Goal: Complete application form

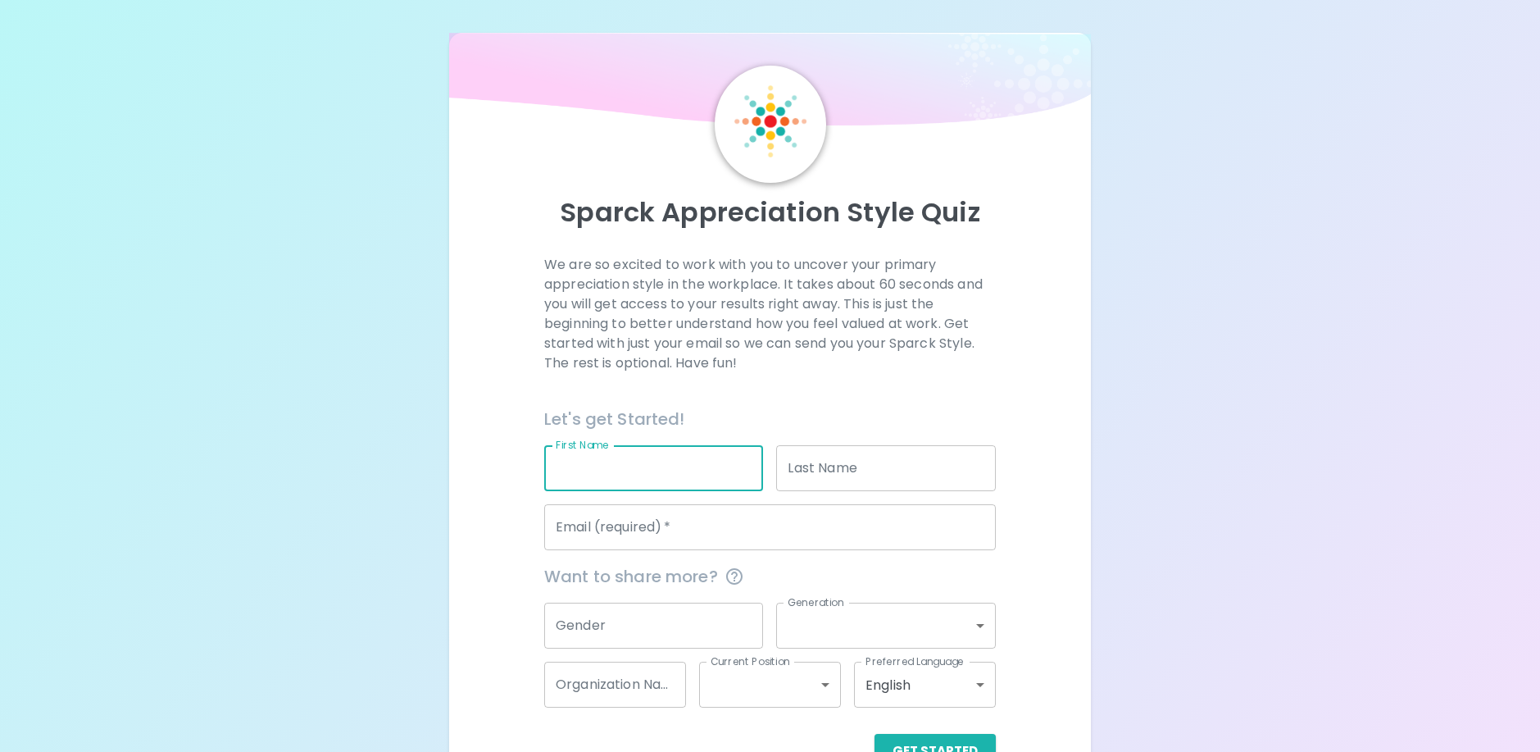
click at [625, 477] on input "First Name" at bounding box center [654, 468] width 220 height 46
type input "Wyslande"
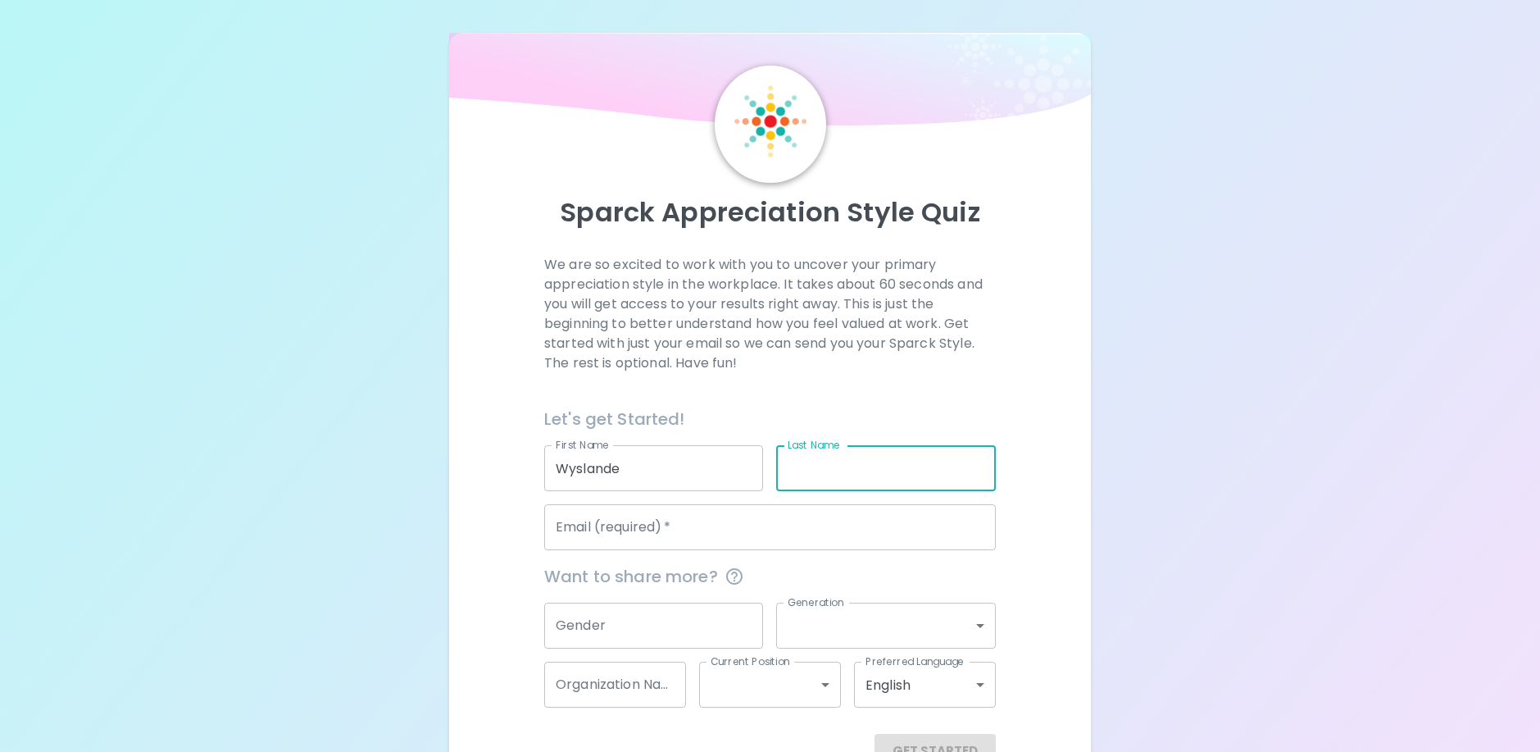
click at [813, 485] on input "Last Name" at bounding box center [886, 468] width 220 height 46
type input "Sincic"
click at [720, 538] on input "Email (required)   *" at bounding box center [770, 527] width 452 height 46
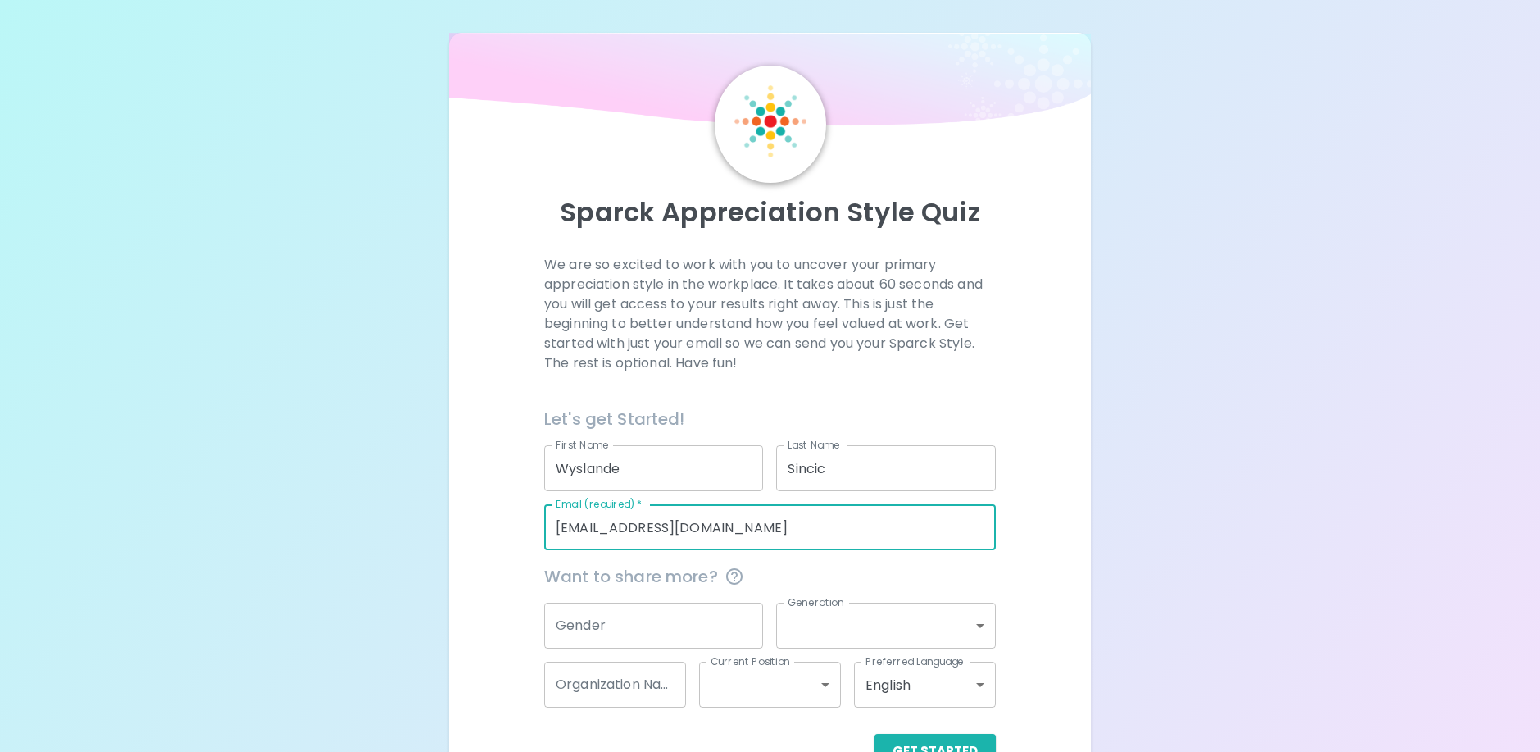
click at [736, 526] on input "[EMAIL_ADDRESS][DOMAIN_NAME]" at bounding box center [770, 527] width 452 height 46
type input "[EMAIL_ADDRESS][DOMAIN_NAME]"
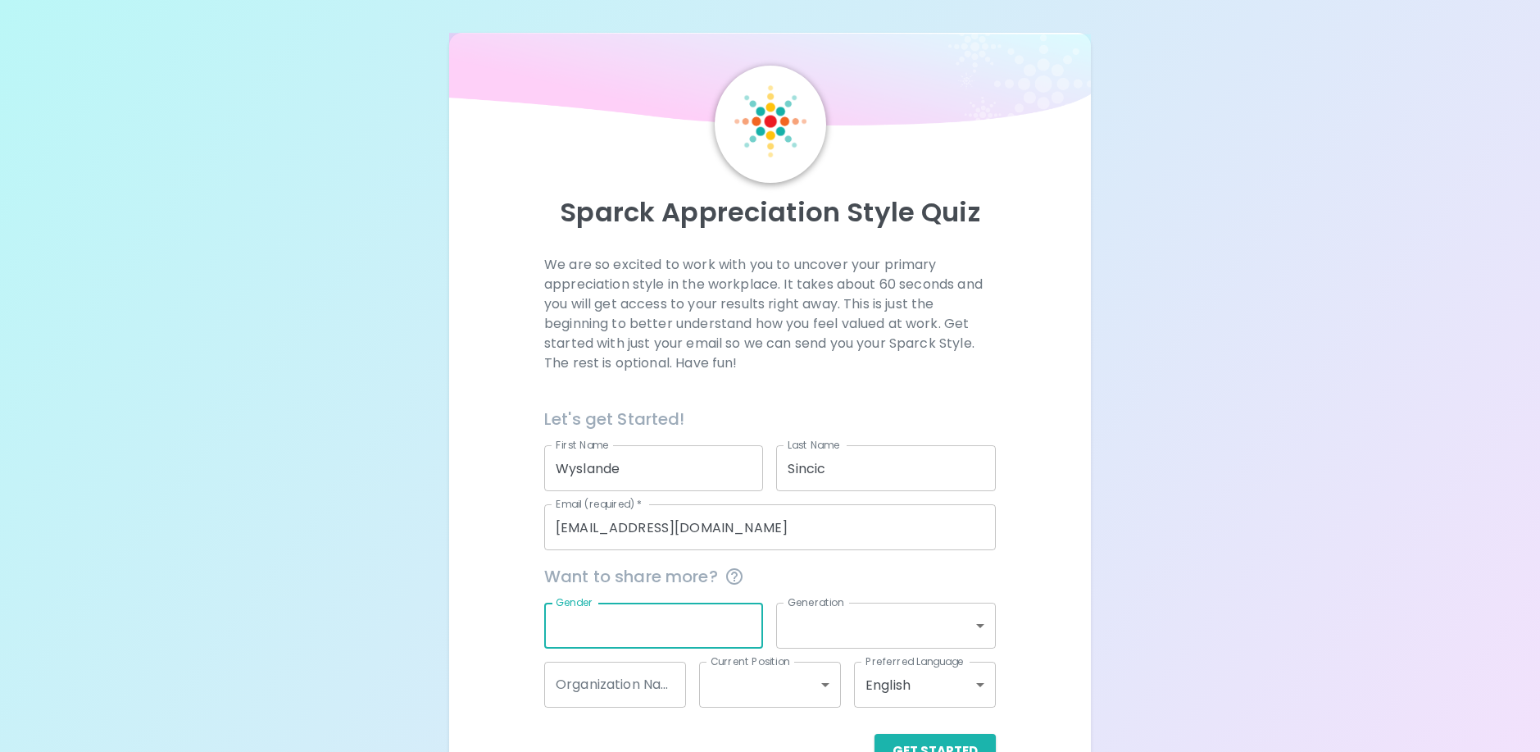
click at [620, 641] on input "Gender" at bounding box center [654, 625] width 220 height 46
type input "[DEMOGRAPHIC_DATA]"
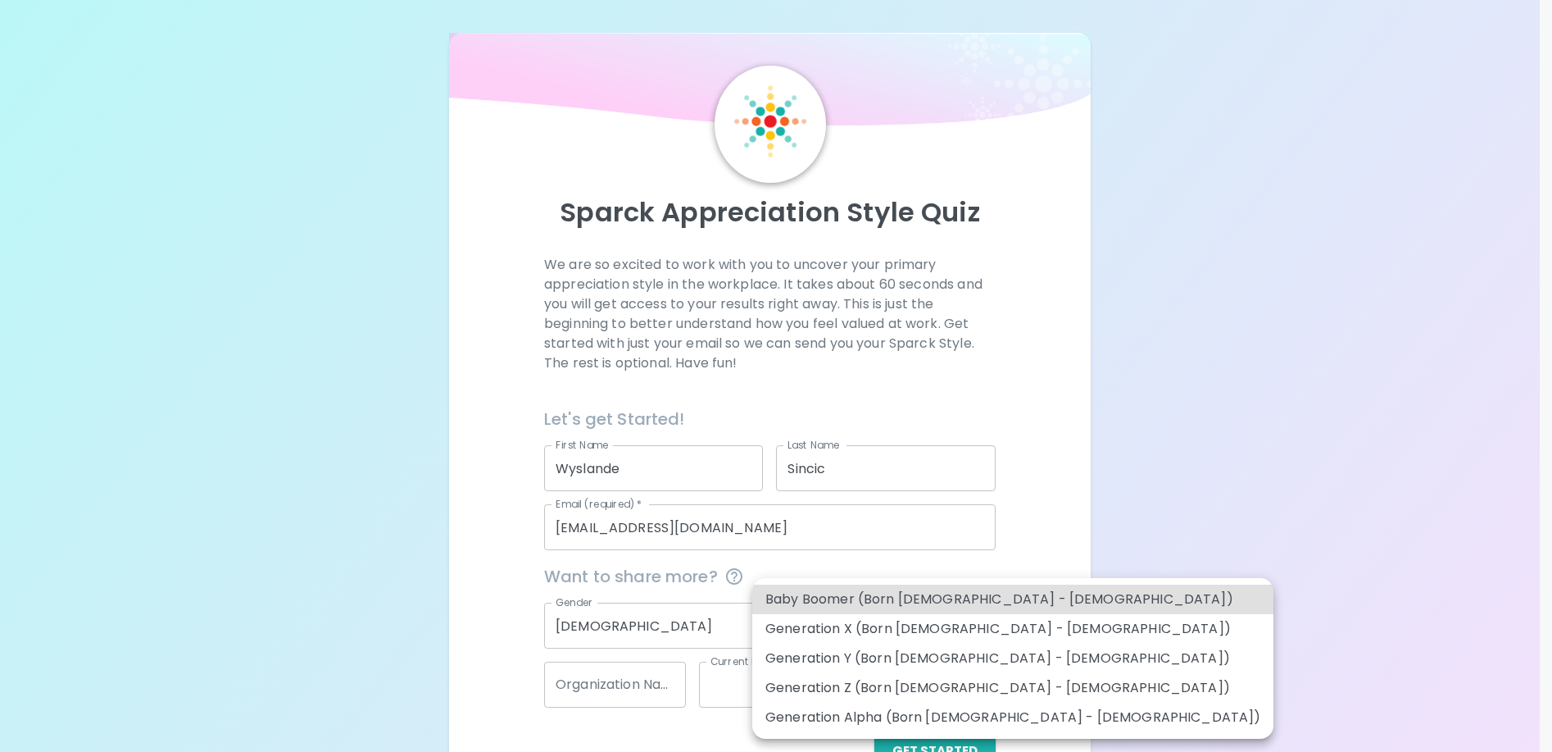
click at [987, 620] on body "Sparck Appreciation Style Quiz We are so excited to work with you to uncover yo…" at bounding box center [776, 400] width 1552 height 801
click at [1009, 636] on li "Generation X (Born [DEMOGRAPHIC_DATA] - [DEMOGRAPHIC_DATA])" at bounding box center [1012, 629] width 521 height 30
type input "generation_x"
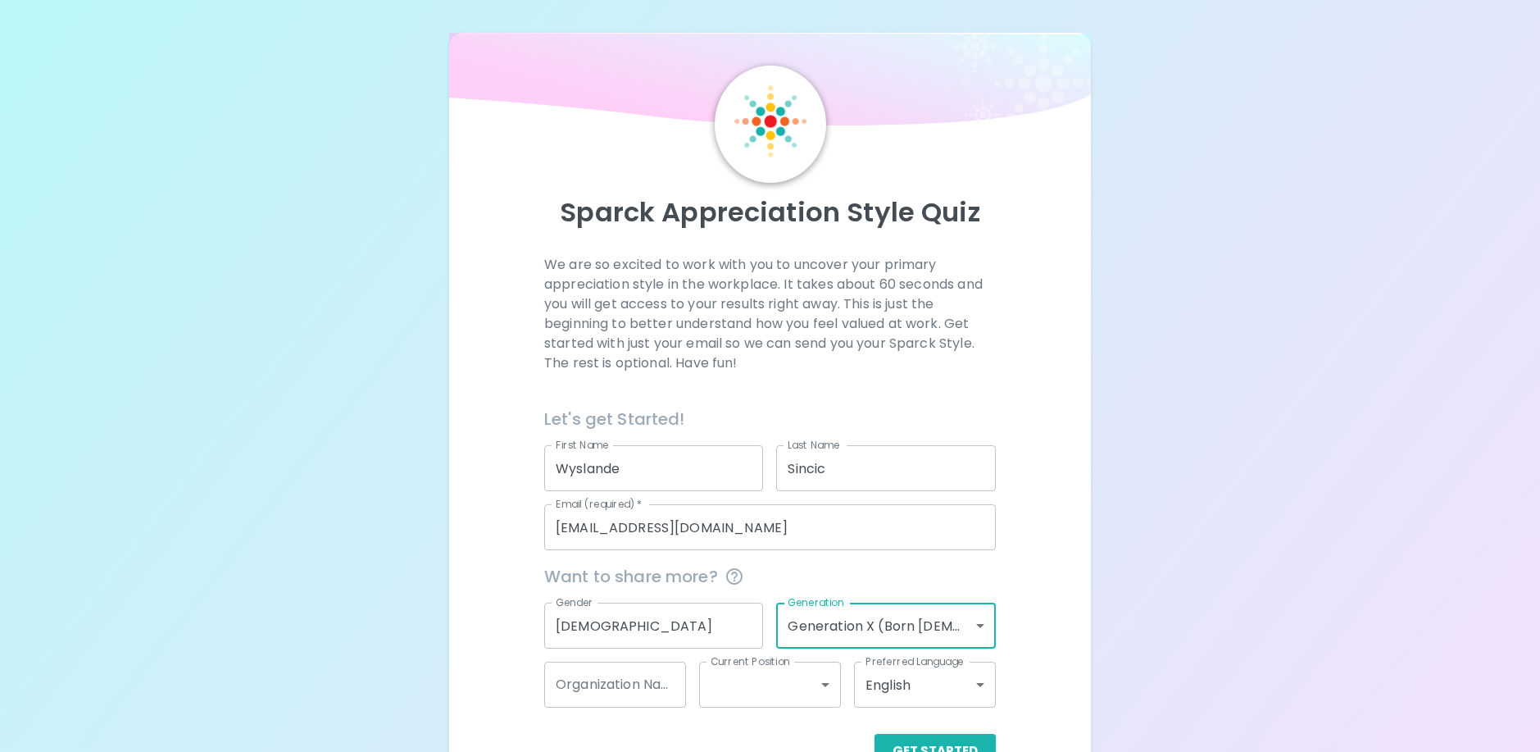
click at [625, 698] on input "Organization Name" at bounding box center [615, 684] width 142 height 46
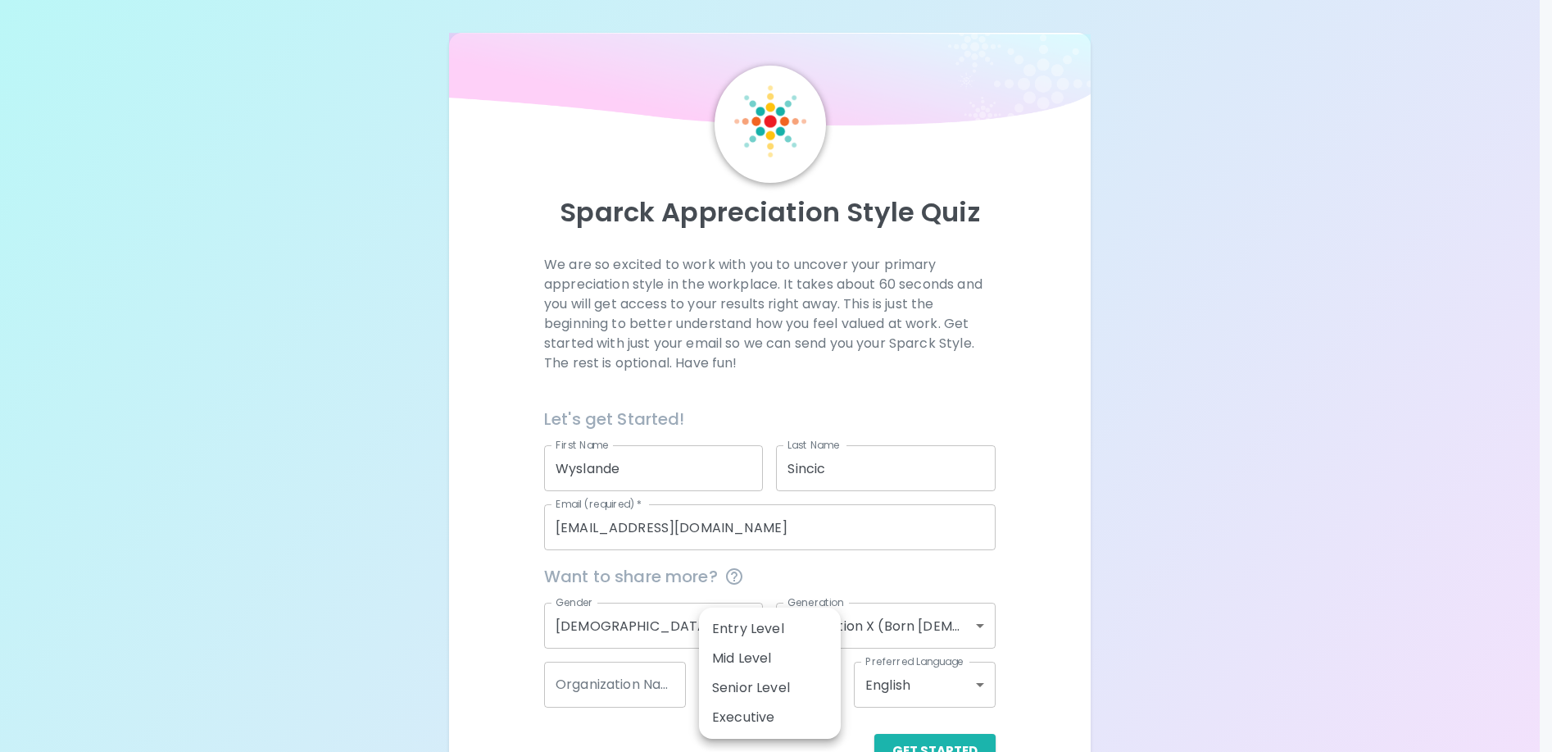
click at [743, 695] on body "Sparck Appreciation Style Quiz We are so excited to work with you to uncover yo…" at bounding box center [776, 400] width 1552 height 801
click at [764, 625] on li "Entry Level" at bounding box center [770, 629] width 142 height 30
type input "entry_level"
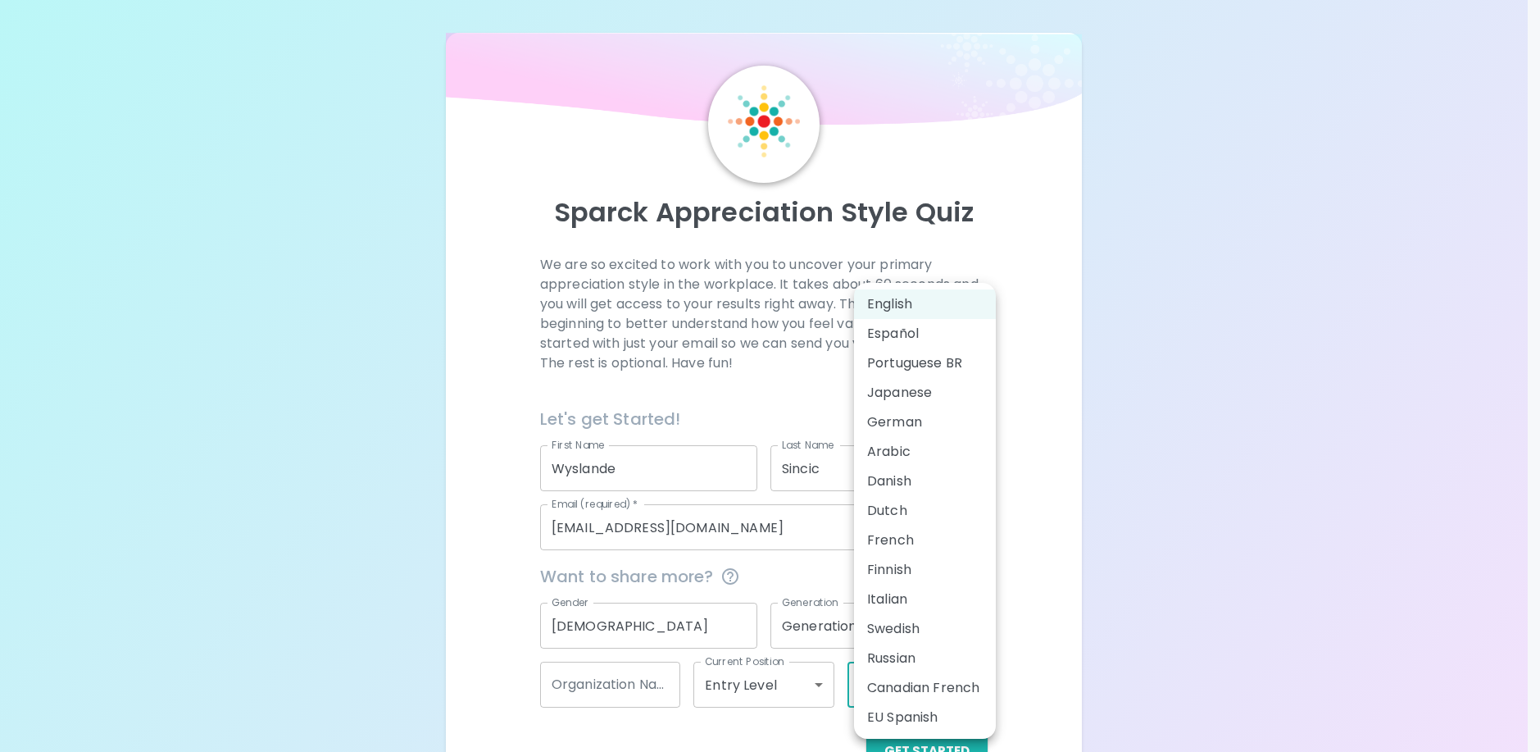
click at [949, 698] on body "Sparck Appreciation Style Quiz We are so excited to work with you to uncover yo…" at bounding box center [770, 400] width 1540 height 801
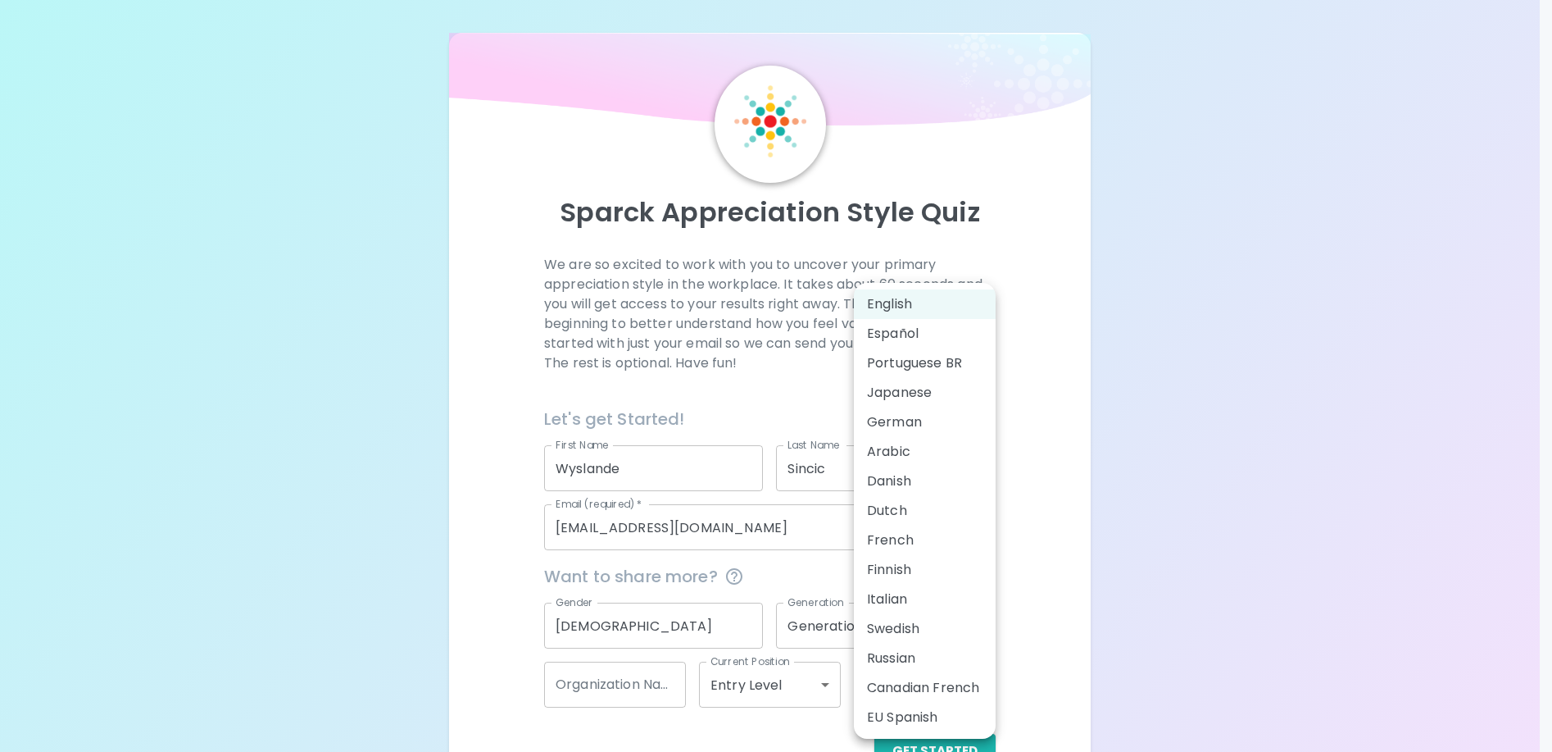
drag, startPoint x: 949, startPoint y: 698, endPoint x: 1132, endPoint y: 711, distance: 183.2
click at [1133, 715] on div "English Español Portuguese BR Japanese German Arabic Danish Dutch French Finnis…" at bounding box center [776, 376] width 1552 height 752
click at [1133, 679] on div at bounding box center [776, 376] width 1552 height 752
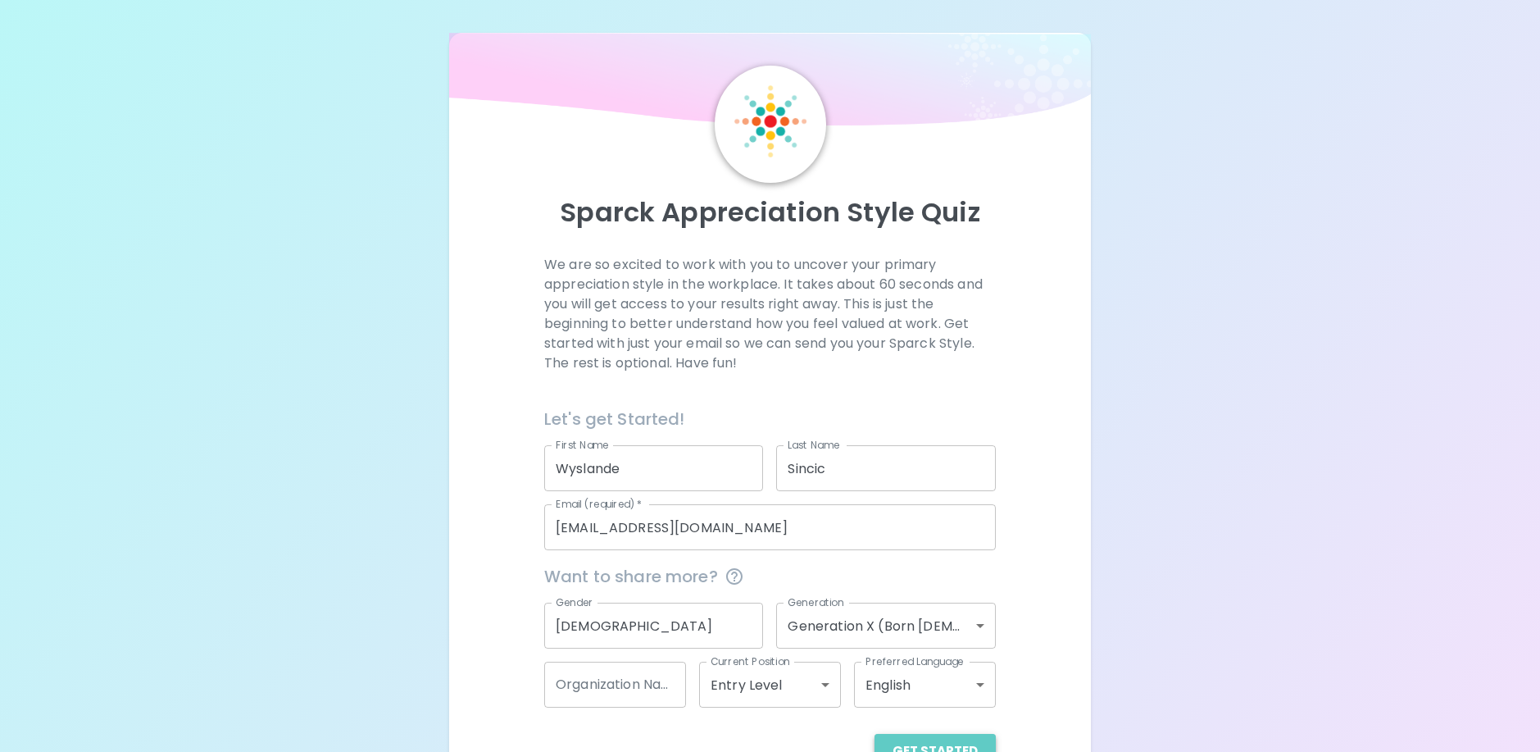
click at [957, 738] on button "Get Started" at bounding box center [935, 751] width 121 height 34
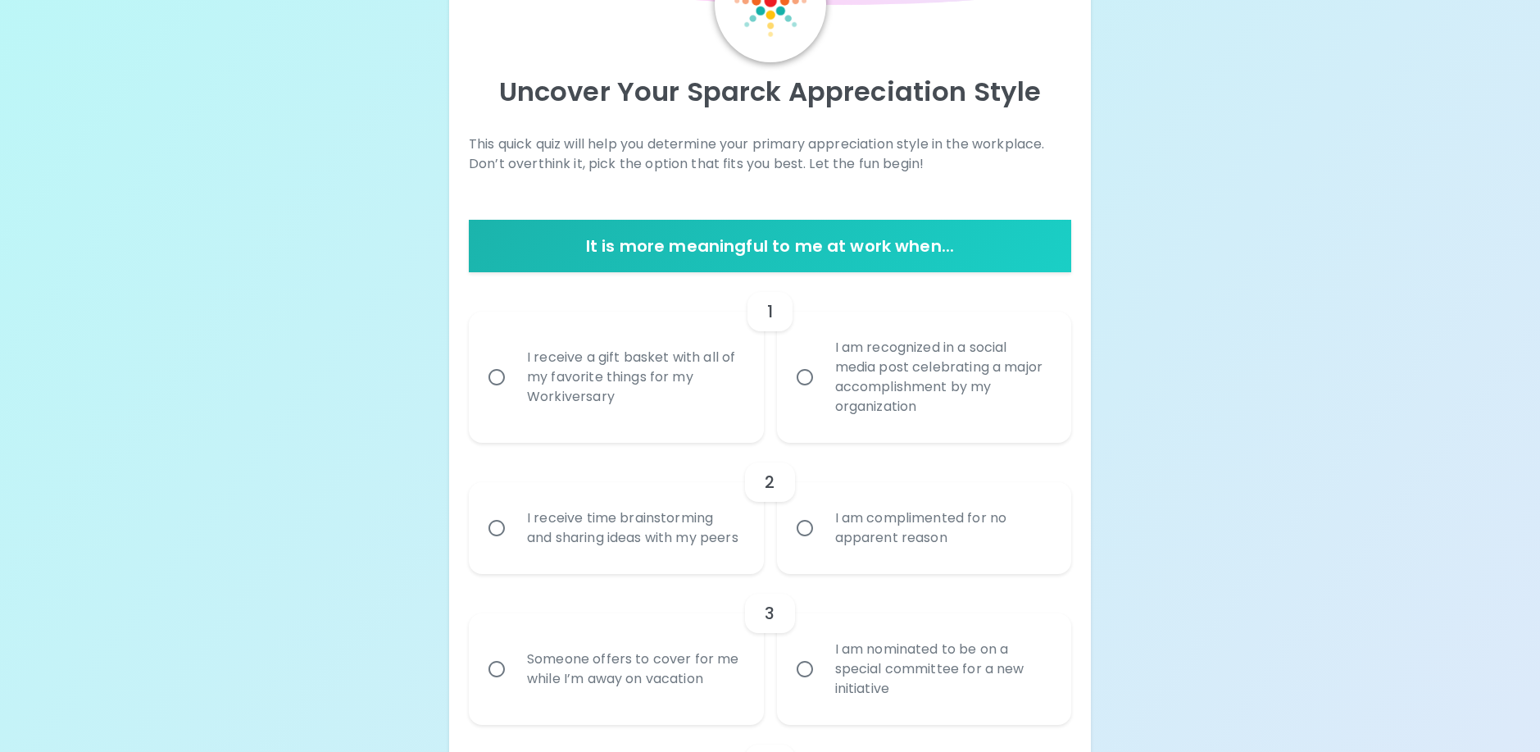
scroll to position [82, 0]
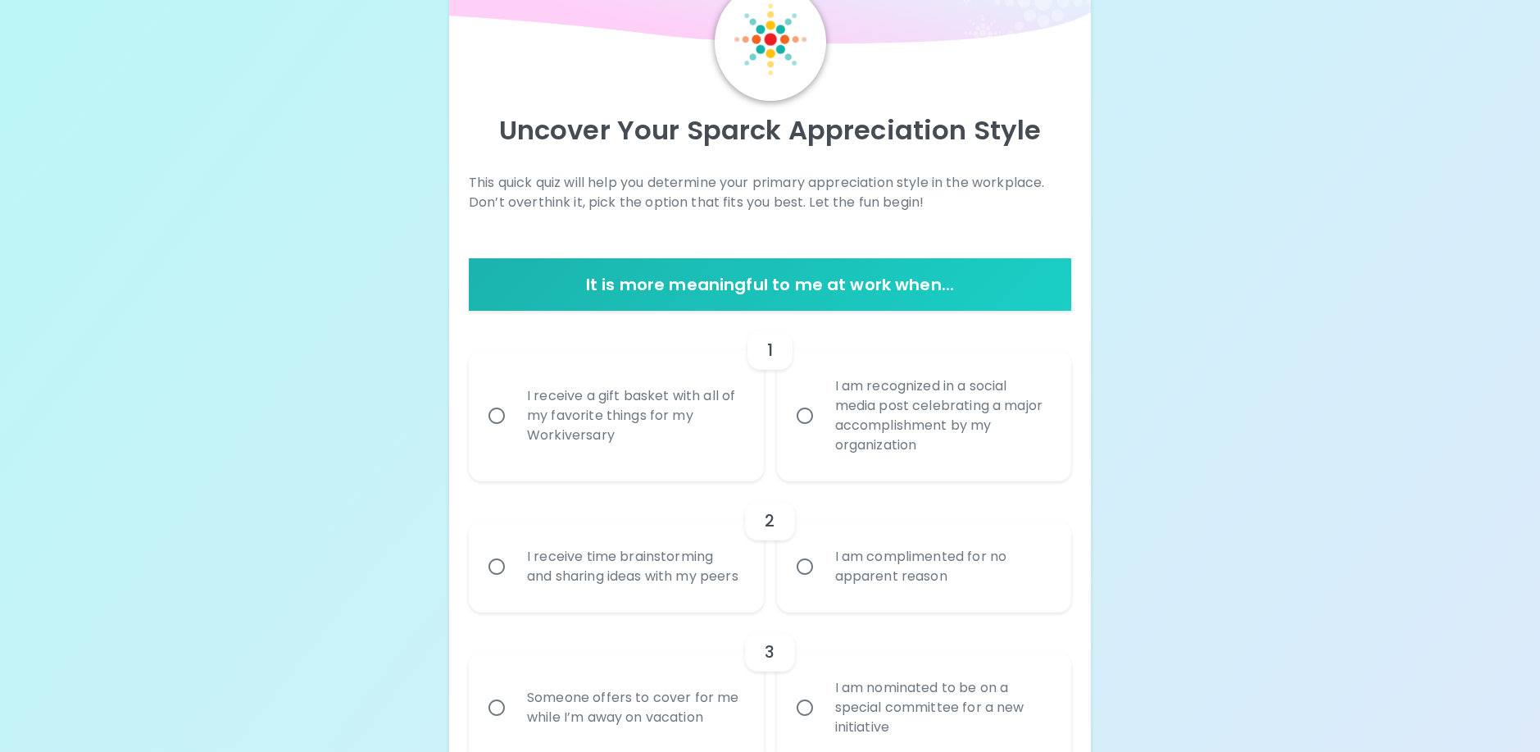
click at [557, 443] on div "I receive a gift basket with all of my favorite things for my Workiversary" at bounding box center [634, 415] width 240 height 98
click at [514, 433] on input "I receive a gift basket with all of my favorite things for my Workiversary" at bounding box center [496, 415] width 34 height 34
radio input "true"
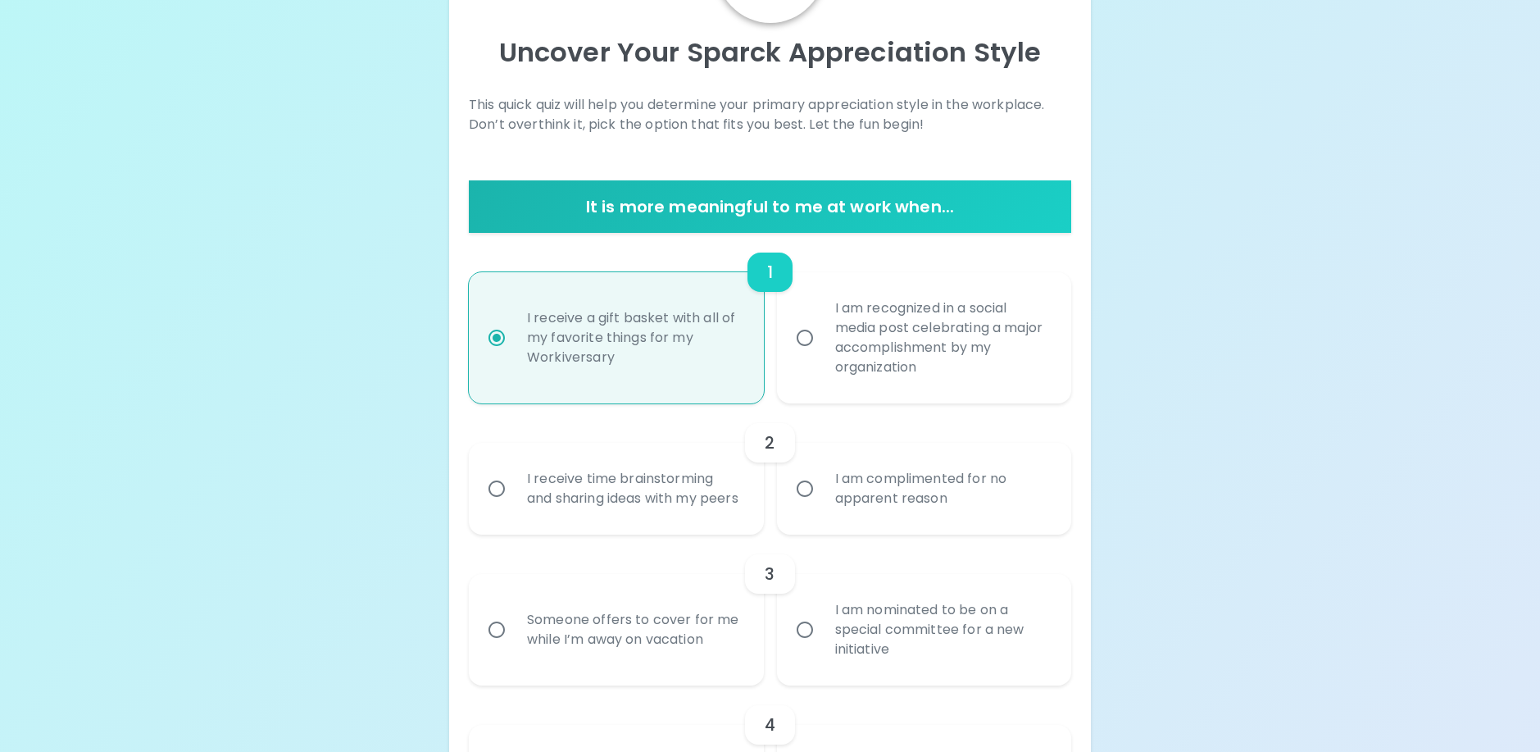
scroll to position [213, 0]
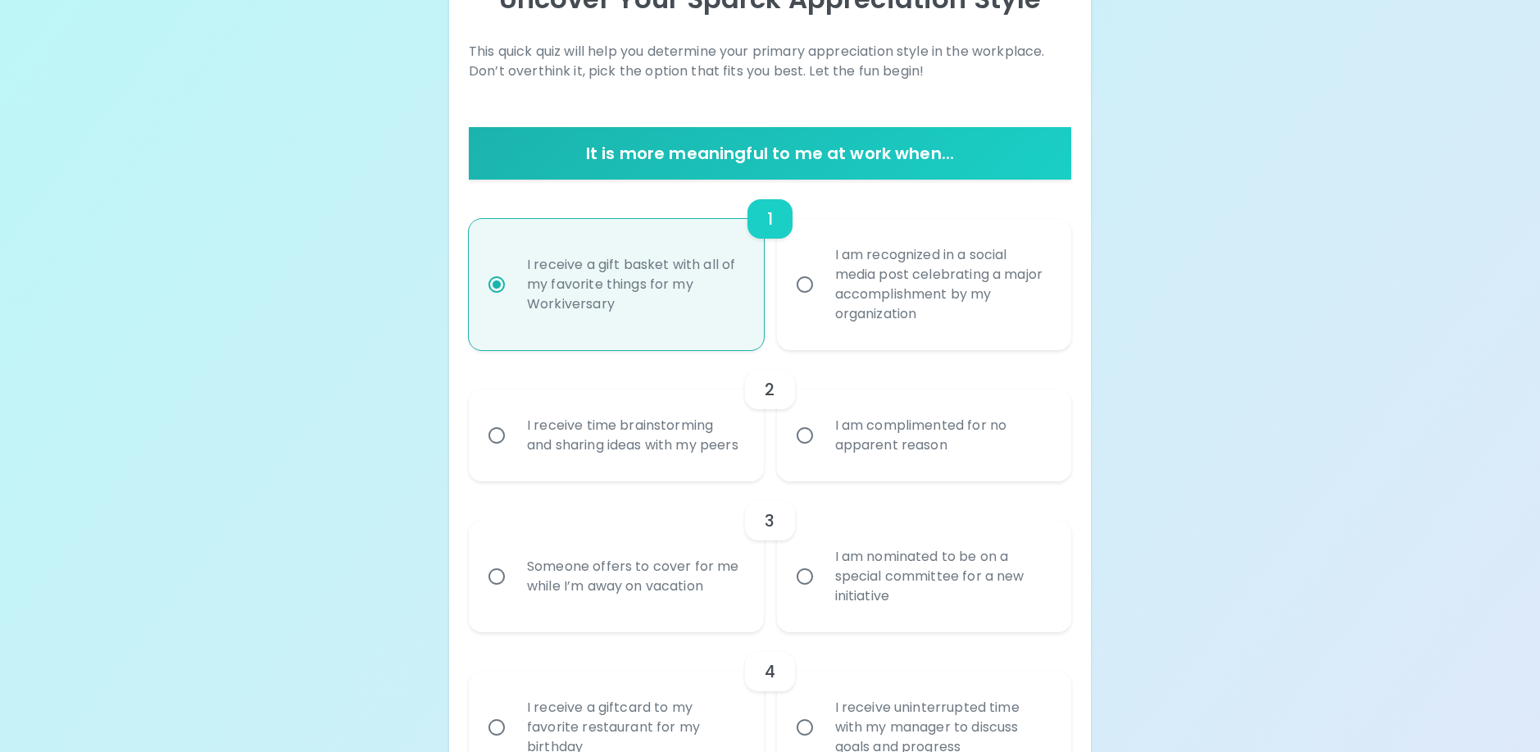
click at [798, 448] on input "I am complimented for no apparent reason" at bounding box center [805, 435] width 34 height 34
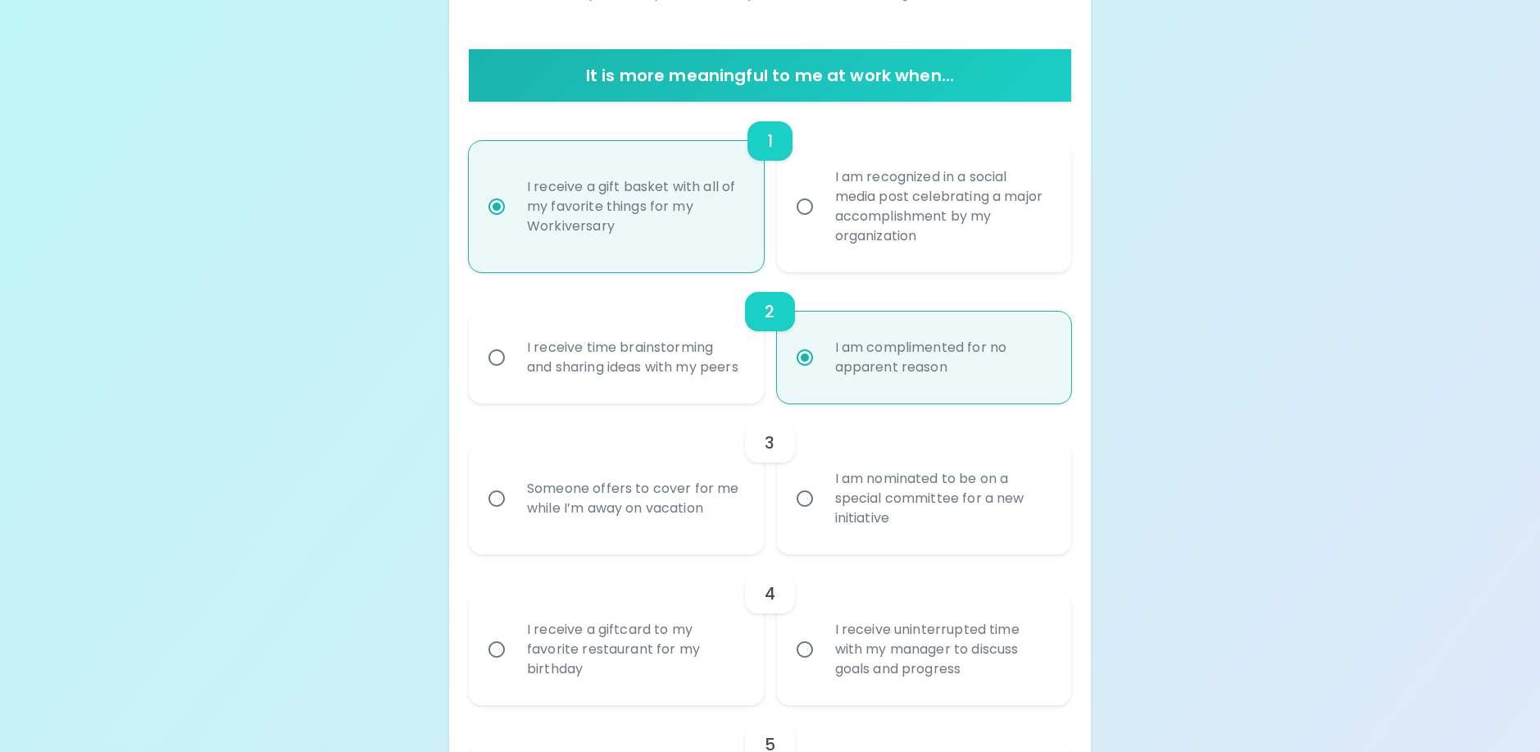
scroll to position [344, 0]
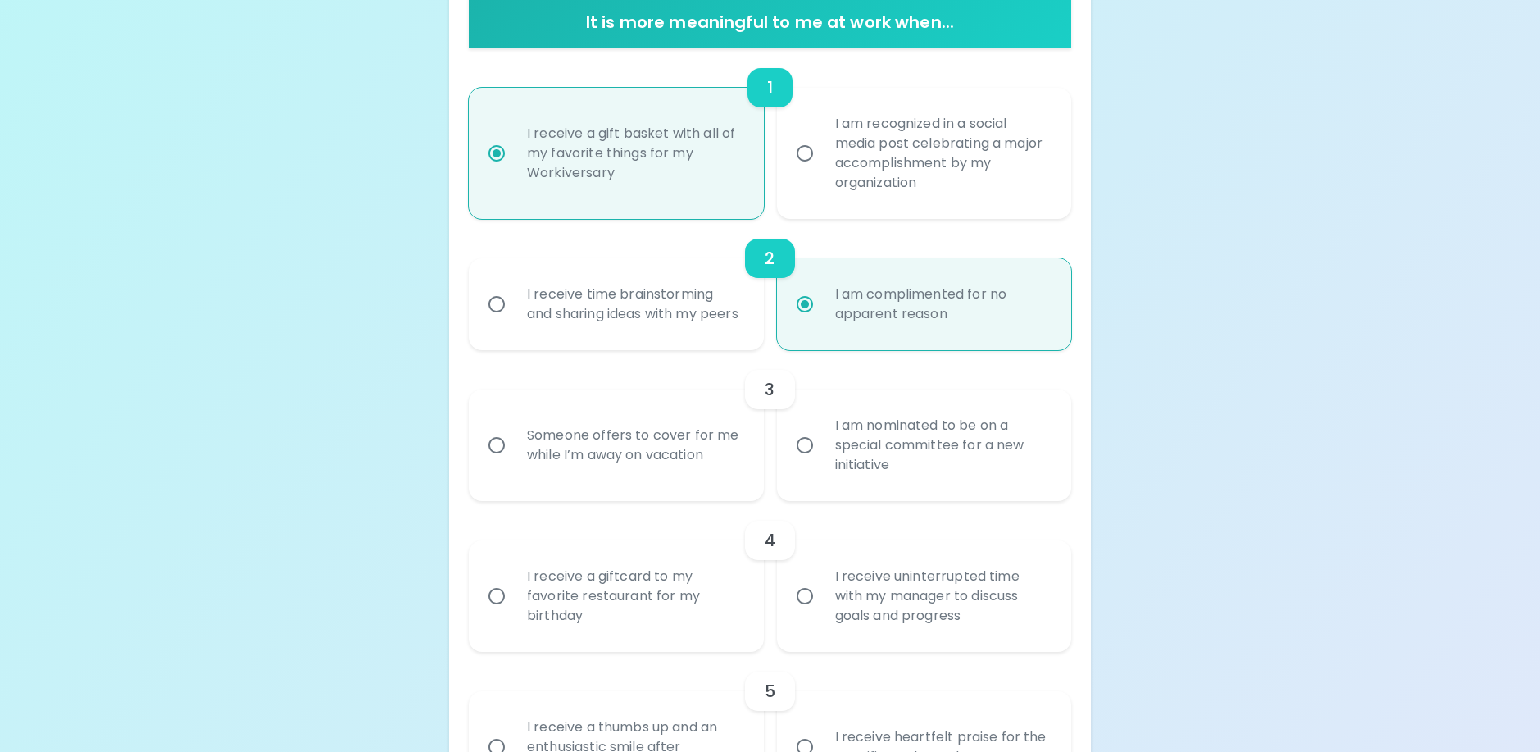
radio input "true"
click at [615, 470] on div "Someone offers to cover for me while I’m away on vacation" at bounding box center [634, 445] width 240 height 79
click at [514, 462] on input "Someone offers to cover for me while I’m away on vacation" at bounding box center [496, 445] width 34 height 34
radio input "false"
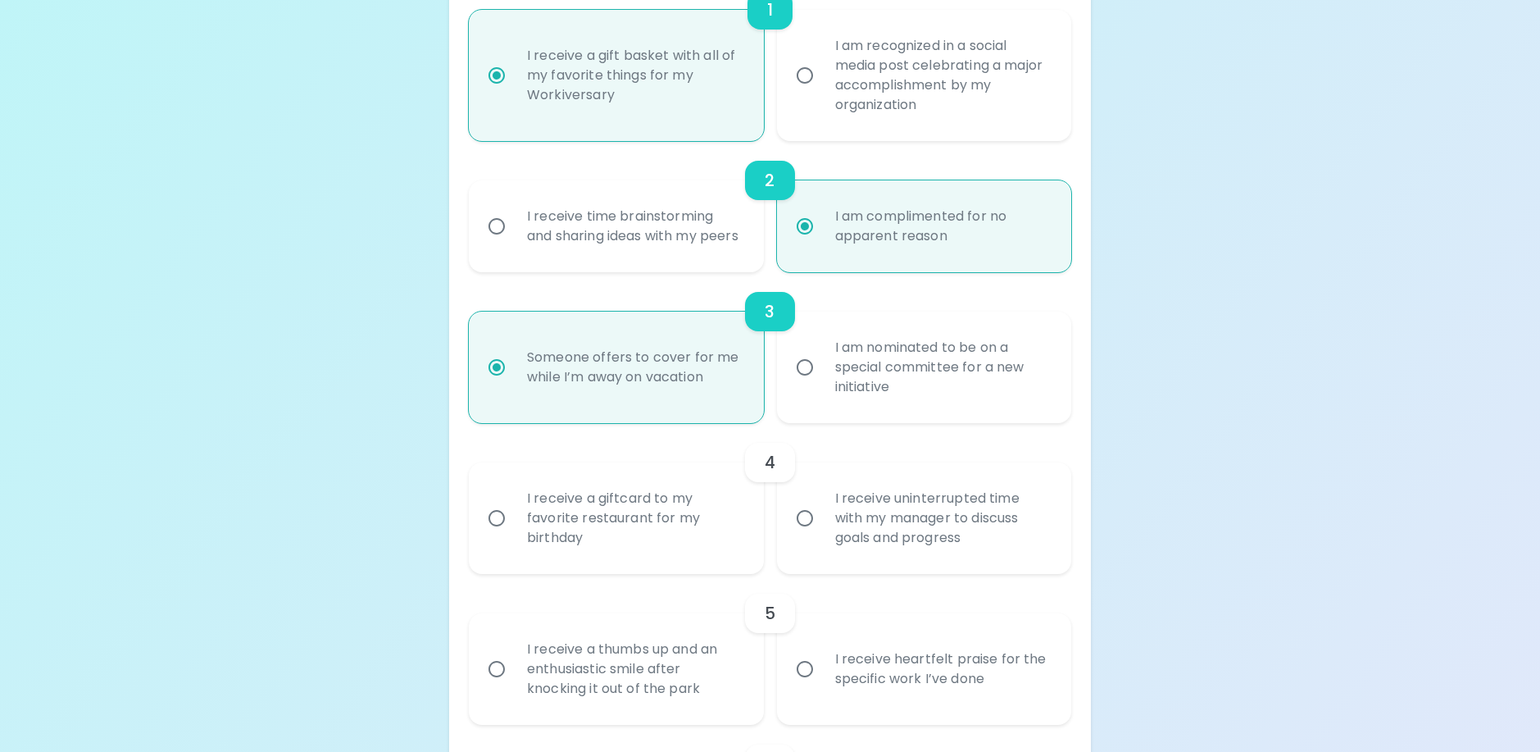
scroll to position [475, 0]
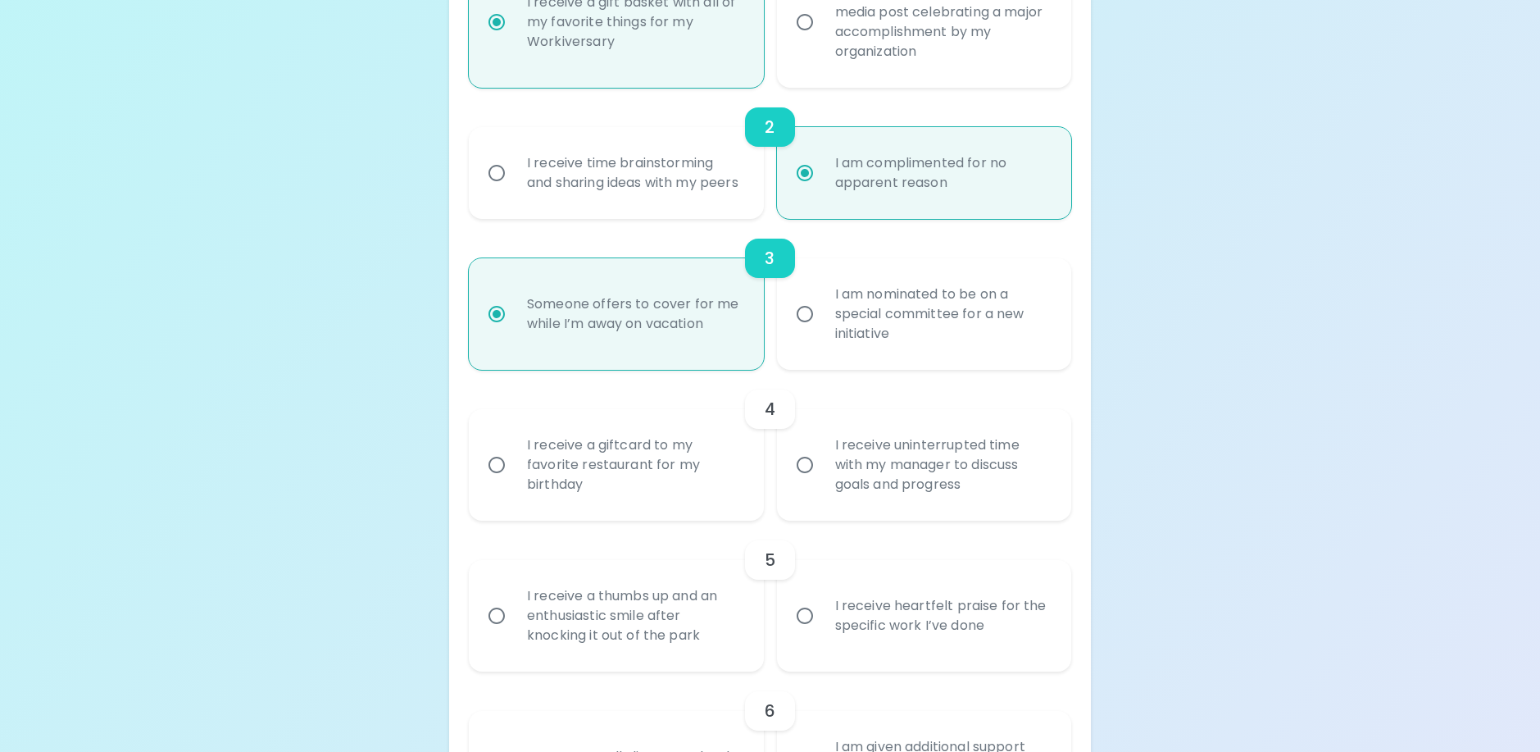
radio input "true"
click at [558, 514] on div "I receive a giftcard to my favorite restaurant for my birthday" at bounding box center [634, 465] width 240 height 98
click at [514, 482] on input "I receive a giftcard to my favorite restaurant for my birthday" at bounding box center [496, 465] width 34 height 34
radio input "false"
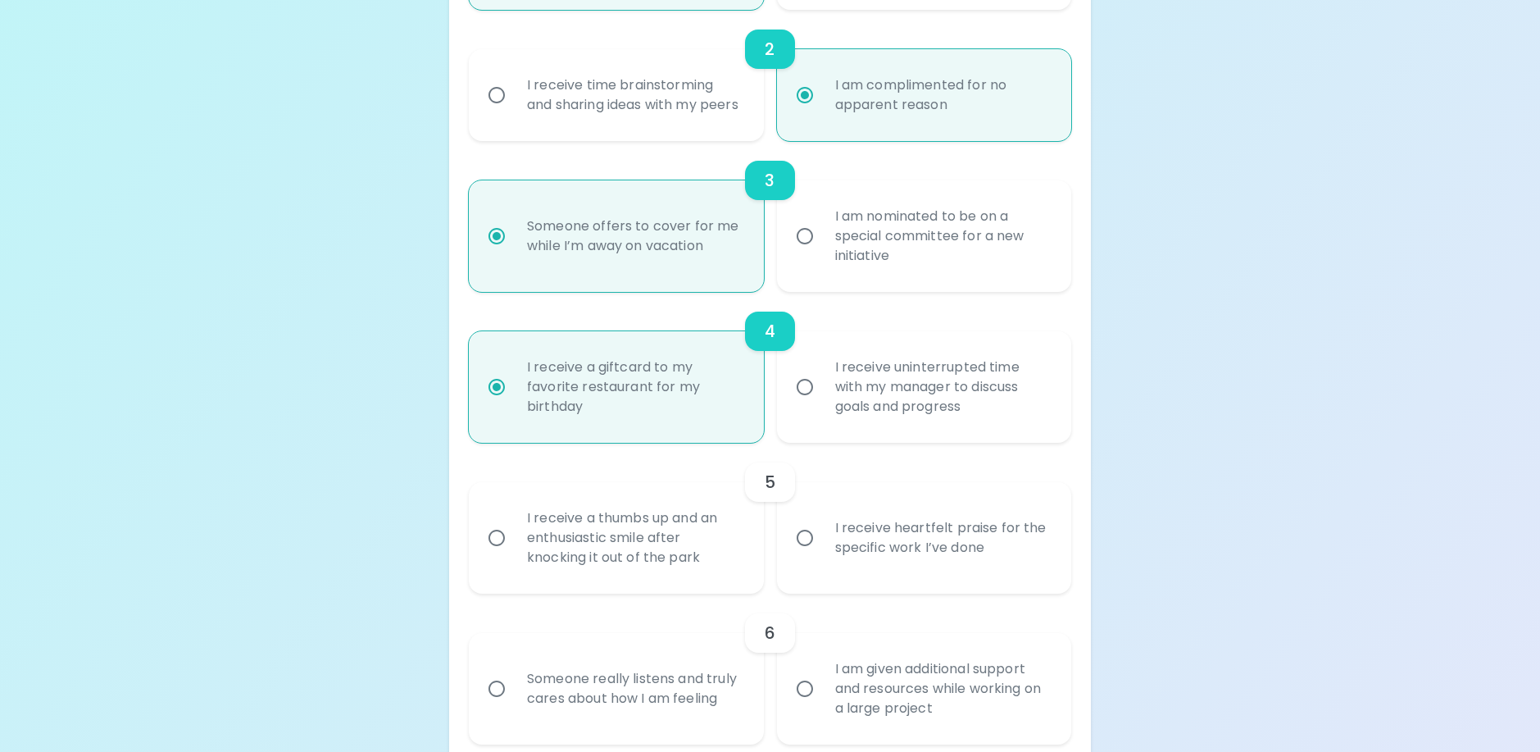
scroll to position [607, 0]
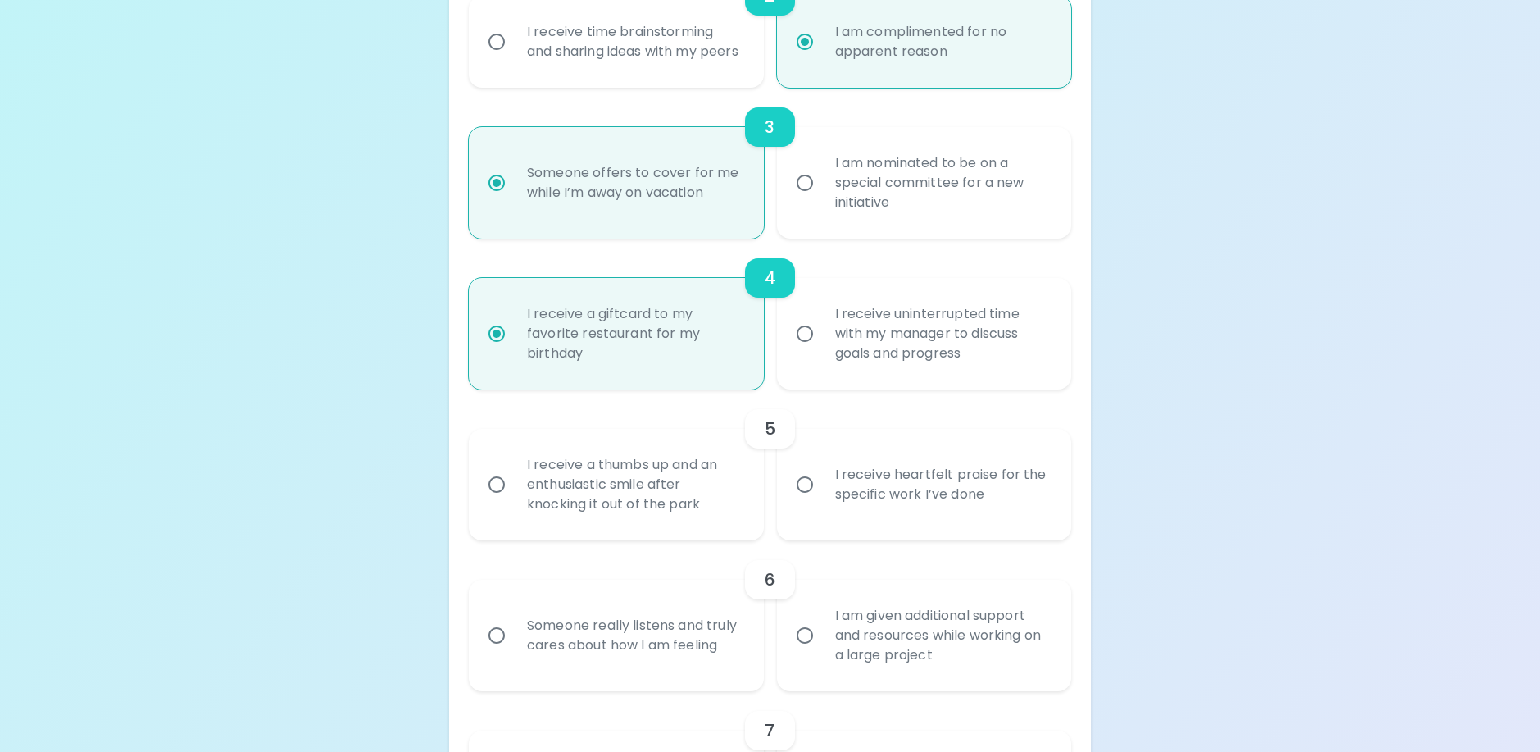
radio input "true"
click at [548, 496] on div "I receive a thumbs up and an enthusiastic smile after knocking it out of the pa…" at bounding box center [634, 484] width 240 height 98
click at [514, 496] on input "I receive a thumbs up and an enthusiastic smile after knocking it out of the pa…" at bounding box center [496, 484] width 34 height 34
radio input "false"
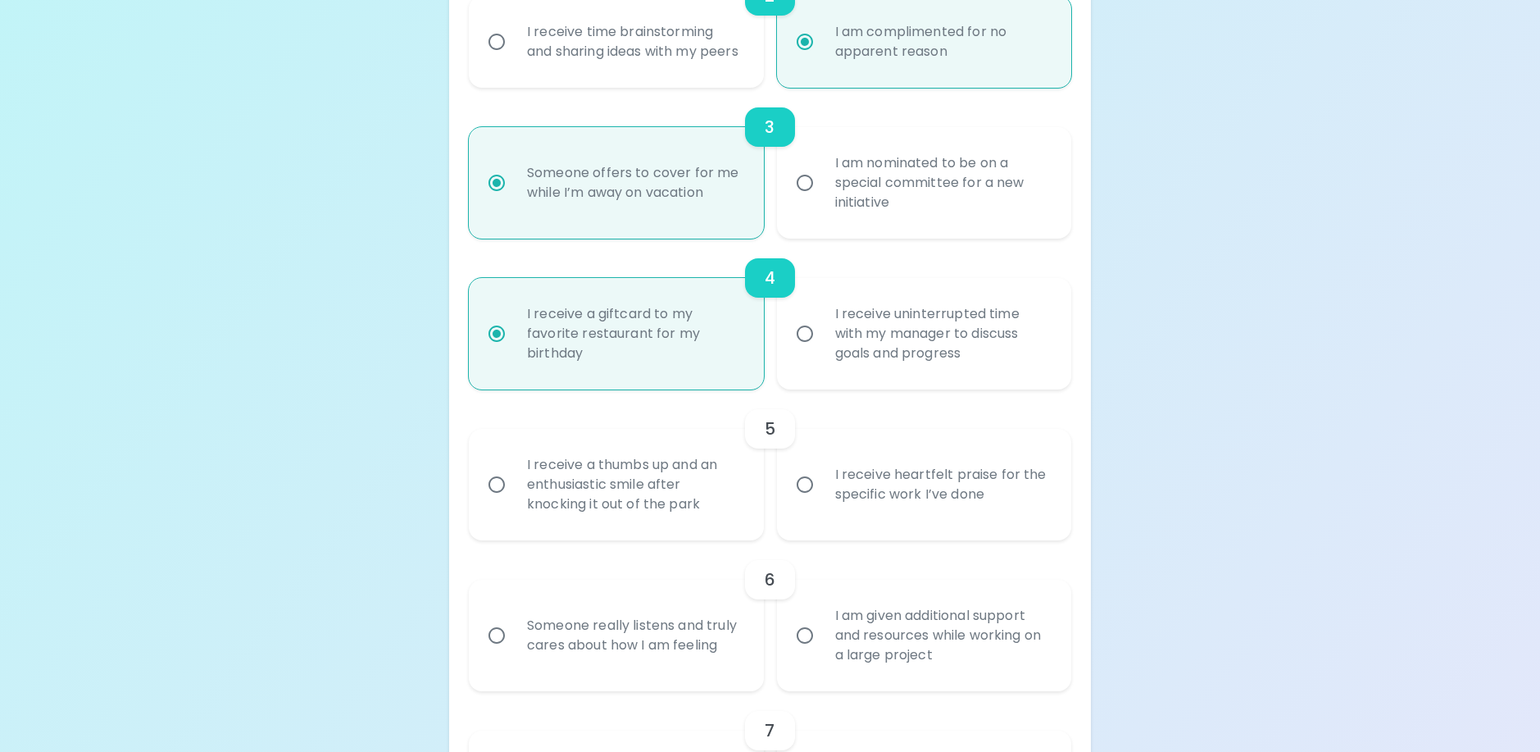
radio input "false"
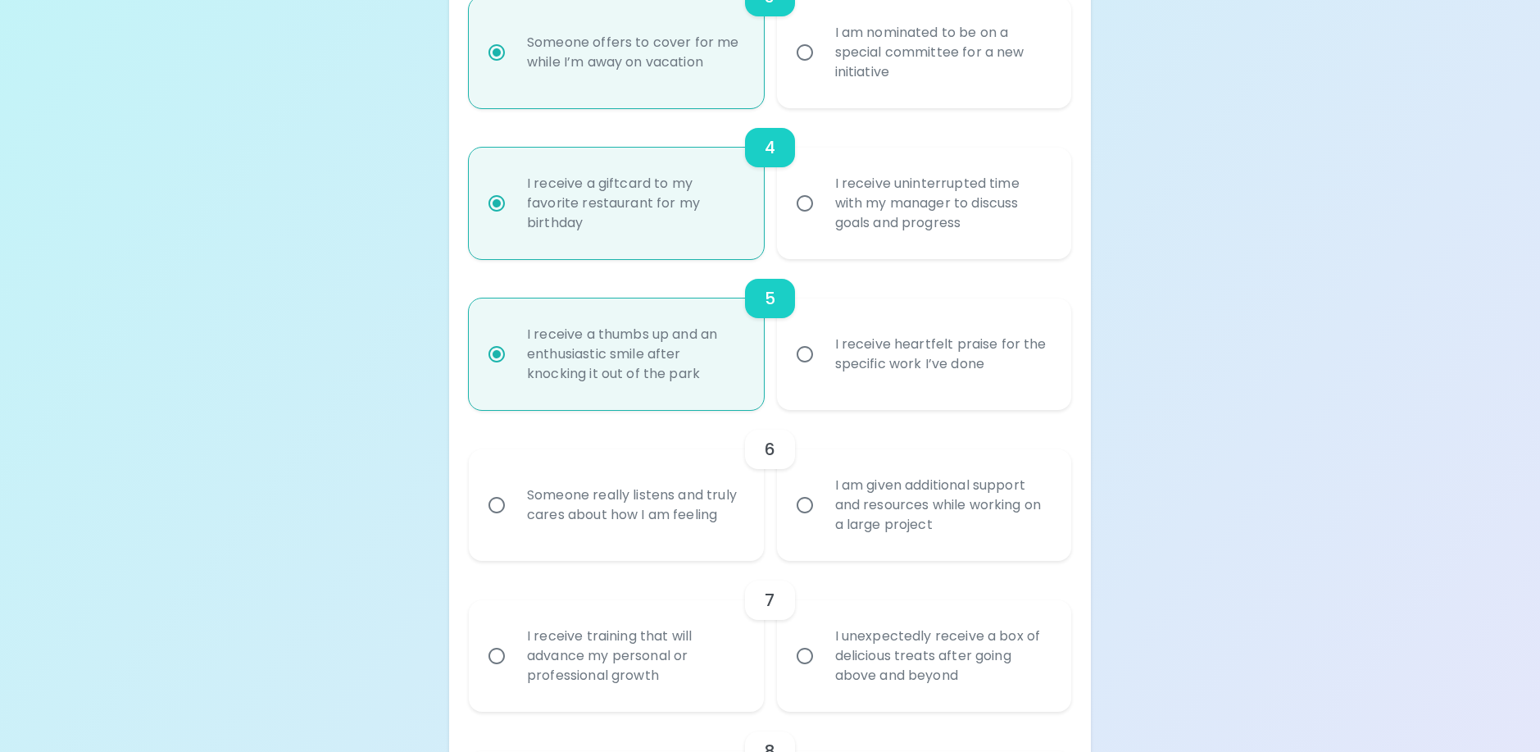
scroll to position [738, 0]
radio input "true"
click at [750, 543] on div "Someone really listens and truly cares about how I am feeling" at bounding box center [634, 504] width 240 height 79
click at [514, 521] on input "Someone really listens and truly cares about how I am feeling" at bounding box center [496, 504] width 34 height 34
radio input "false"
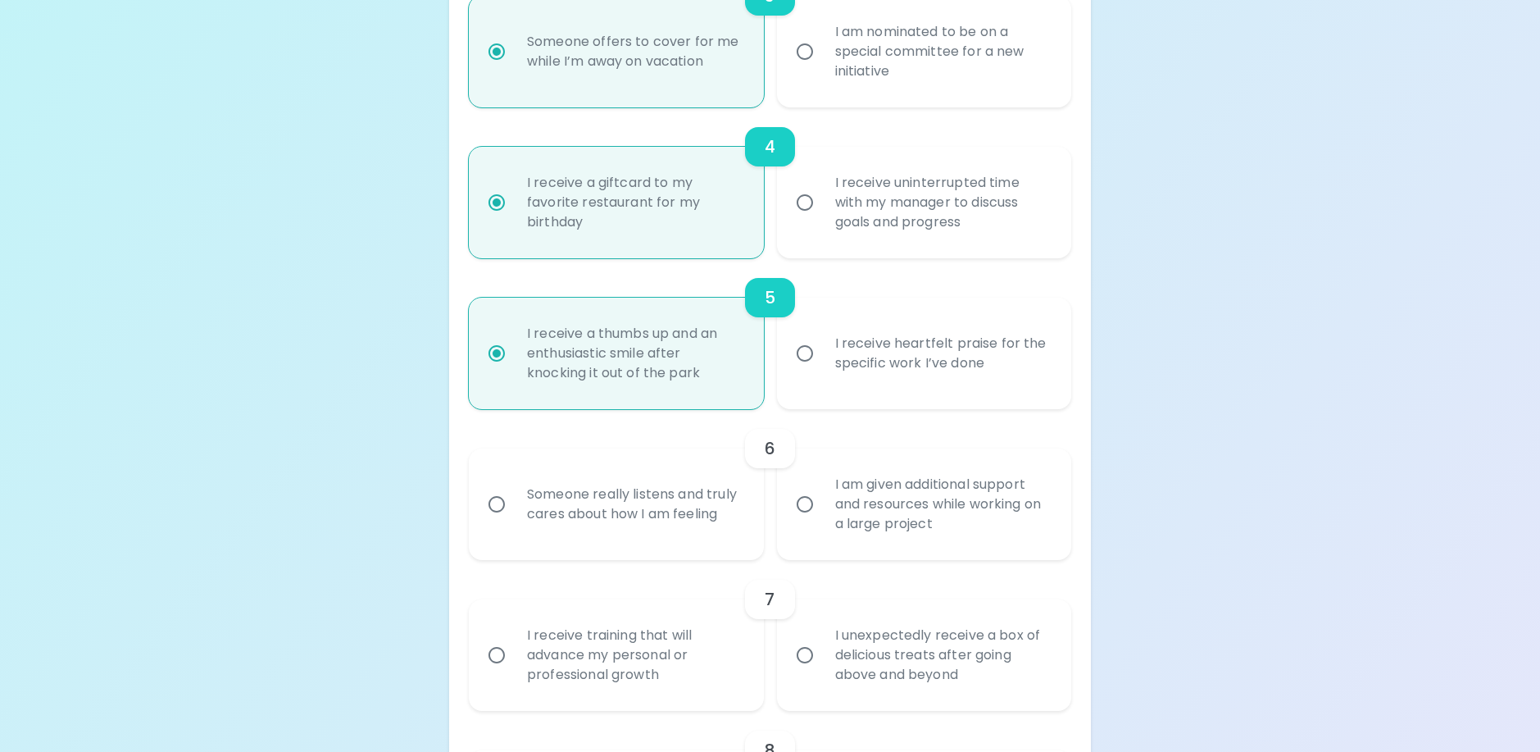
radio input "false"
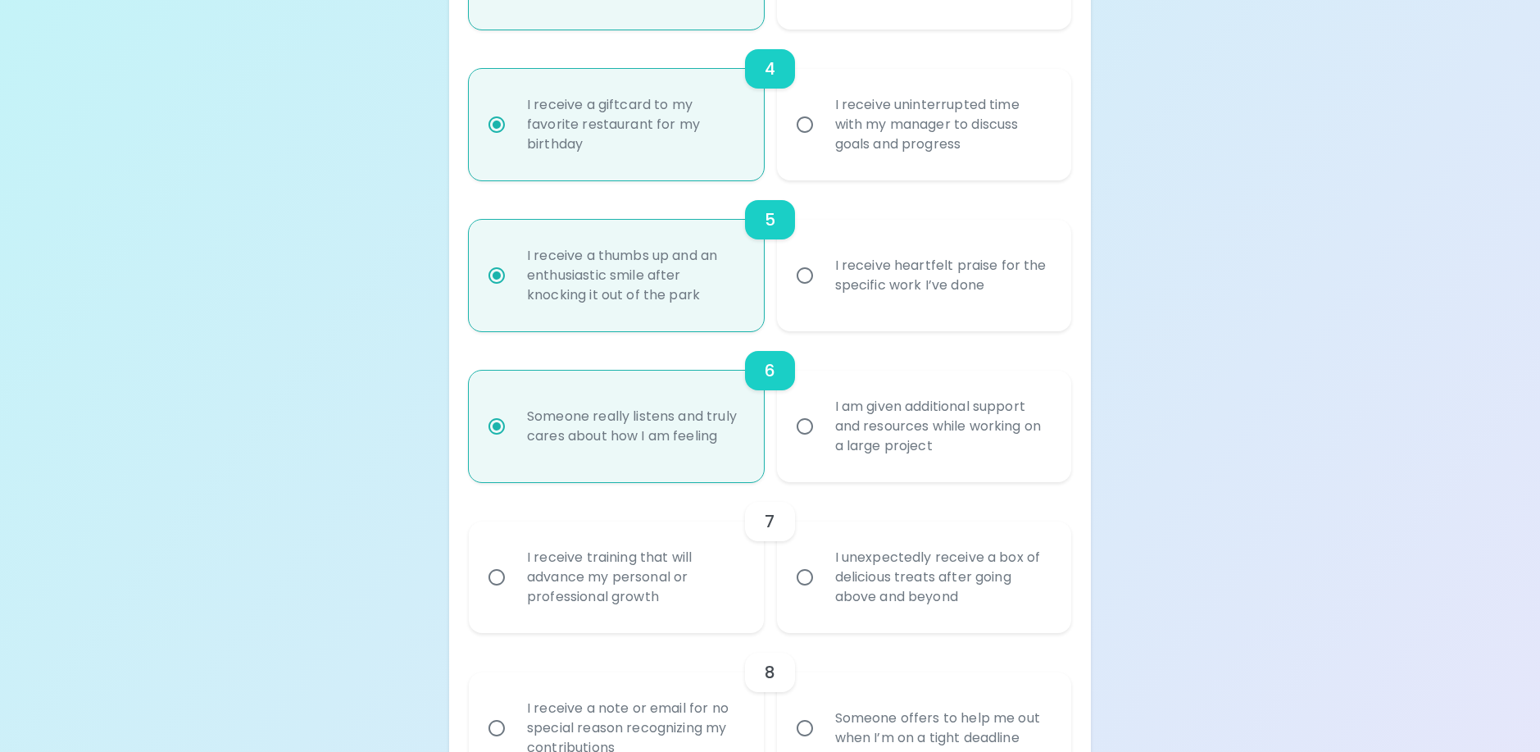
scroll to position [869, 0]
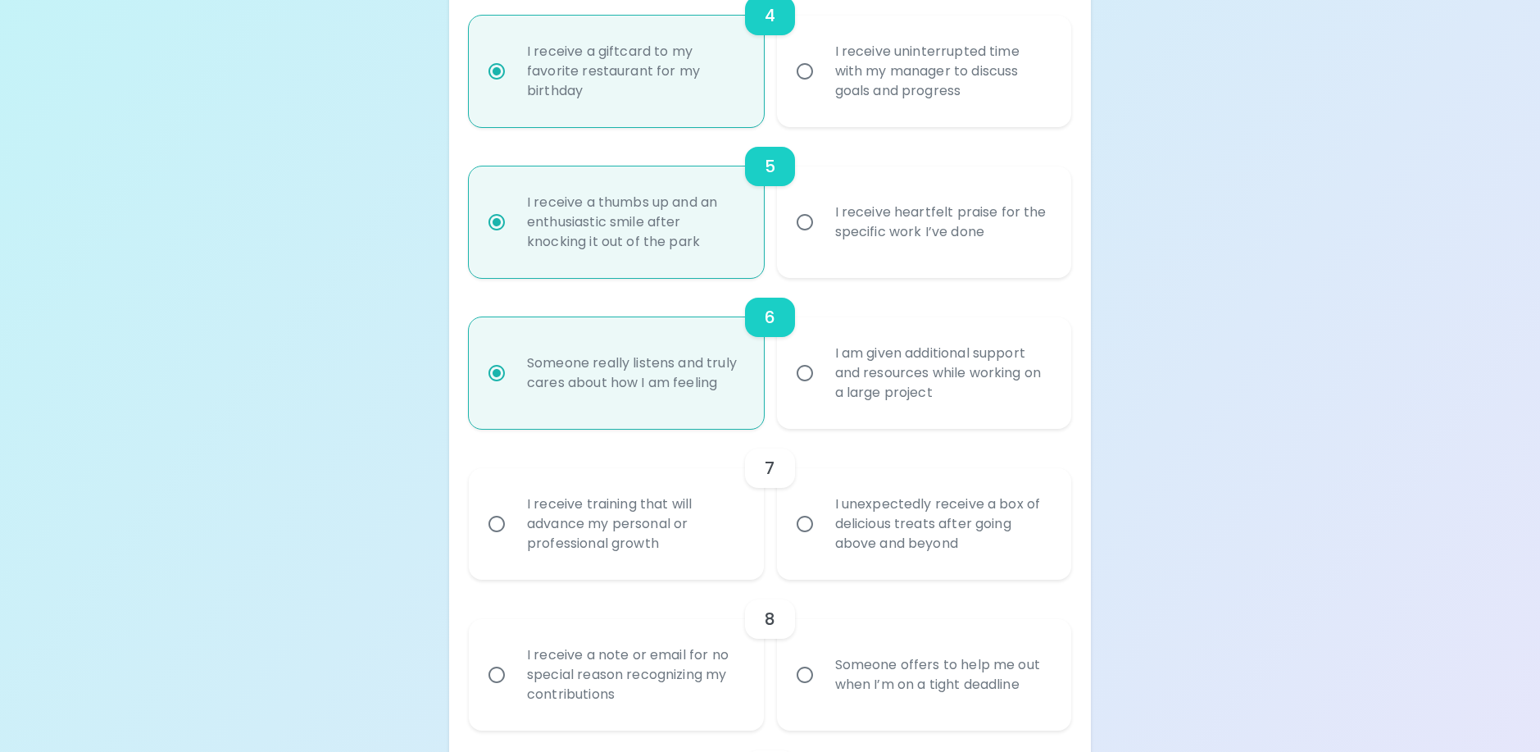
radio input "true"
click at [671, 568] on div "I receive training that will advance my personal or professional growth" at bounding box center [634, 524] width 240 height 98
click at [514, 541] on input "I receive training that will advance my personal or professional growth" at bounding box center [496, 524] width 34 height 34
radio input "false"
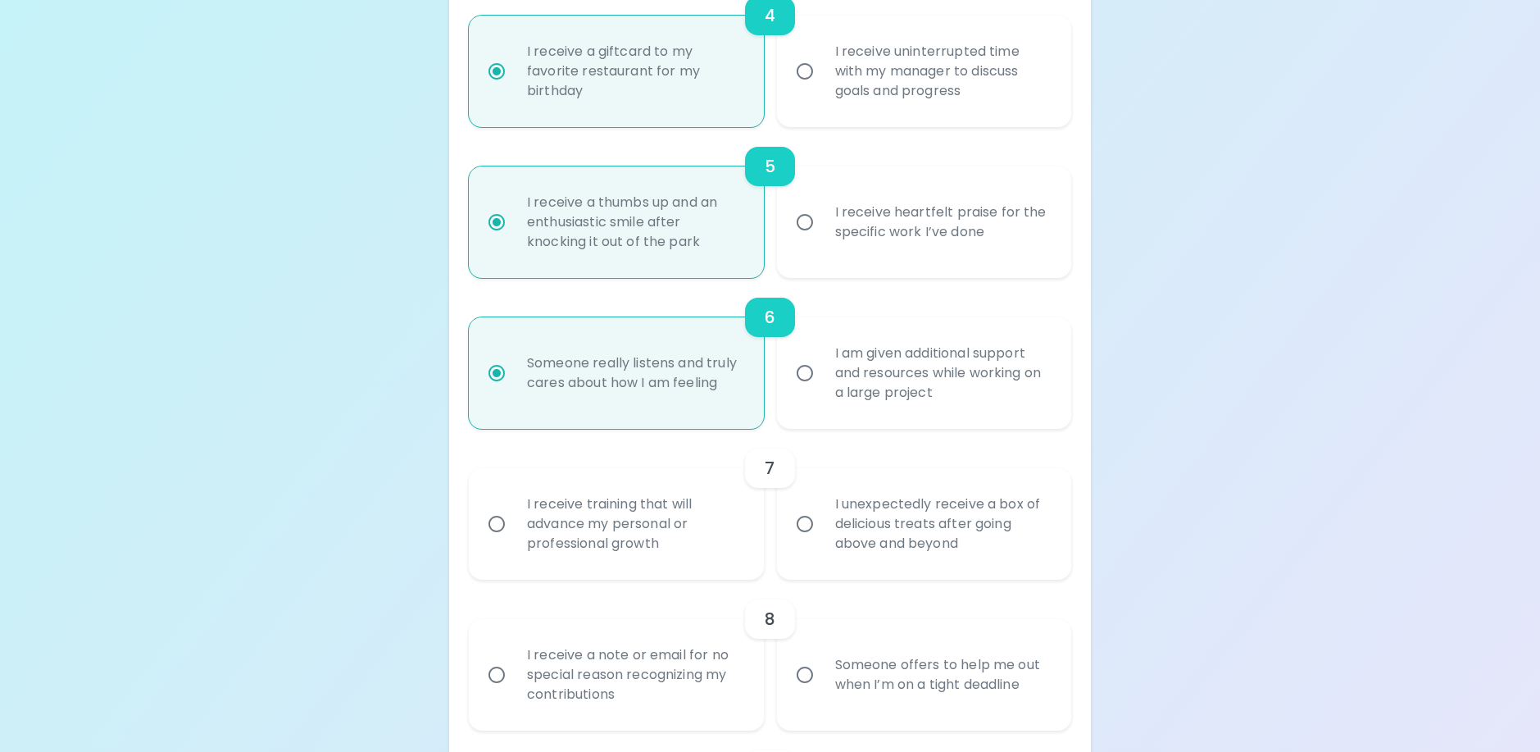
radio input "false"
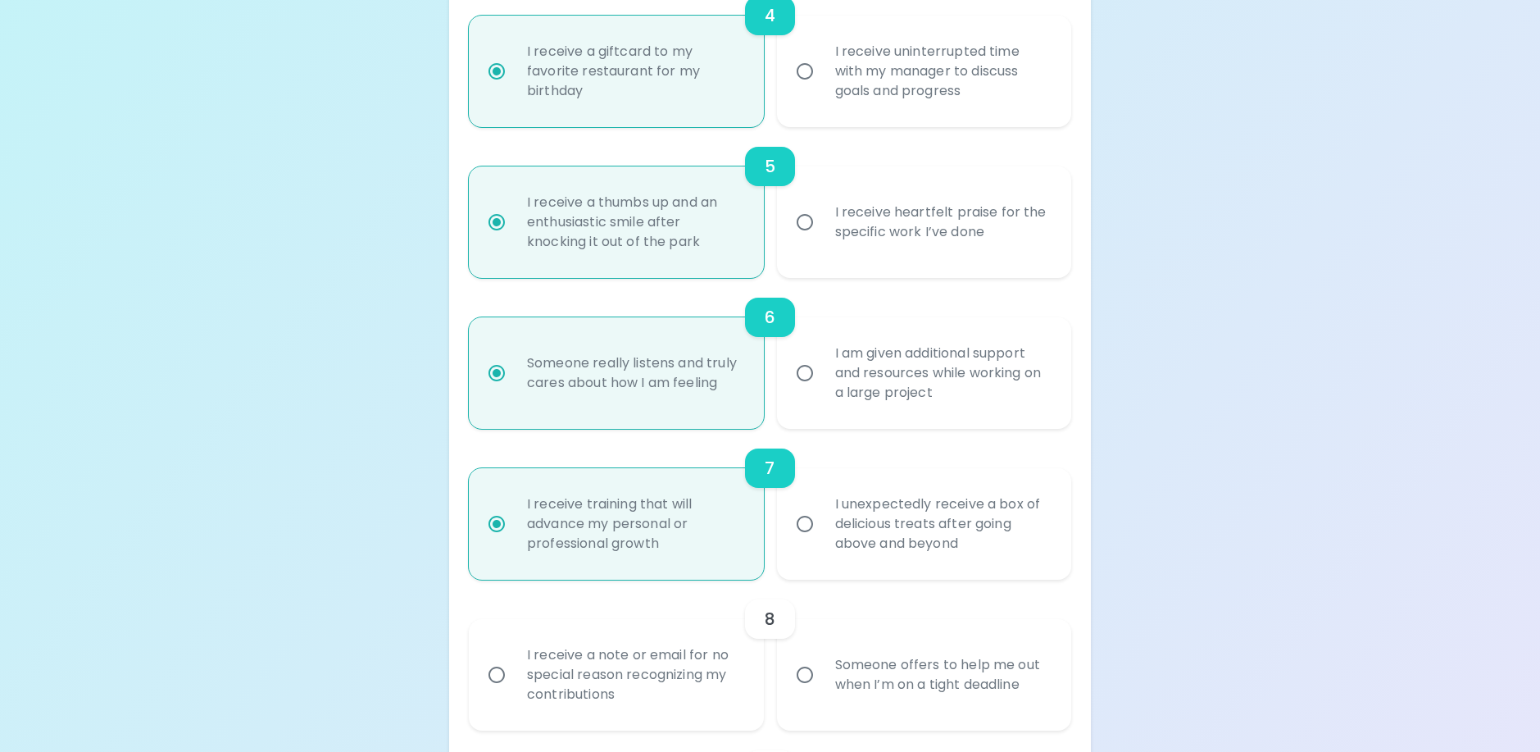
scroll to position [1000, 0]
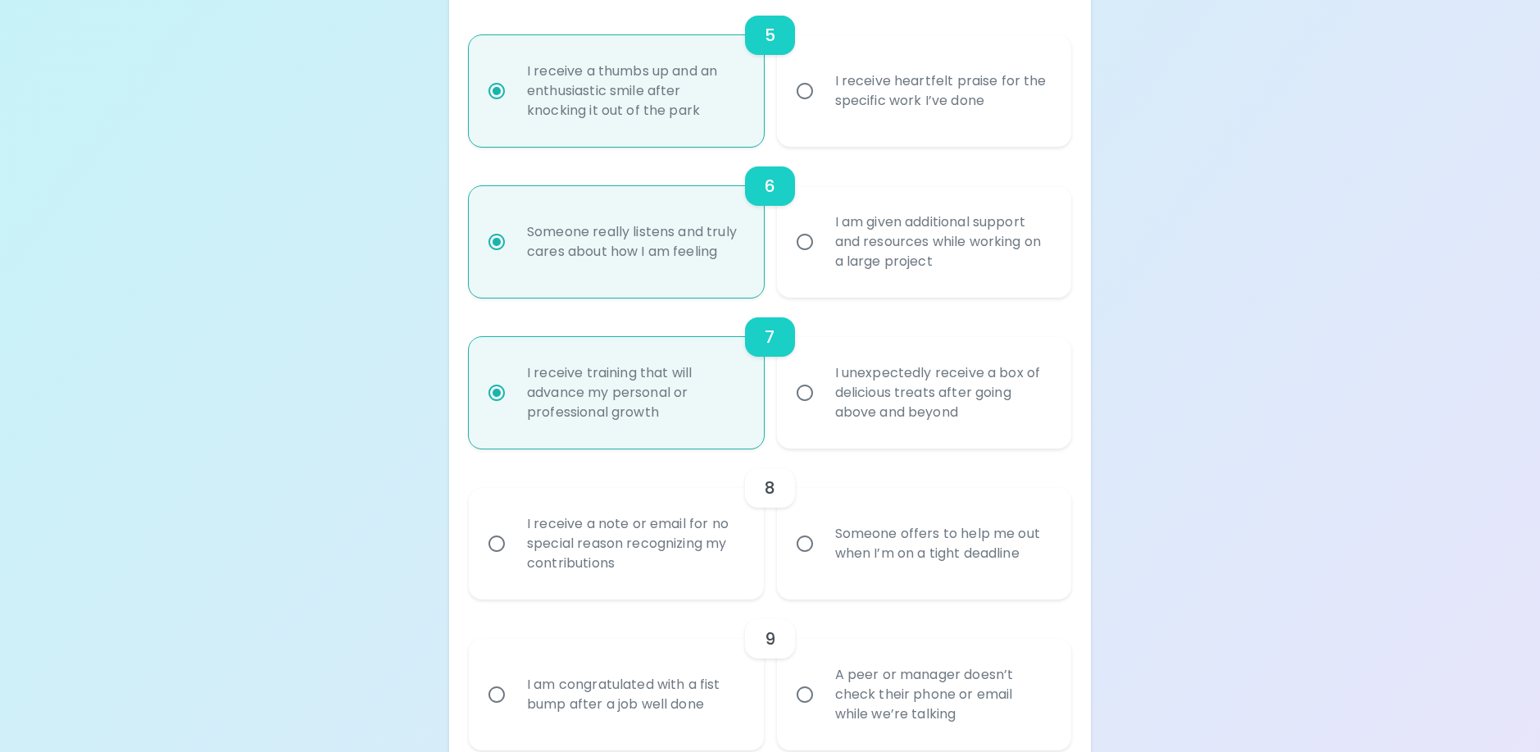
radio input "true"
click at [824, 570] on div "Someone offers to help me out when I’m on a tight deadline" at bounding box center [942, 543] width 240 height 79
click at [822, 561] on input "Someone offers to help me out when I’m on a tight deadline" at bounding box center [805, 543] width 34 height 34
radio input "false"
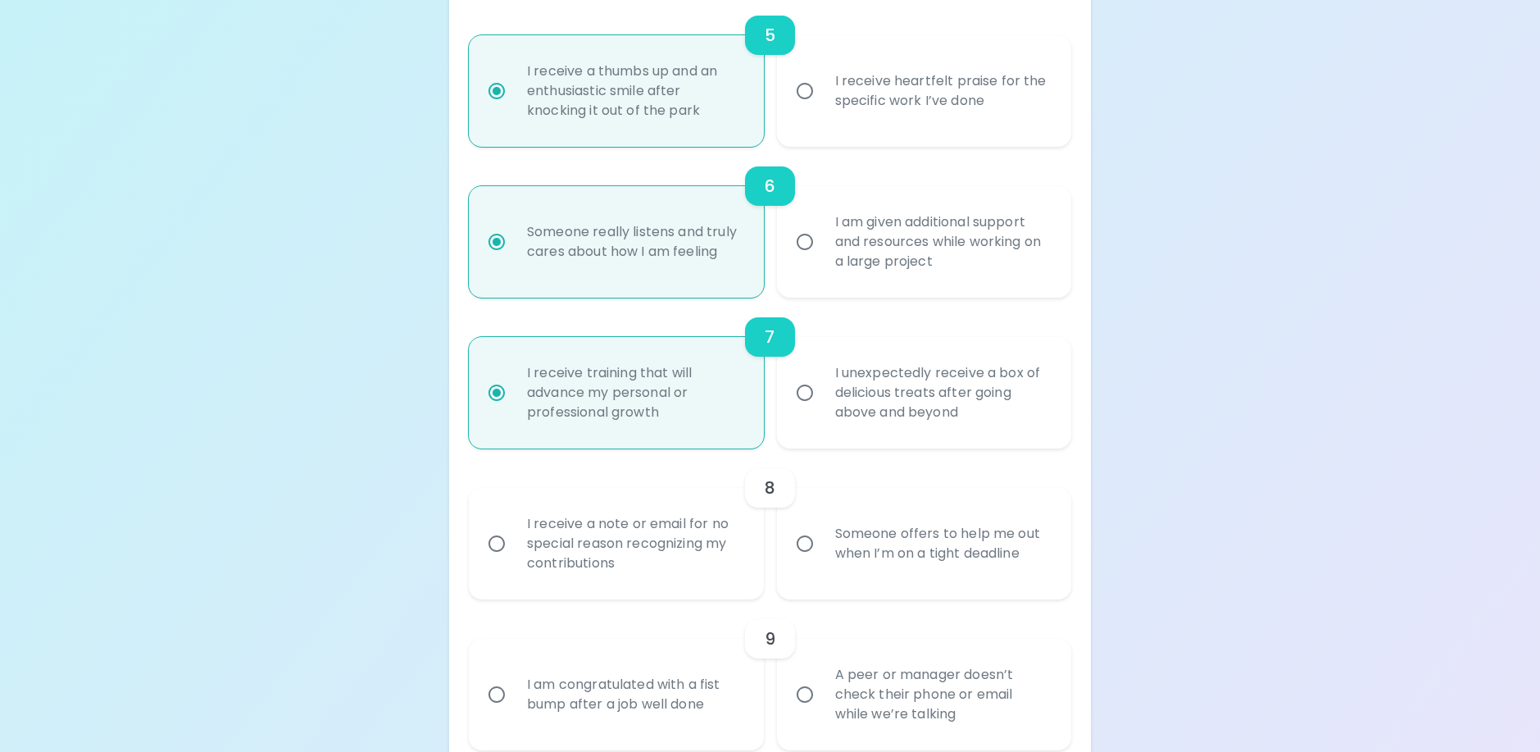
radio input "false"
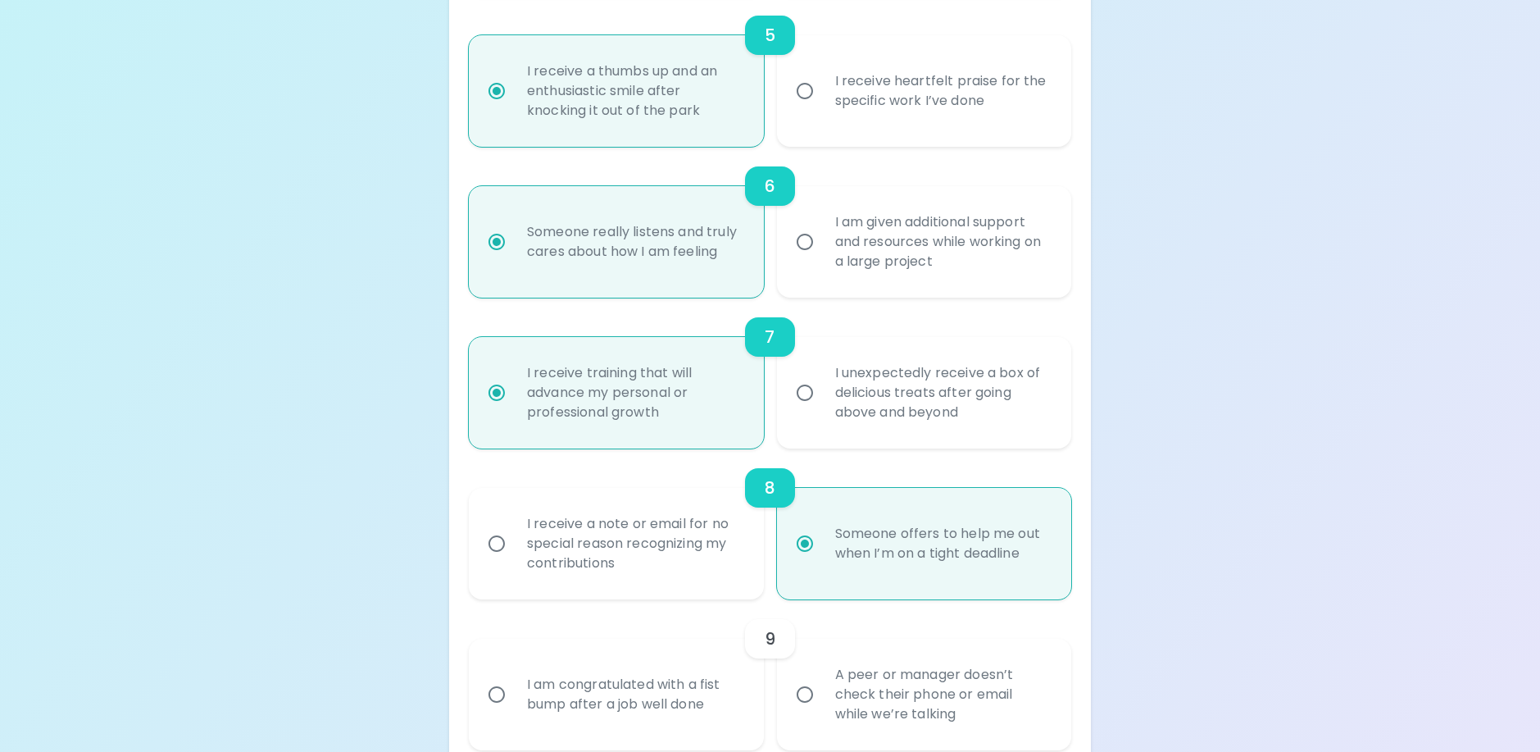
scroll to position [1131, 0]
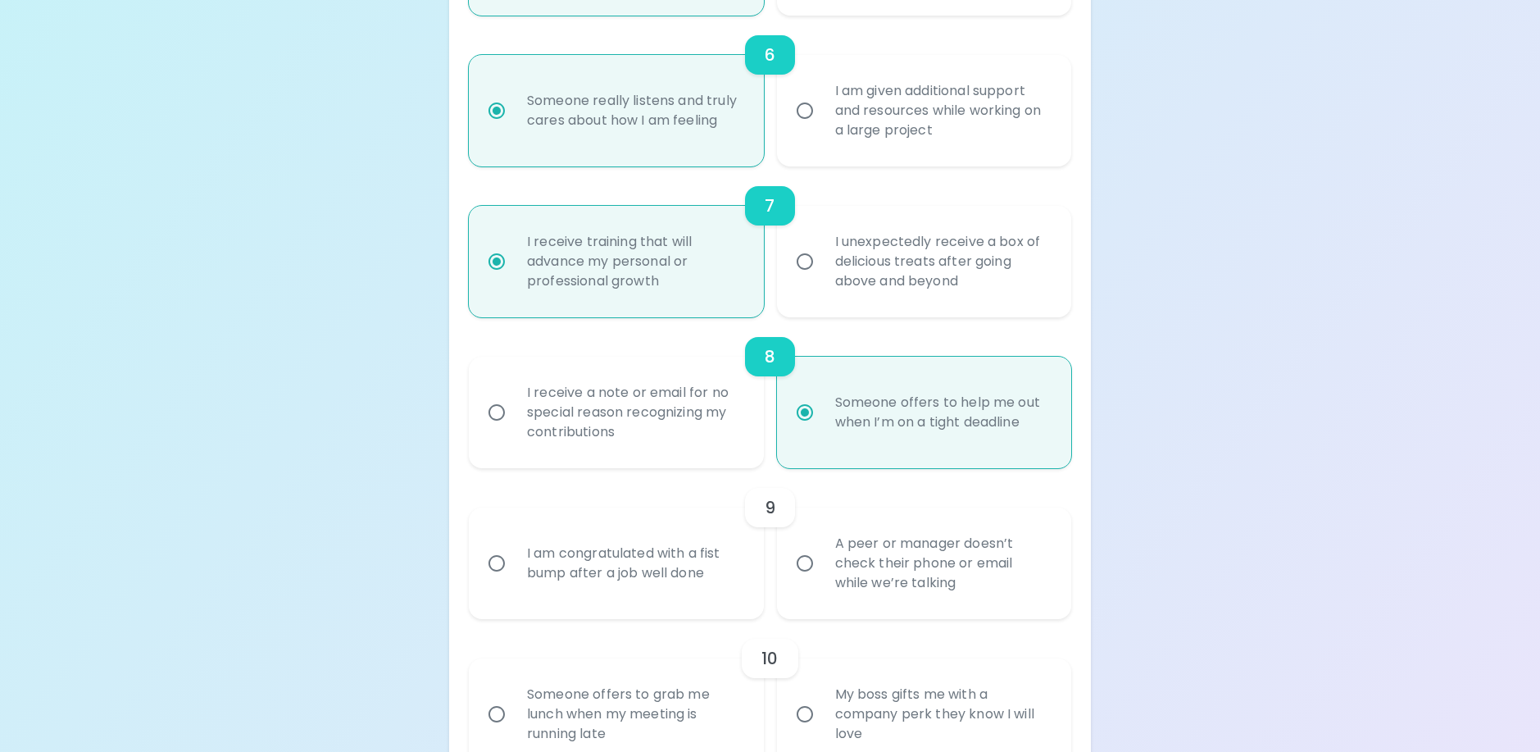
radio input "true"
click at [561, 600] on div "I am congratulated with a fist bump after a job well done" at bounding box center [634, 563] width 240 height 79
click at [514, 580] on input "I am congratulated with a fist bump after a job well done" at bounding box center [496, 563] width 34 height 34
radio input "false"
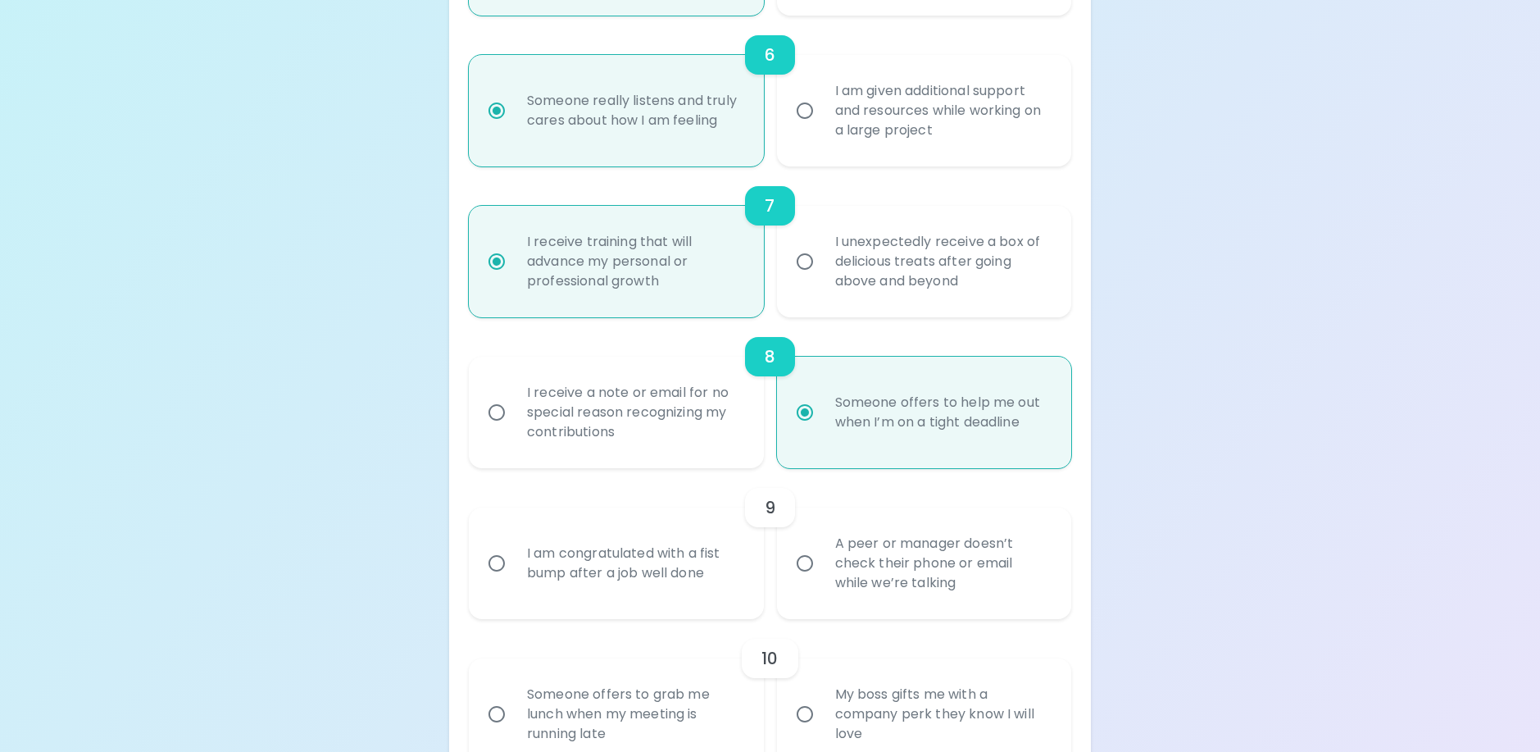
radio input "false"
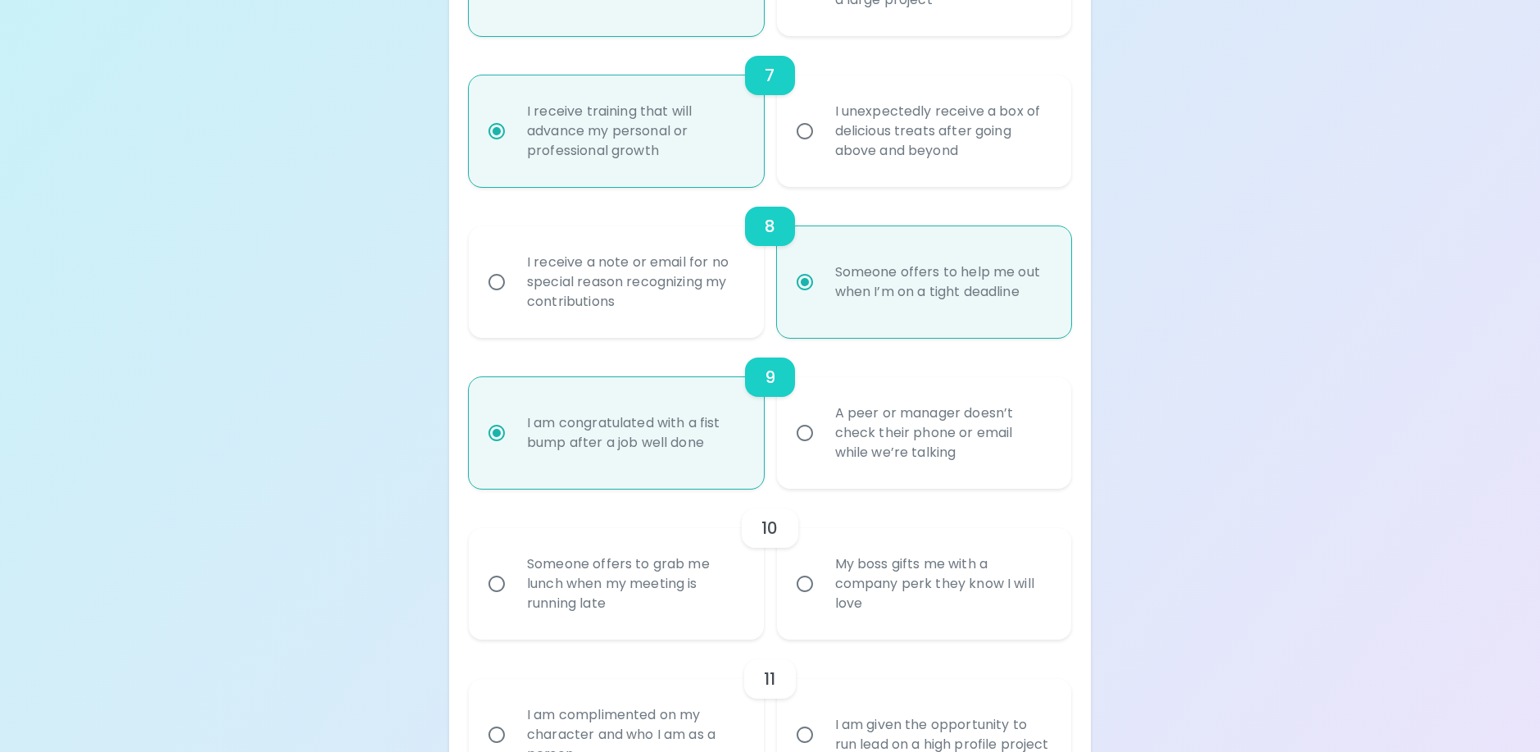
scroll to position [1262, 0]
radio input "true"
click at [818, 634] on label "My boss gifts me with a company perk they know I will love" at bounding box center [915, 582] width 294 height 111
click at [818, 600] on input "My boss gifts me with a company perk they know I will love" at bounding box center [805, 583] width 34 height 34
radio input "false"
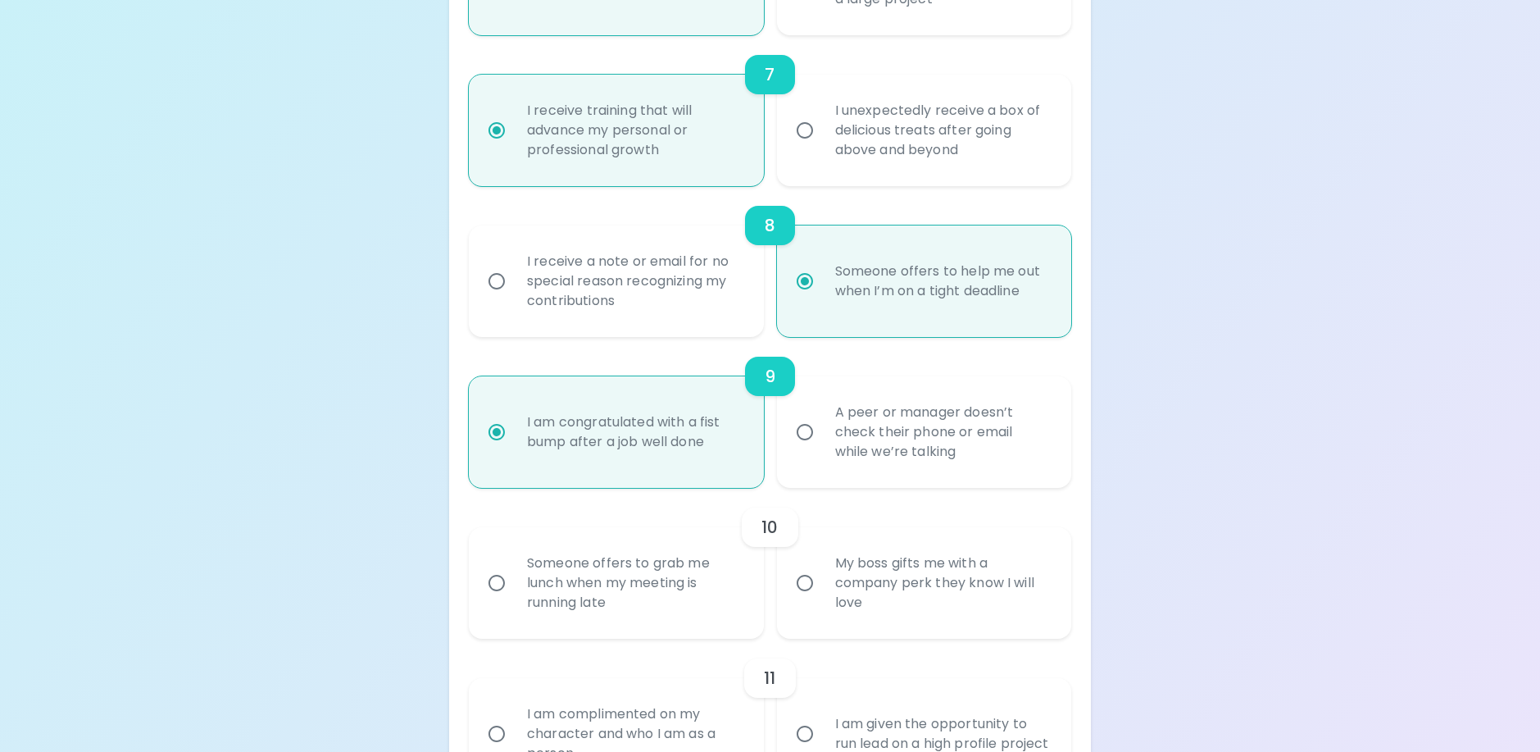
radio input "false"
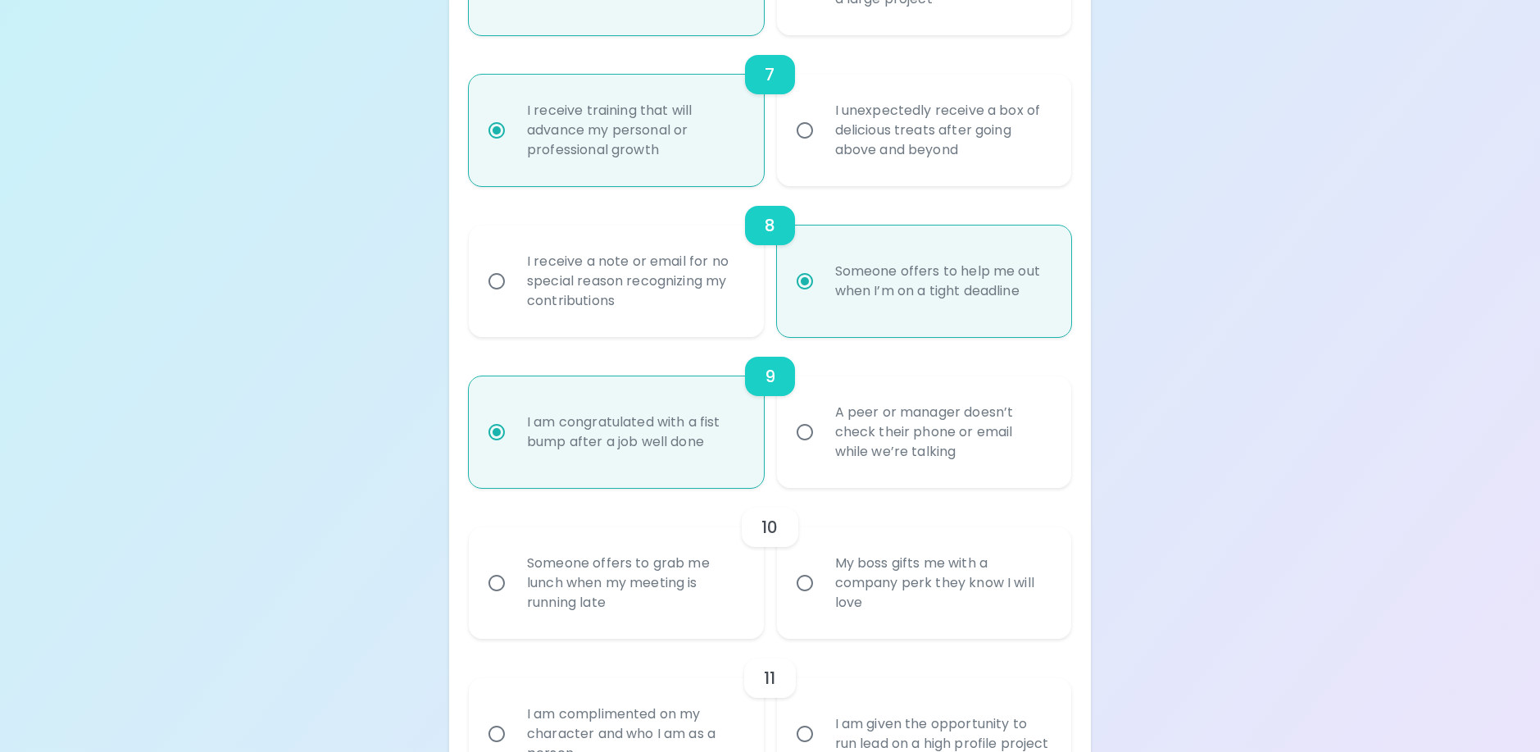
radio input "false"
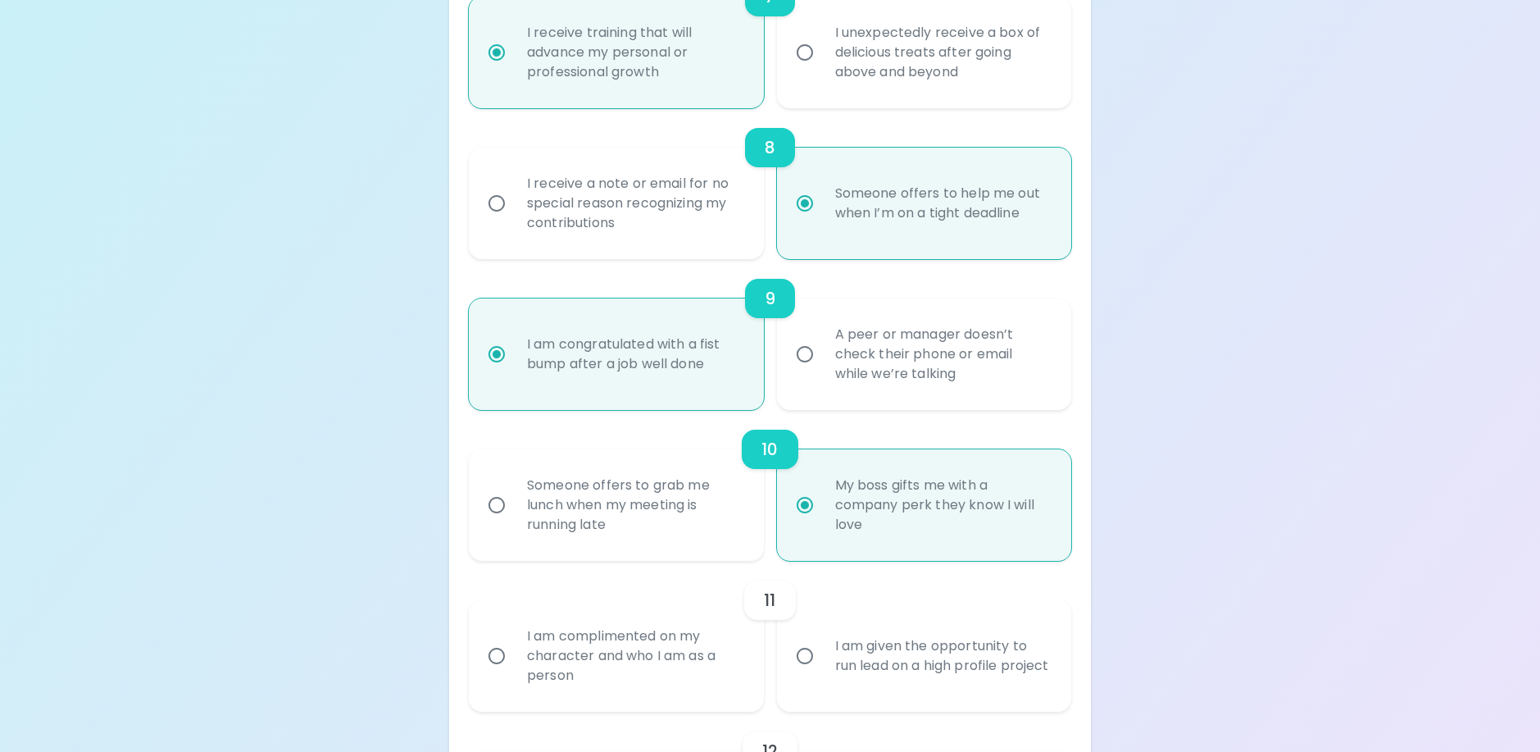
scroll to position [1393, 0]
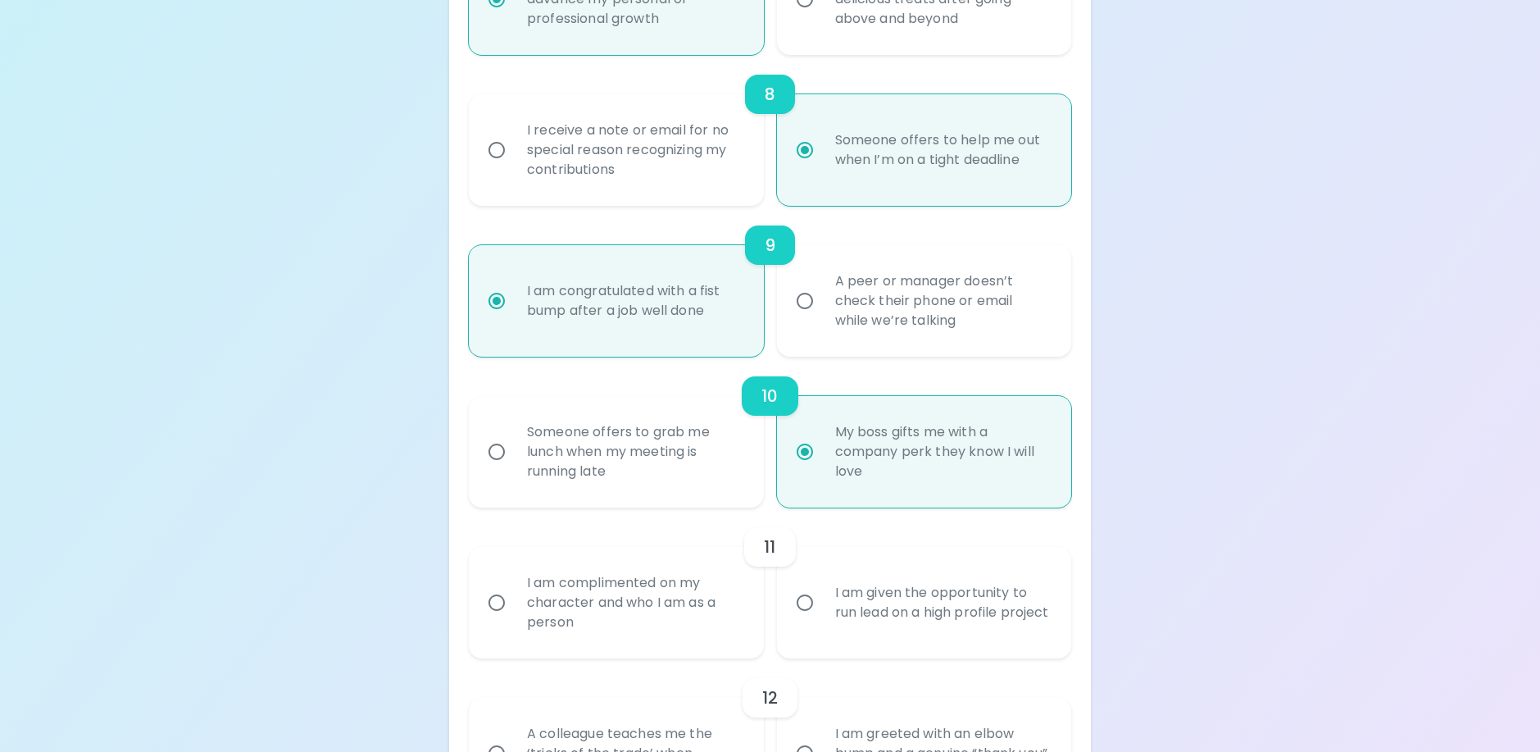
radio input "true"
click at [562, 648] on div "I am complimented on my character and who I am as a person" at bounding box center [634, 602] width 240 height 98
click at [514, 620] on input "I am complimented on my character and who I am as a person" at bounding box center [496, 602] width 34 height 34
radio input "false"
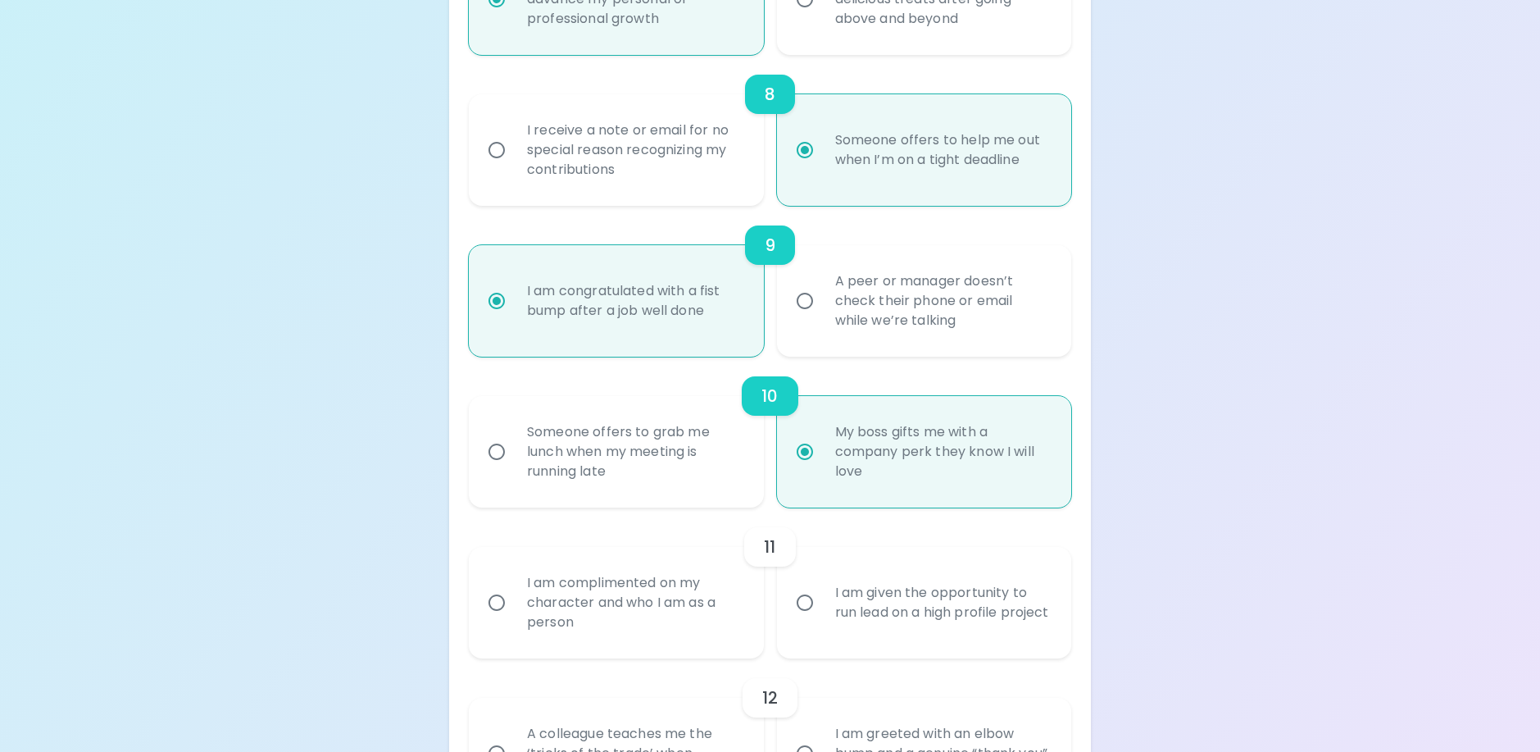
radio input "false"
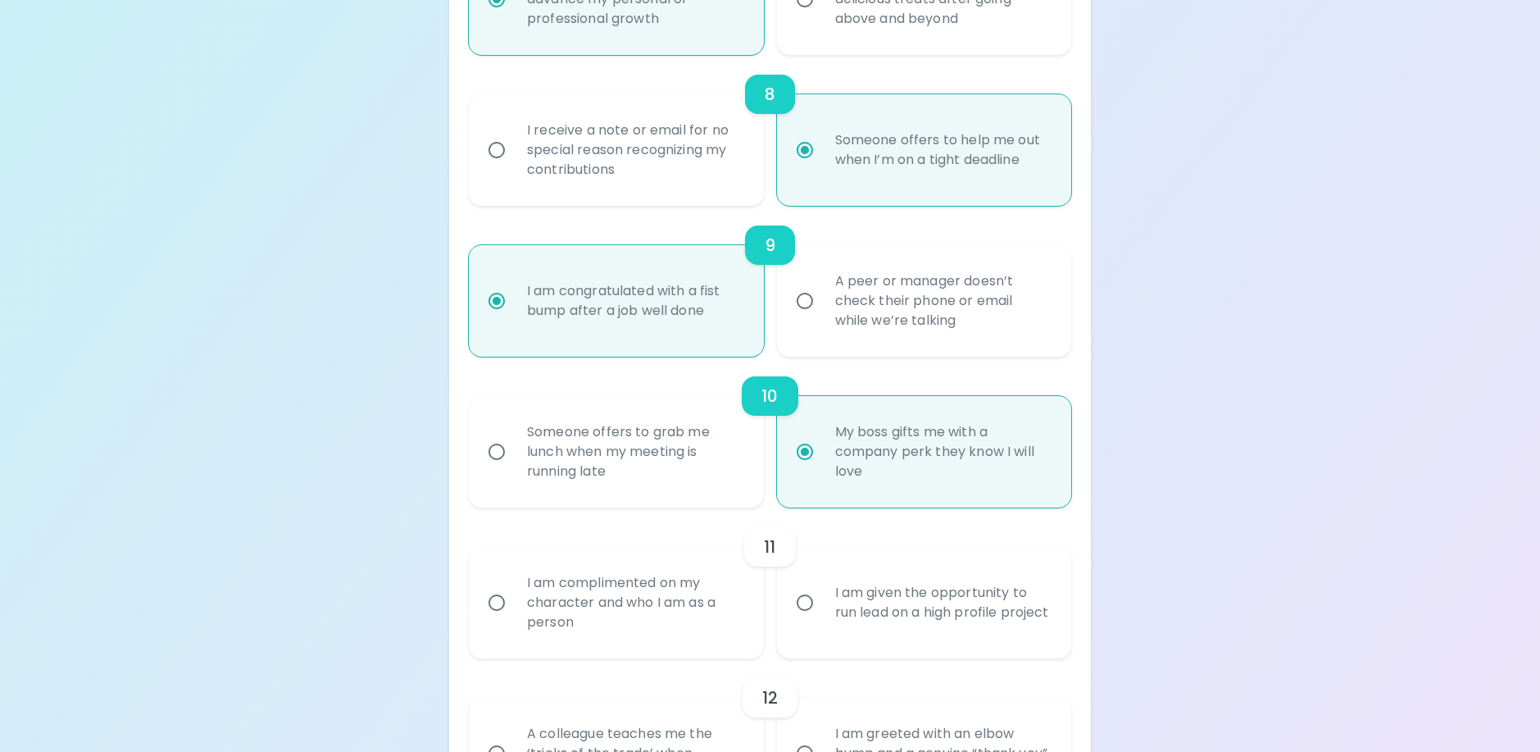
radio input "false"
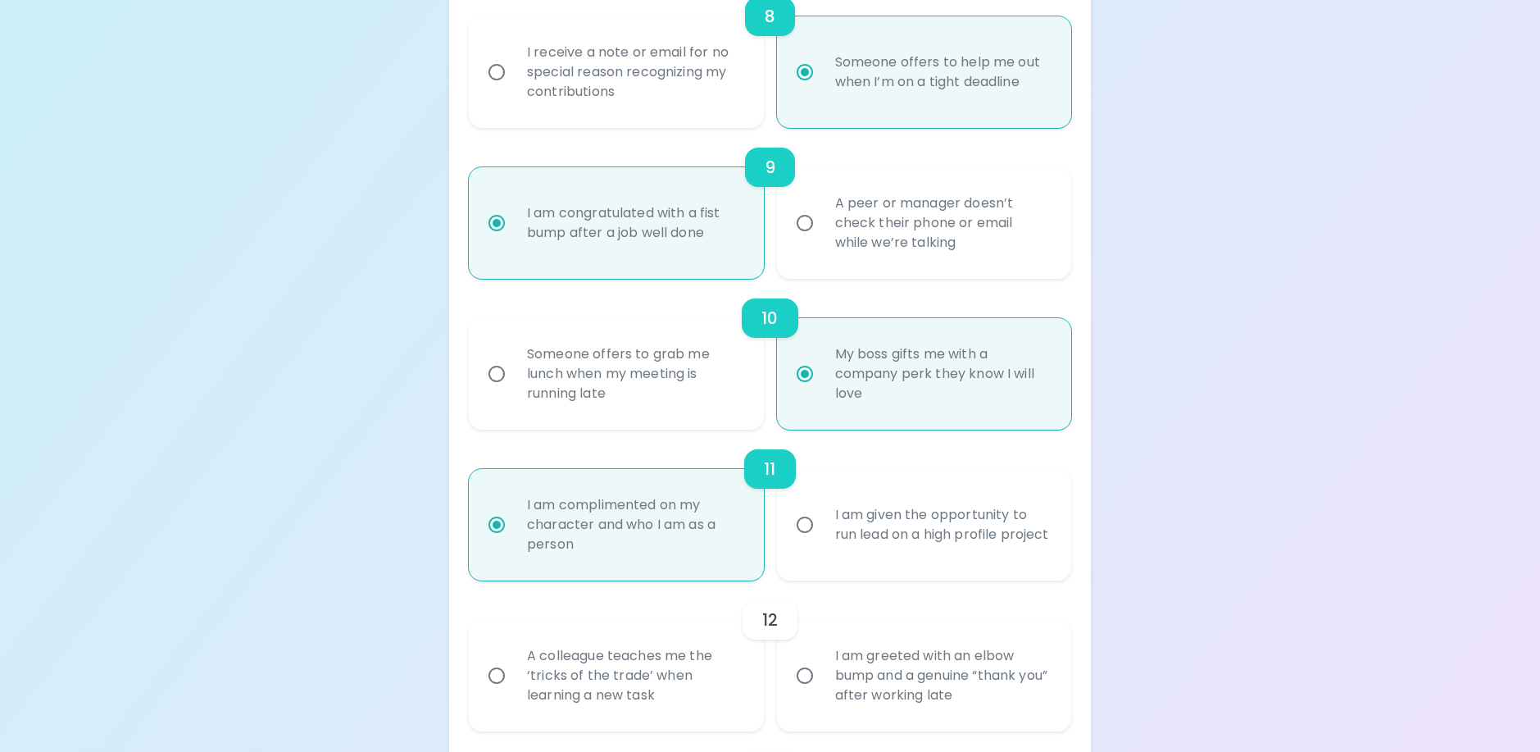
scroll to position [1525, 0]
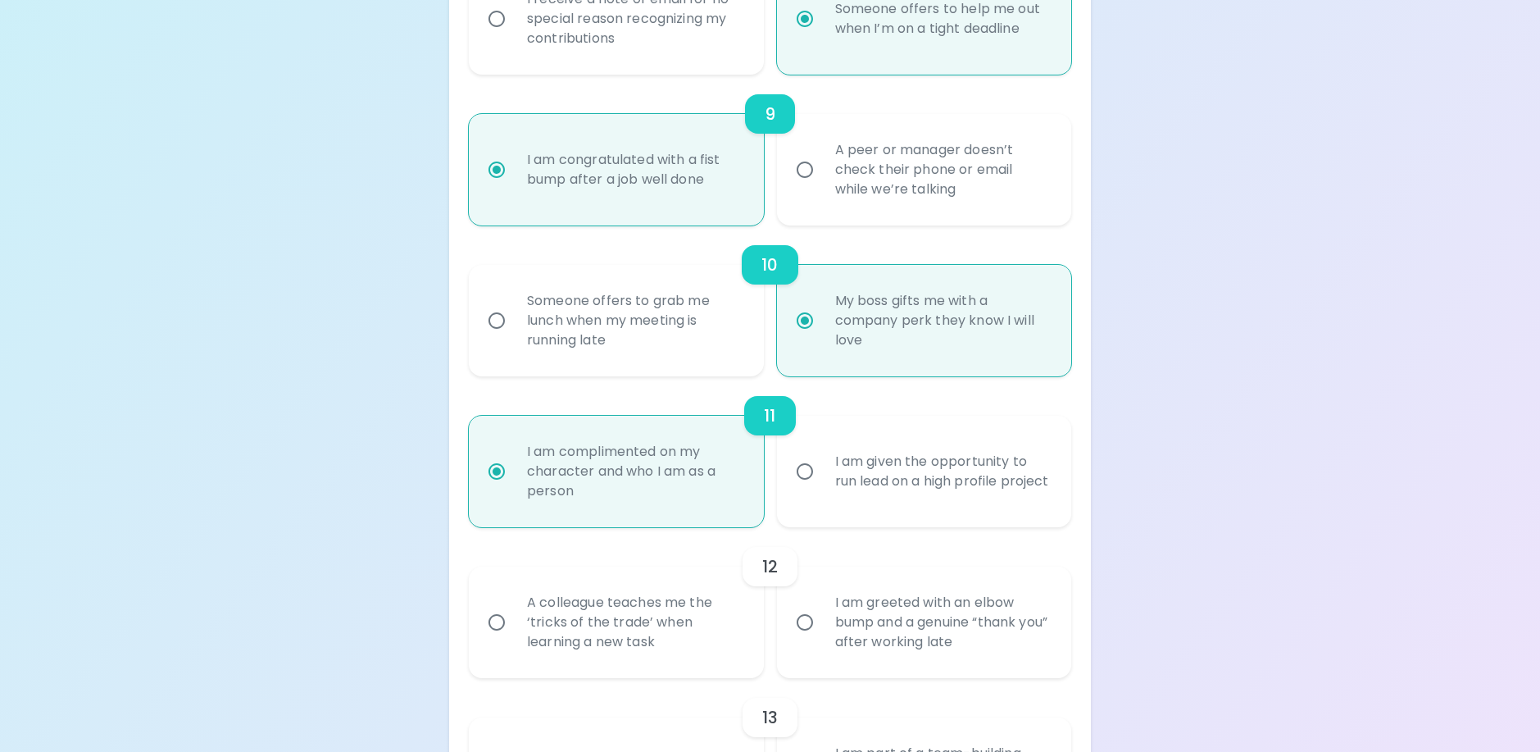
radio input "true"
click at [556, 671] on div "A colleague teaches me the ‘tricks of the trade’ when learning a new task" at bounding box center [634, 622] width 240 height 98
click at [514, 639] on input "A colleague teaches me the ‘tricks of the trade’ when learning a new task" at bounding box center [496, 622] width 34 height 34
radio input "false"
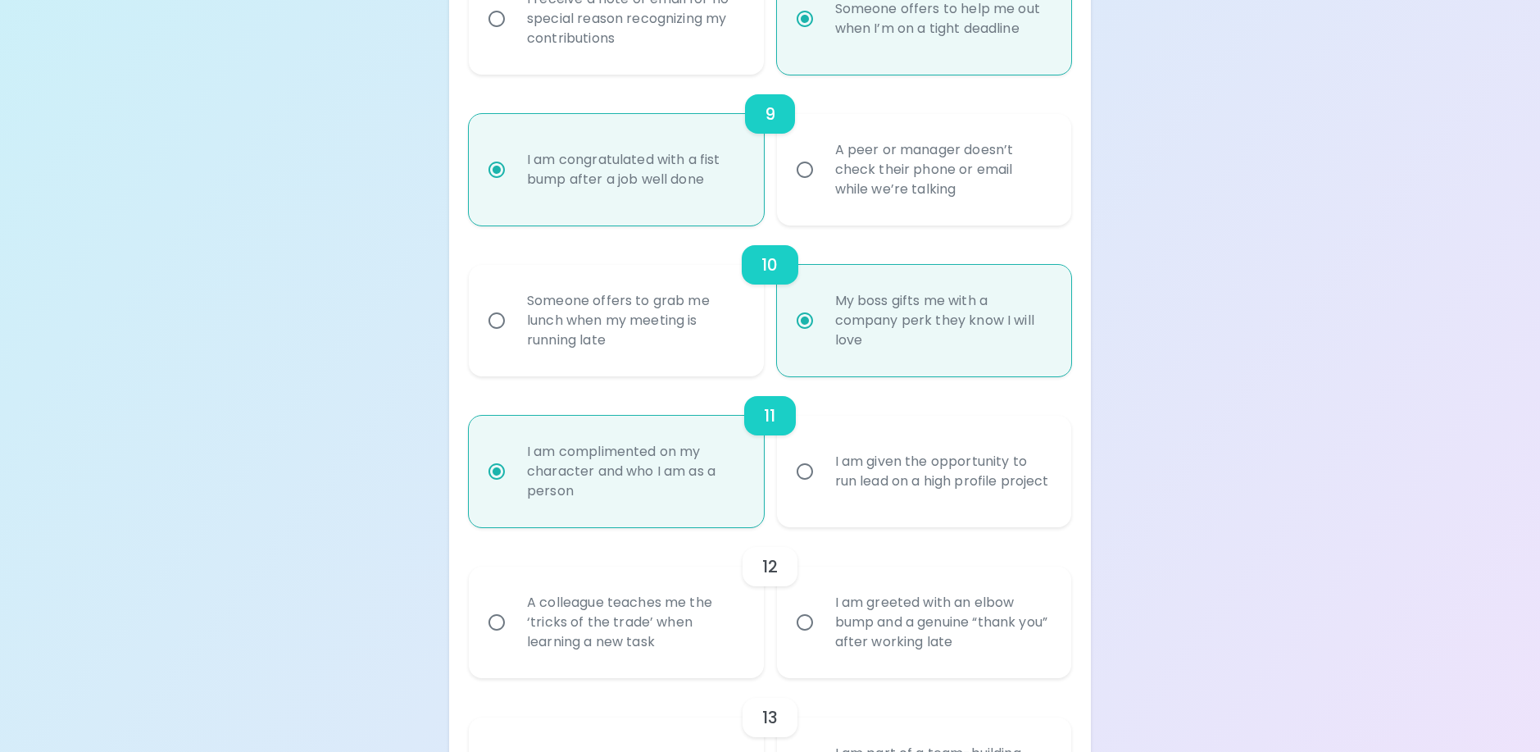
radio input "false"
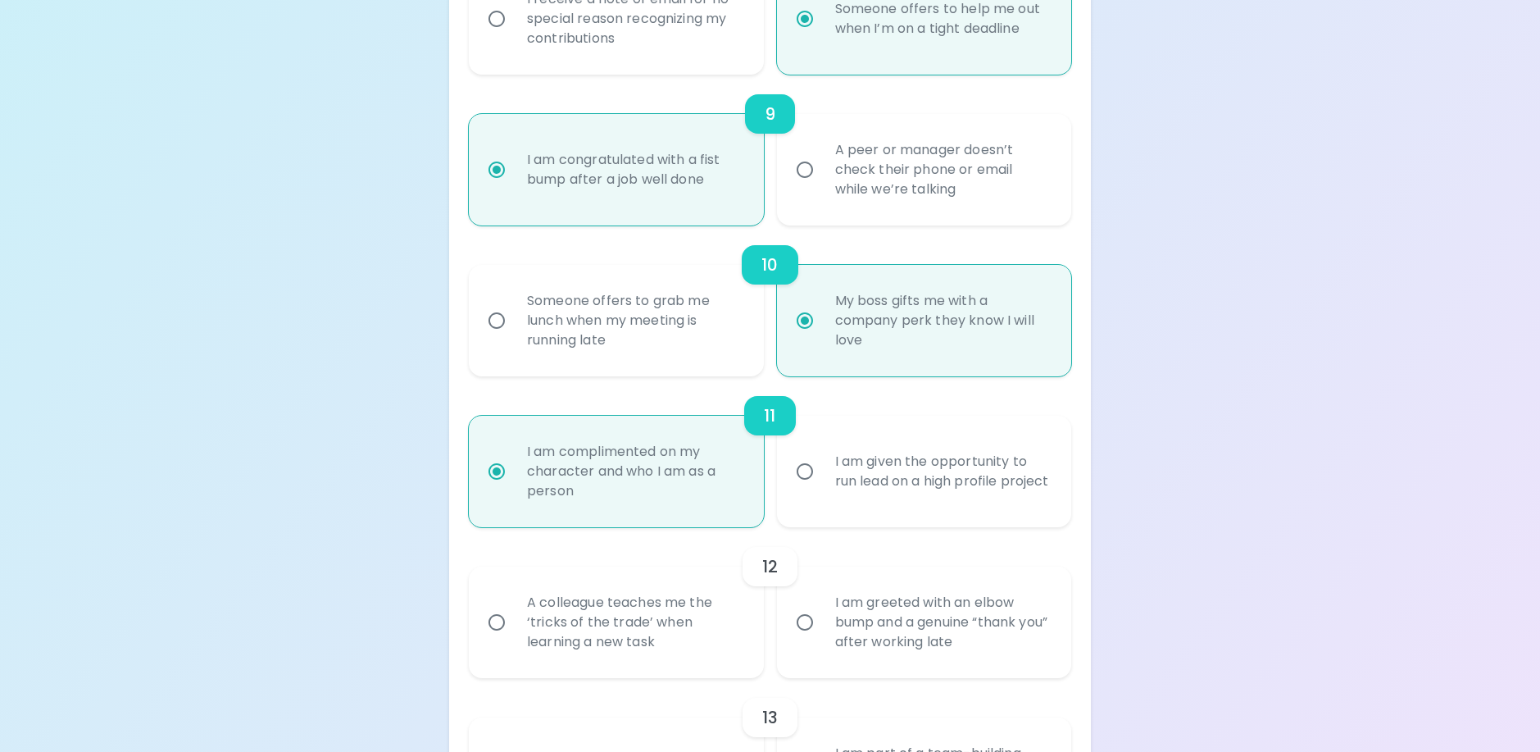
radio input "false"
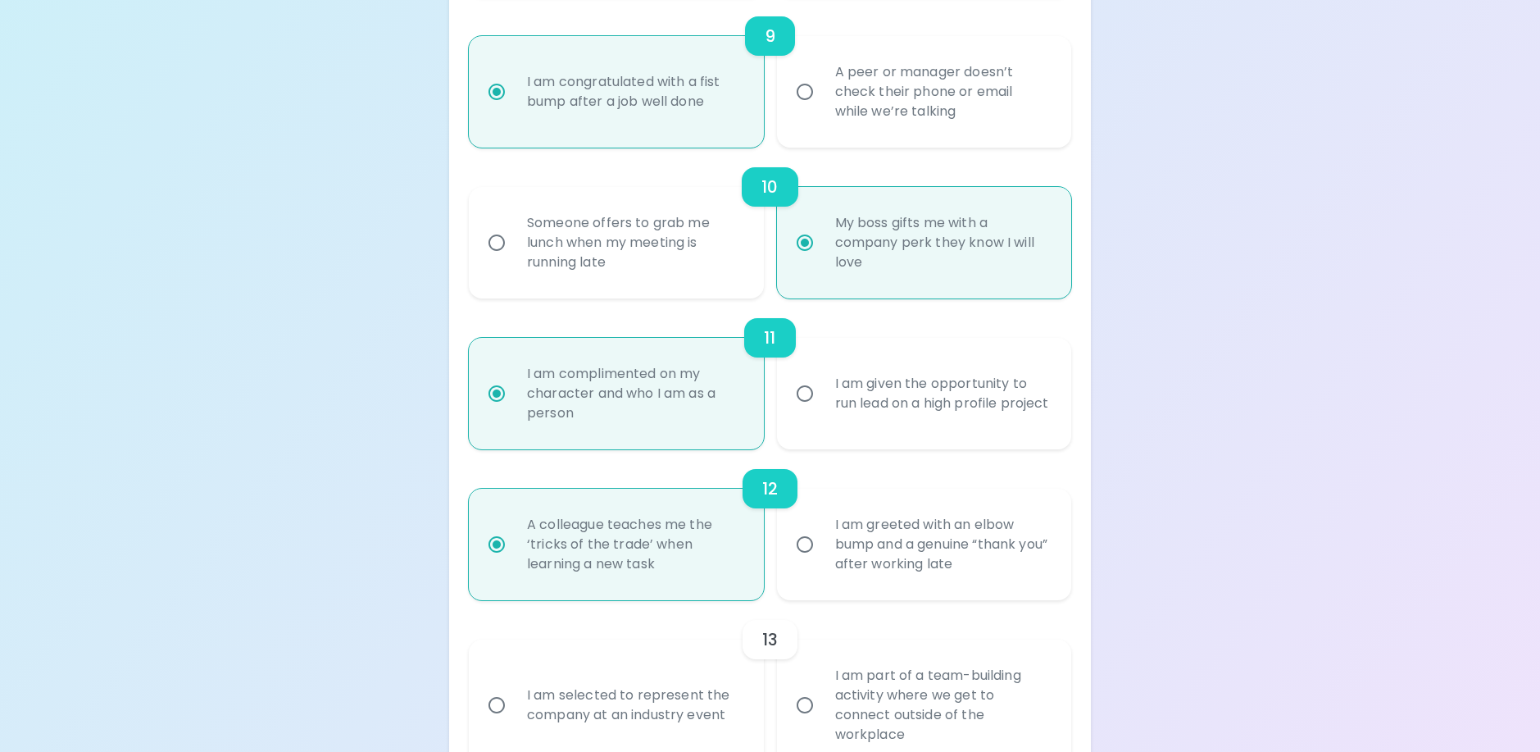
scroll to position [1656, 0]
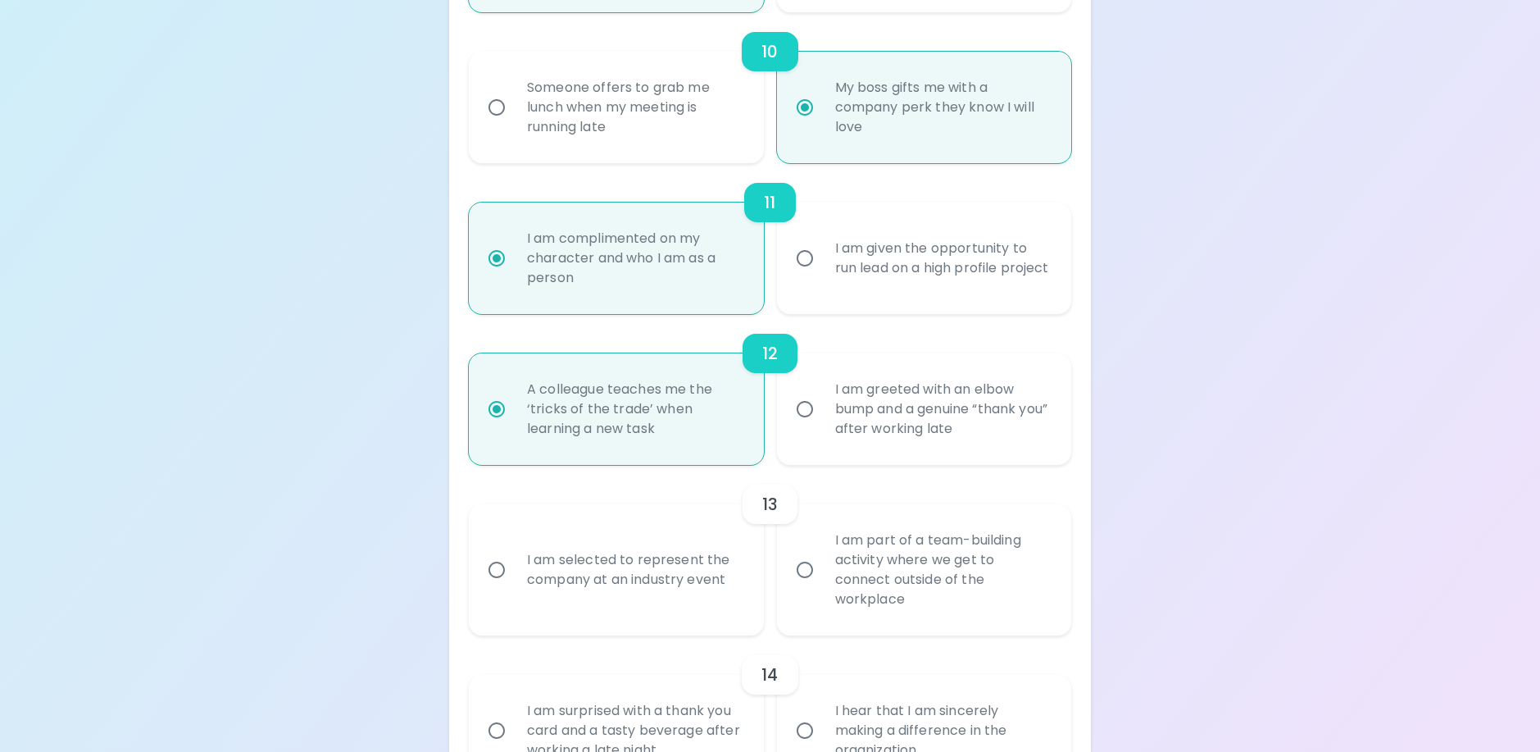
radio input "true"
click at [919, 611] on div "I am part of a team-building activity where we get to connect outside of the wo…" at bounding box center [942, 570] width 240 height 118
click at [822, 587] on input "I am part of a team-building activity where we get to connect outside of the wo…" at bounding box center [805, 569] width 34 height 34
radio input "false"
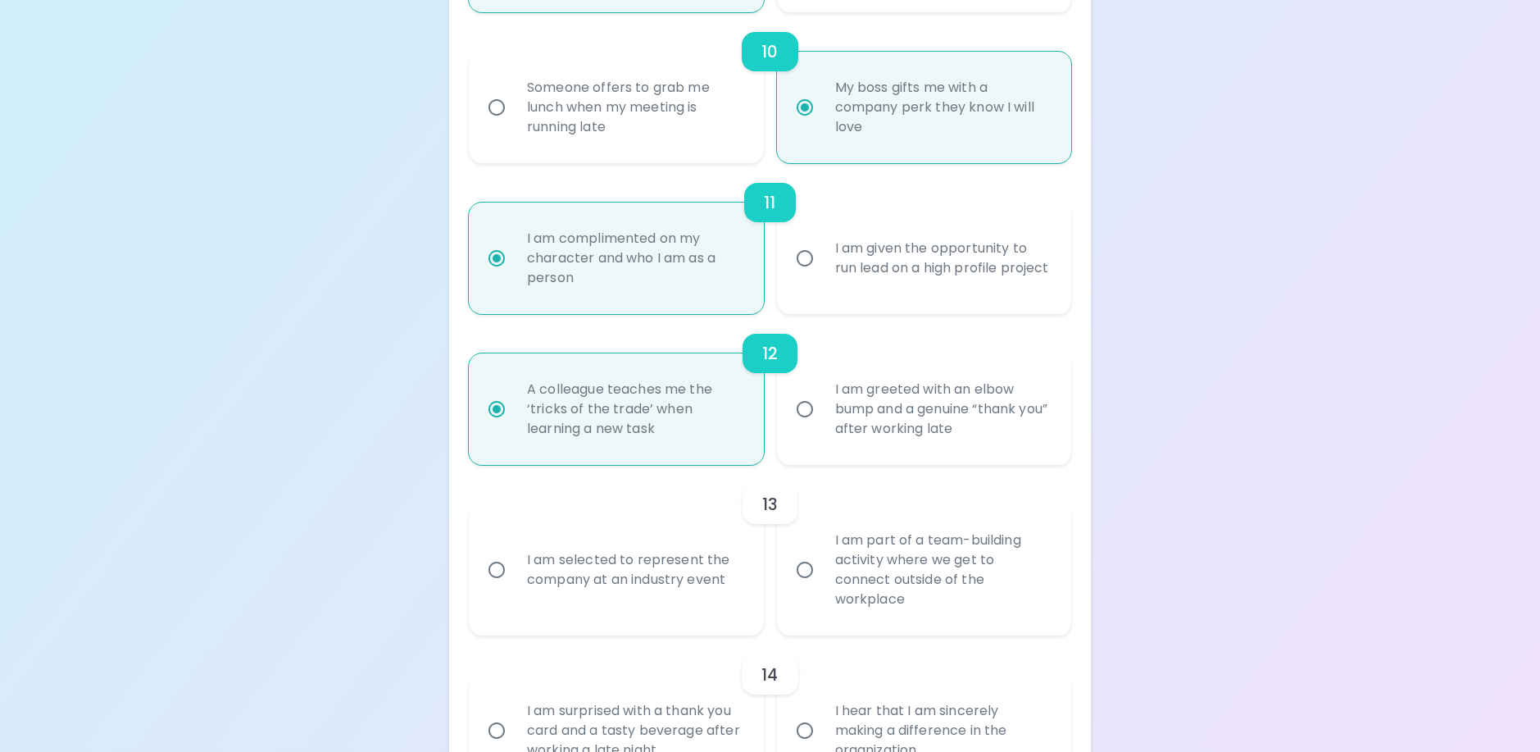
radio input "false"
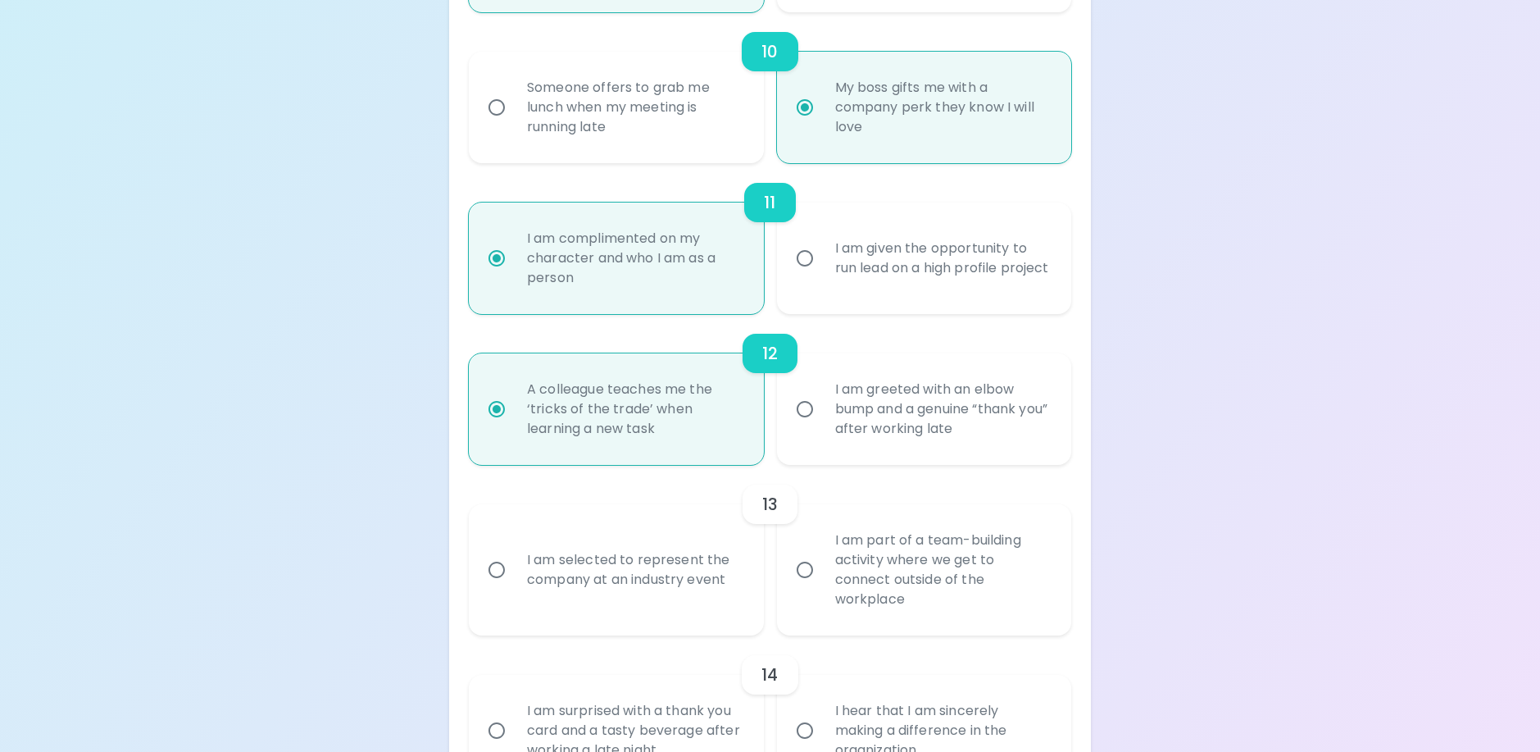
radio input "false"
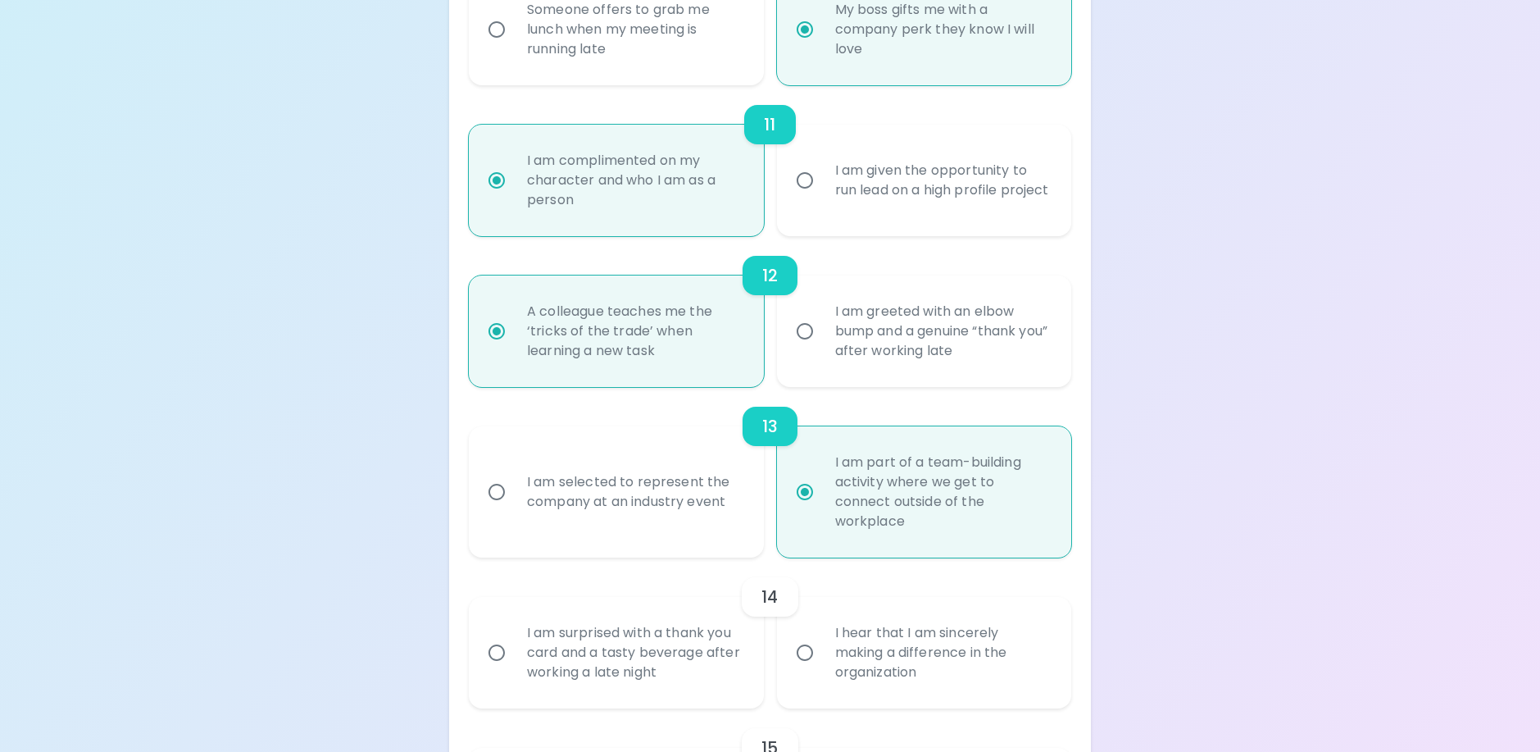
scroll to position [1869, 0]
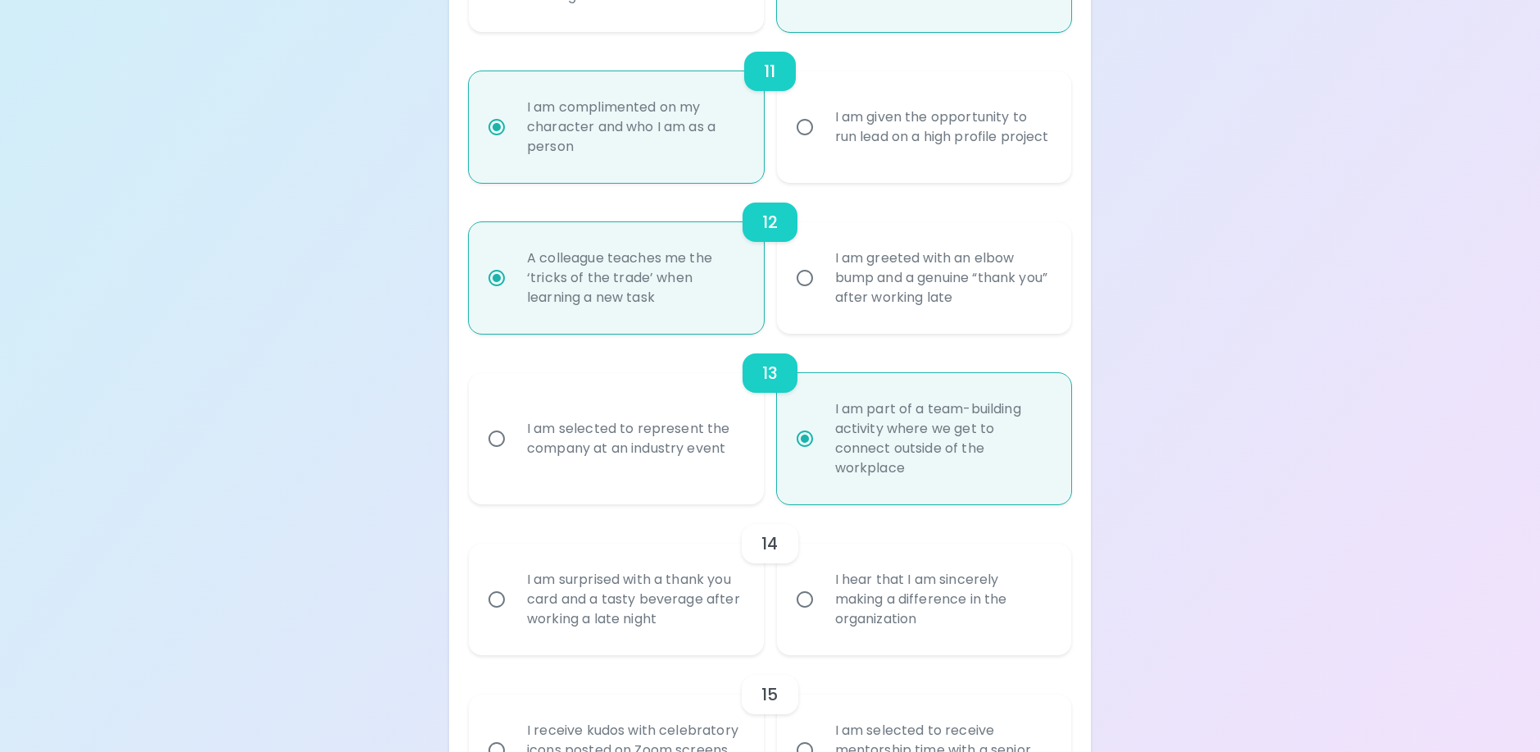
radio input "true"
click at [865, 648] on div "I hear that I am sincerely making a difference in the organization" at bounding box center [942, 599] width 240 height 98
click at [822, 616] on input "I hear that I am sincerely making a difference in the organization" at bounding box center [805, 599] width 34 height 34
radio input "false"
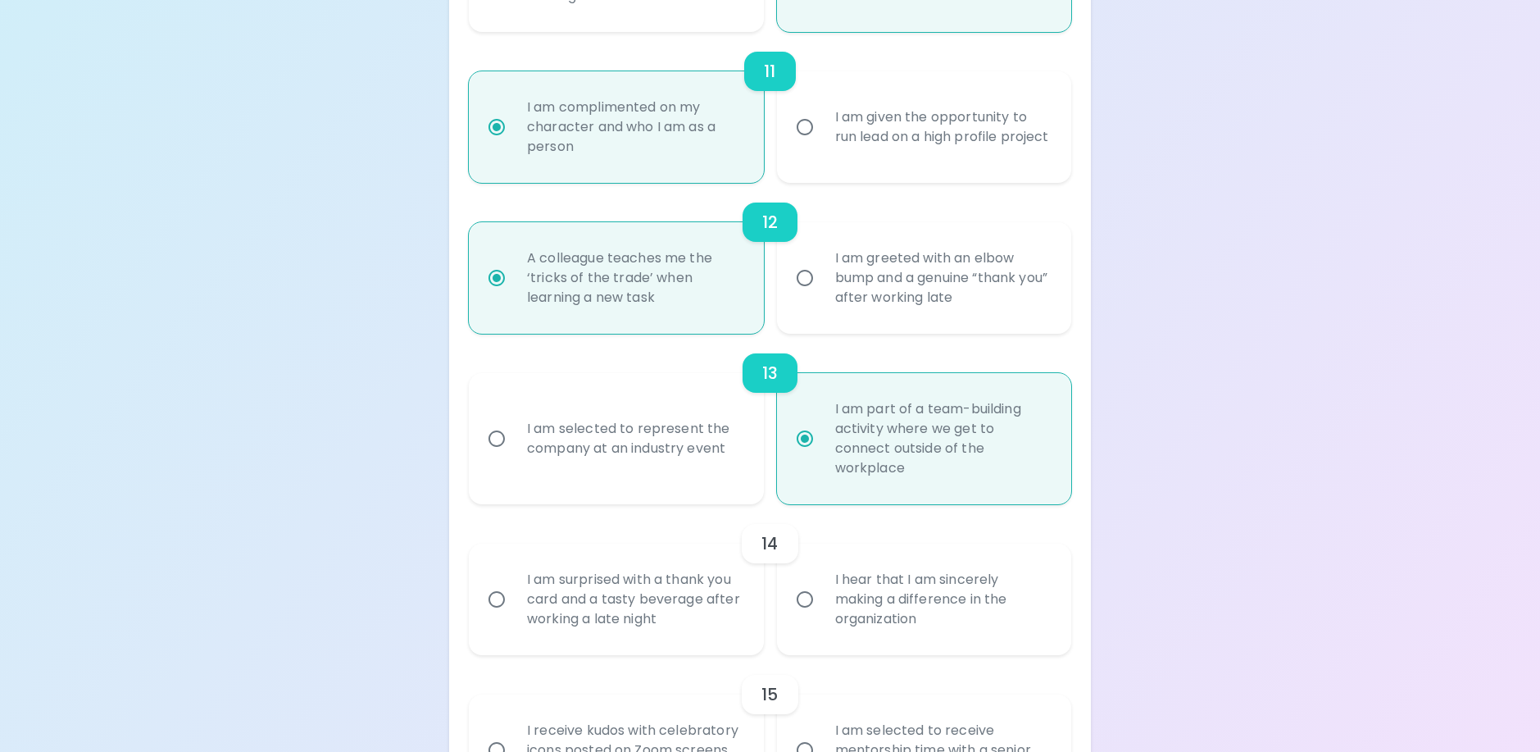
radio input "false"
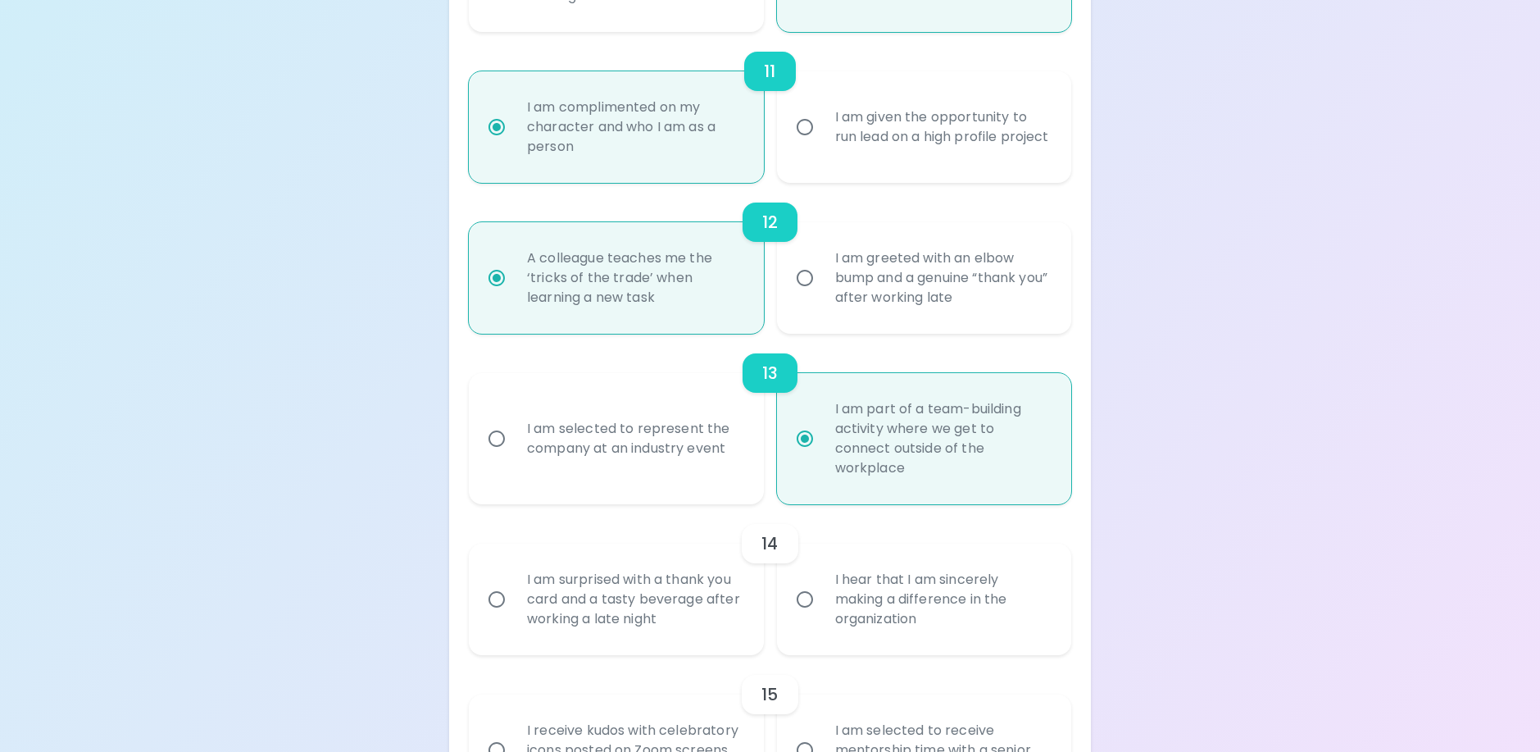
radio input "false"
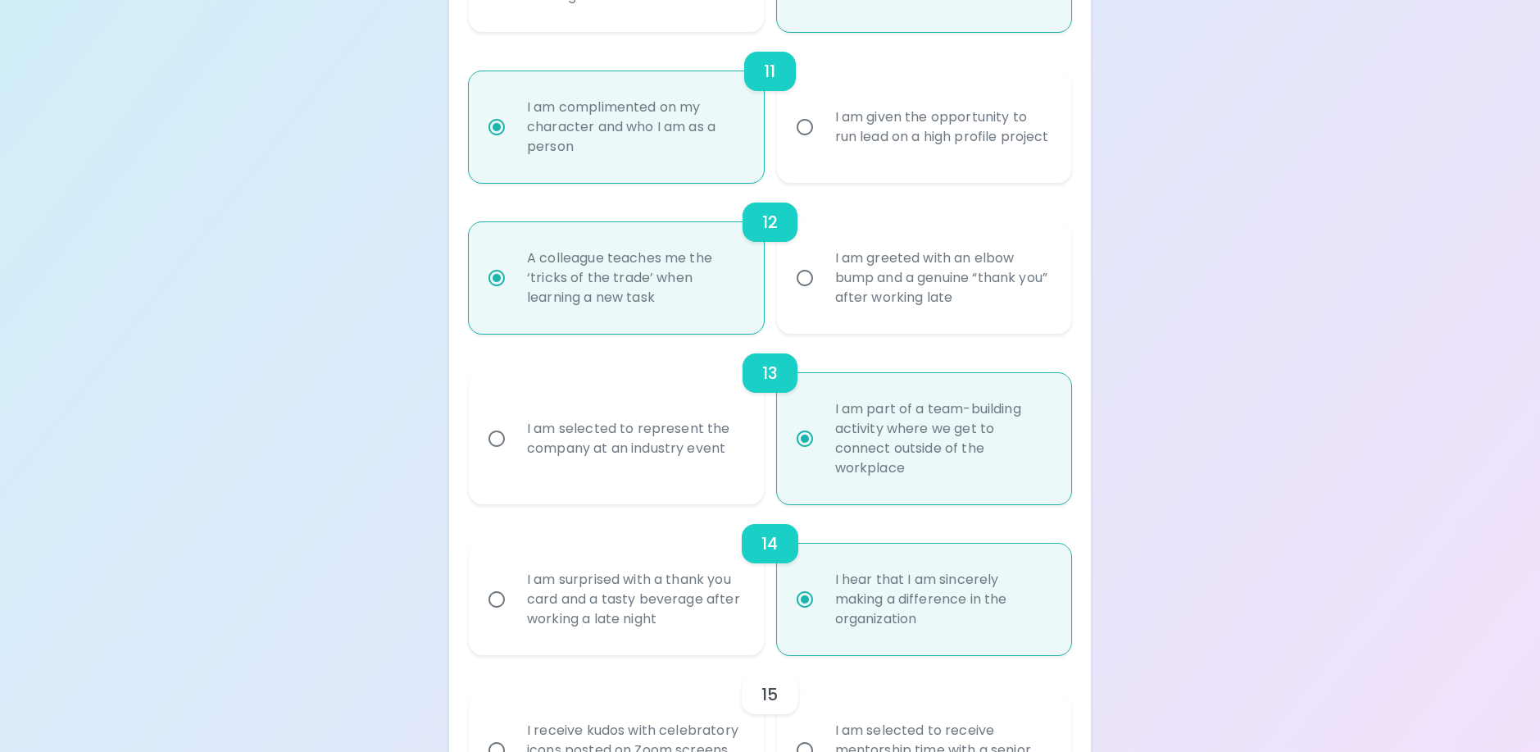
scroll to position [2000, 0]
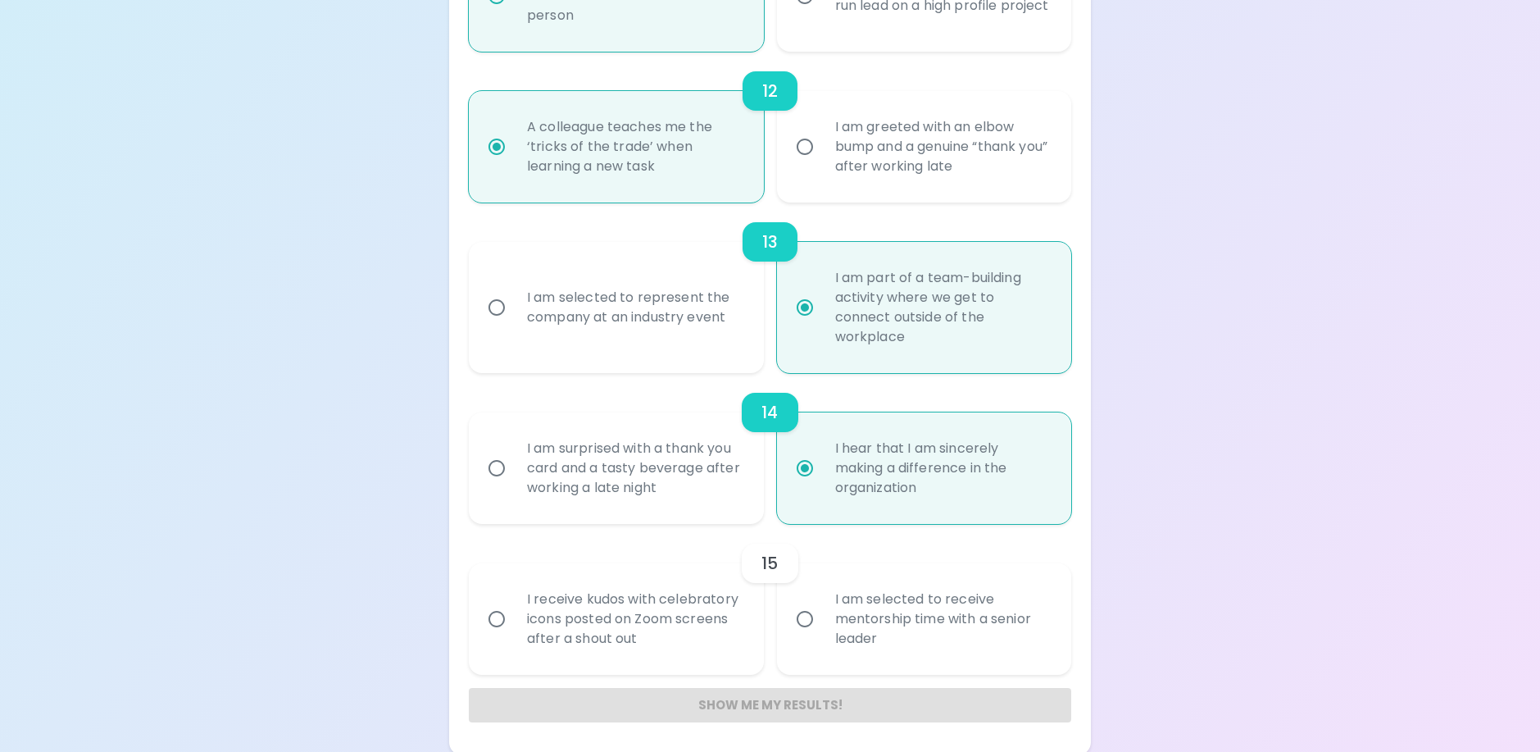
radio input "true"
click at [698, 665] on div "I receive kudos with celebratory icons posted on Zoom screens after a shout out" at bounding box center [634, 619] width 240 height 98
click at [514, 636] on input "I receive kudos with celebratory icons posted on Zoom screens after a shout out" at bounding box center [496, 619] width 34 height 34
radio input "false"
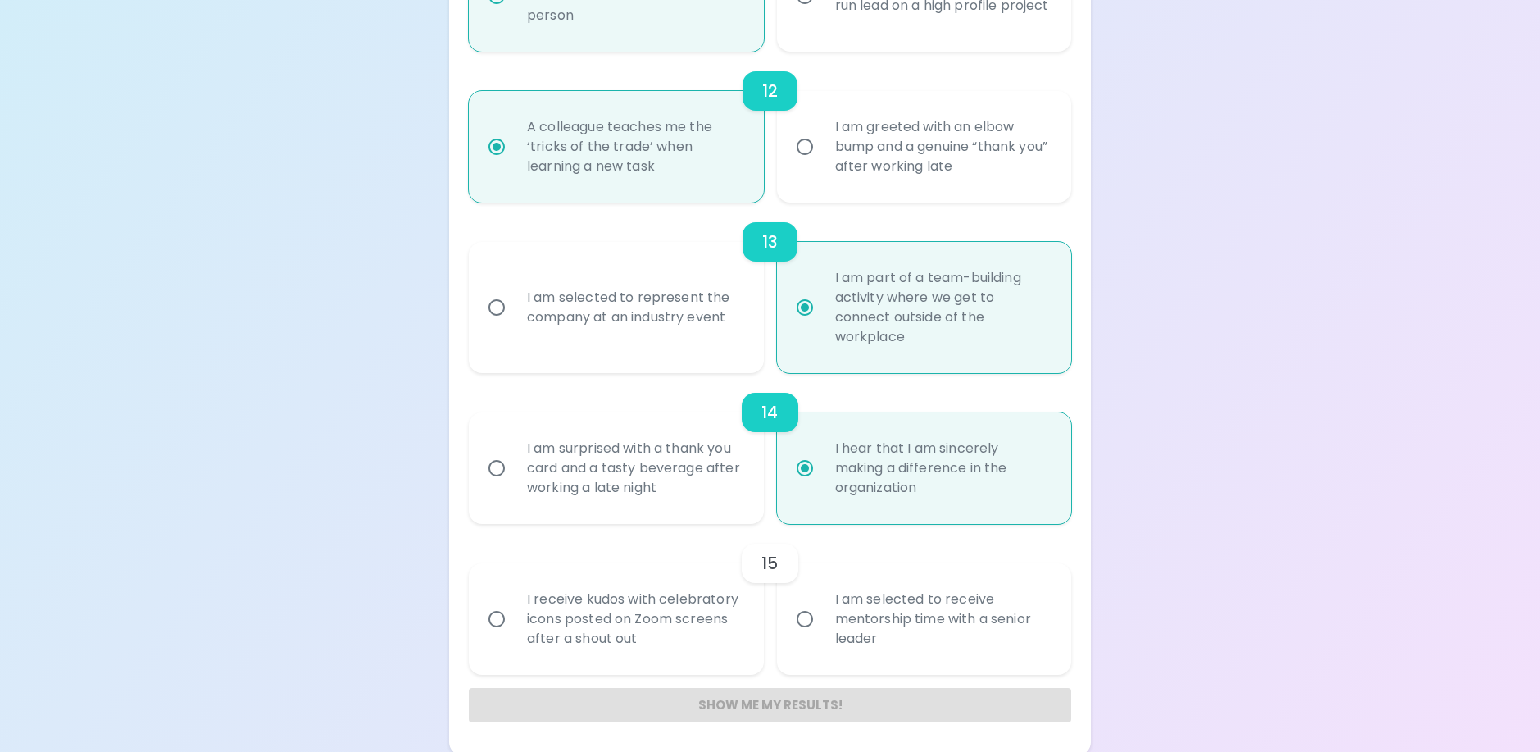
radio input "false"
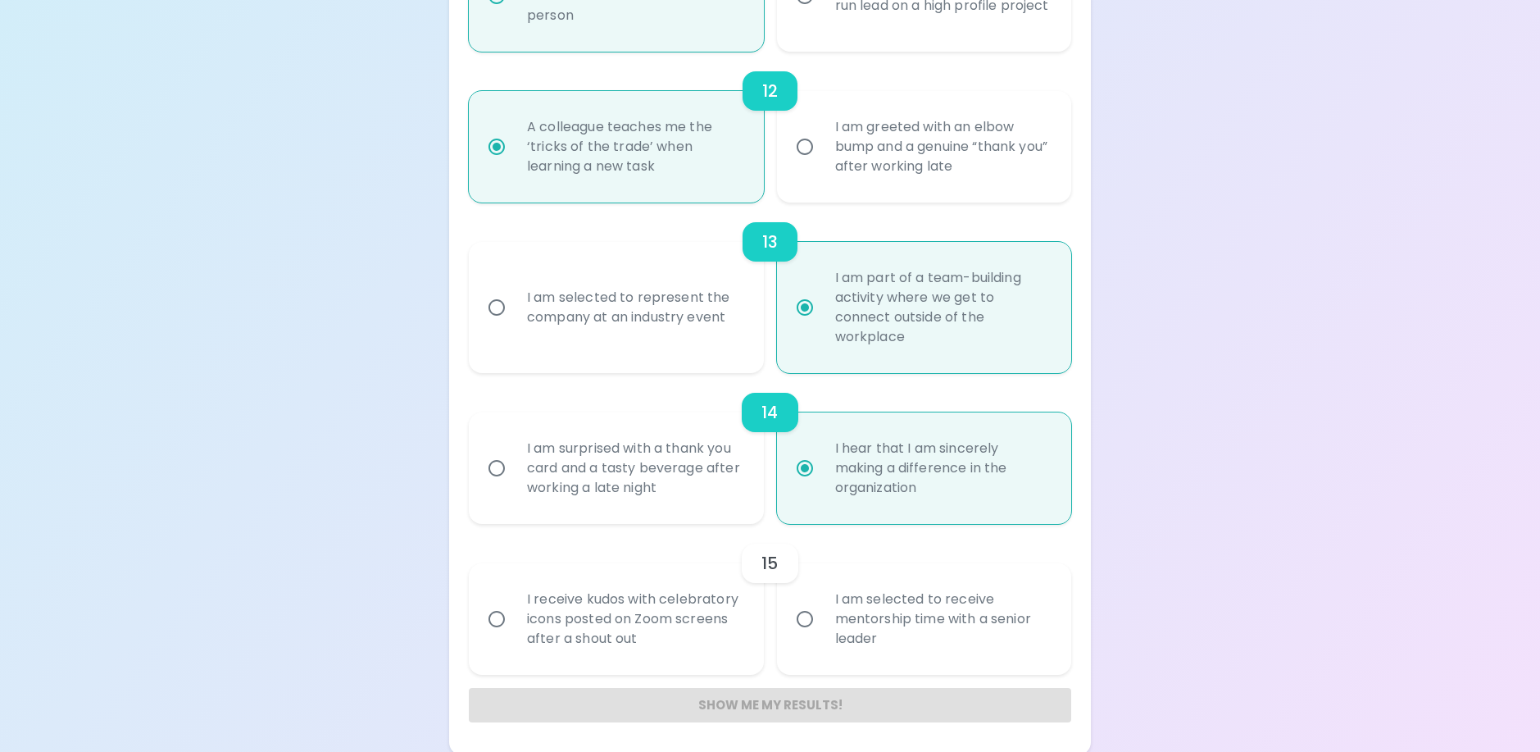
radio input "false"
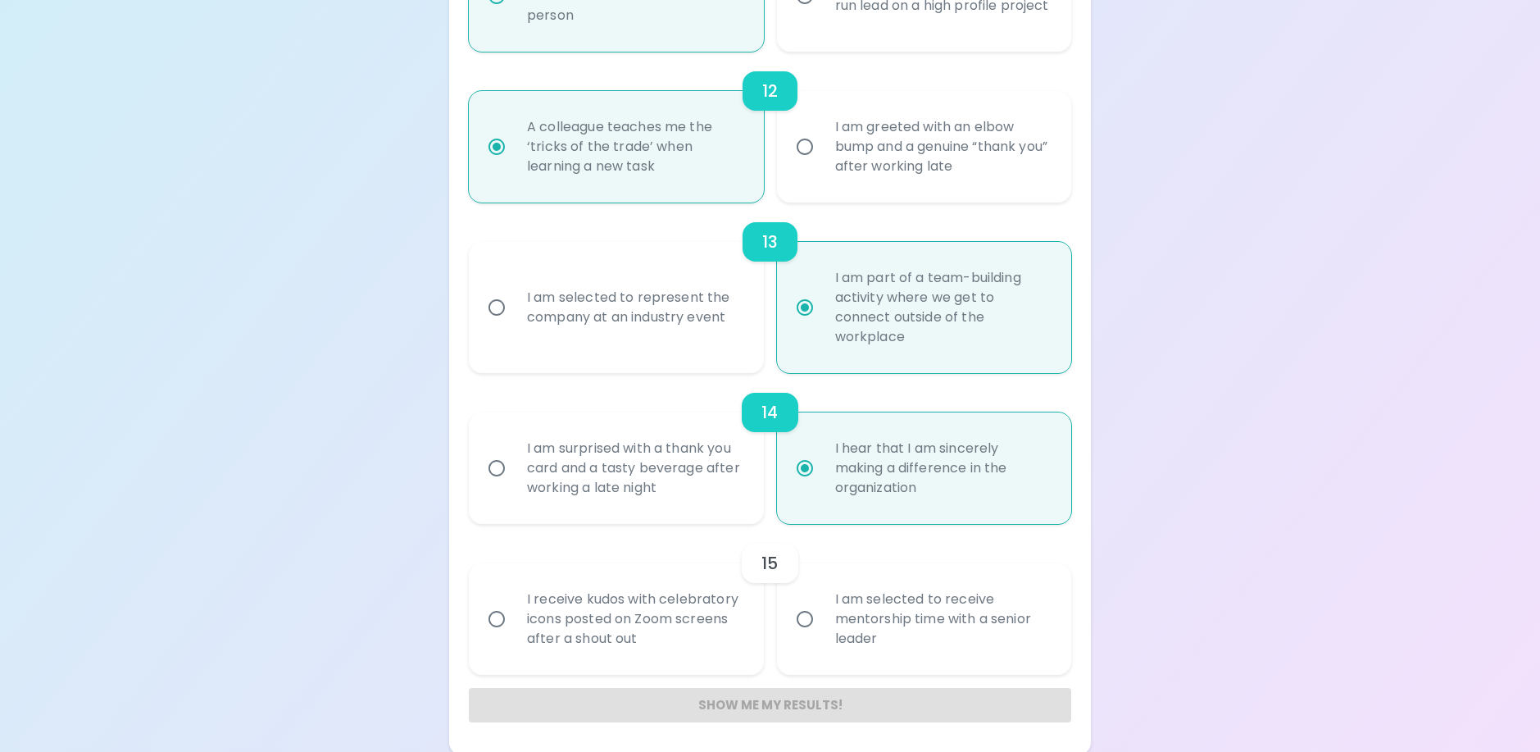
radio input "false"
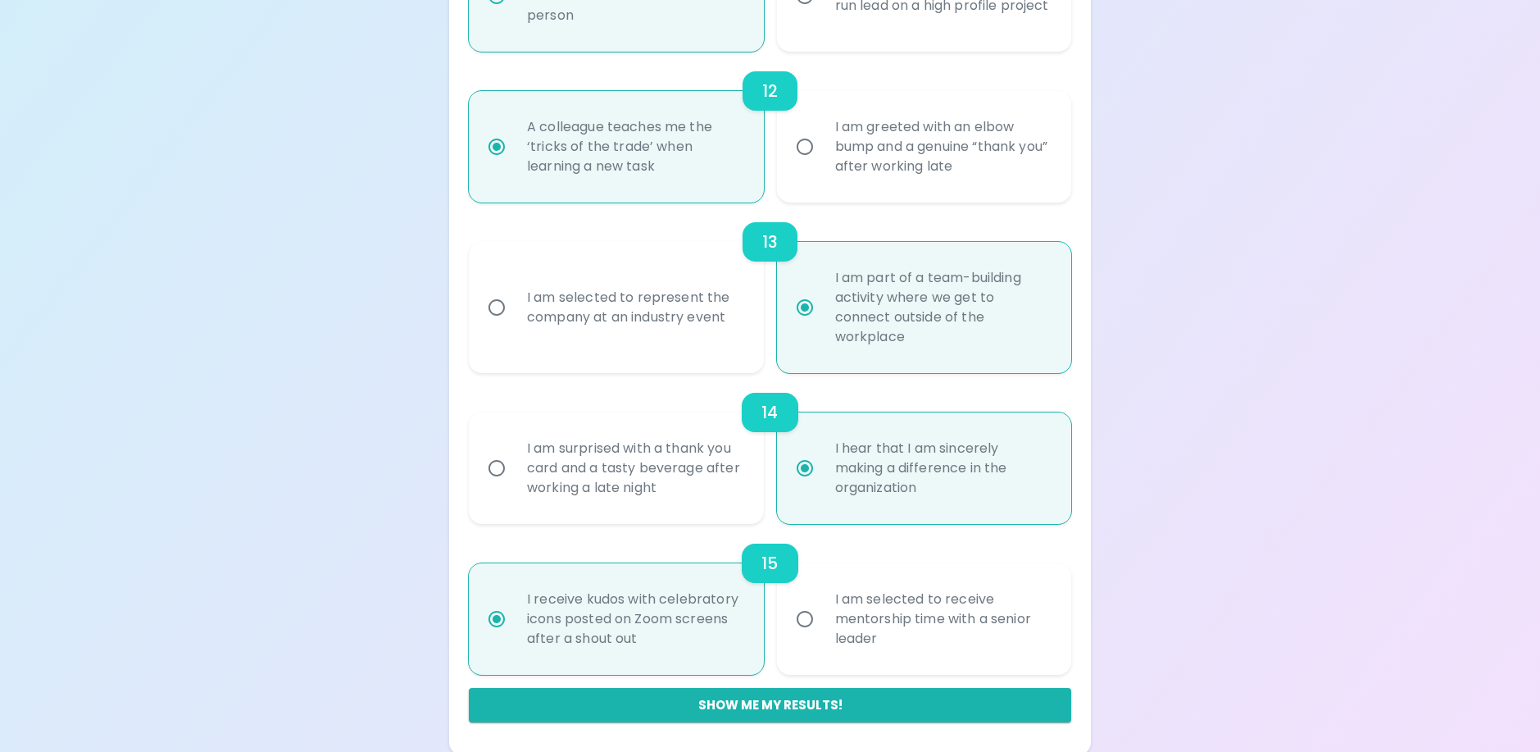
scroll to position [2023, 0]
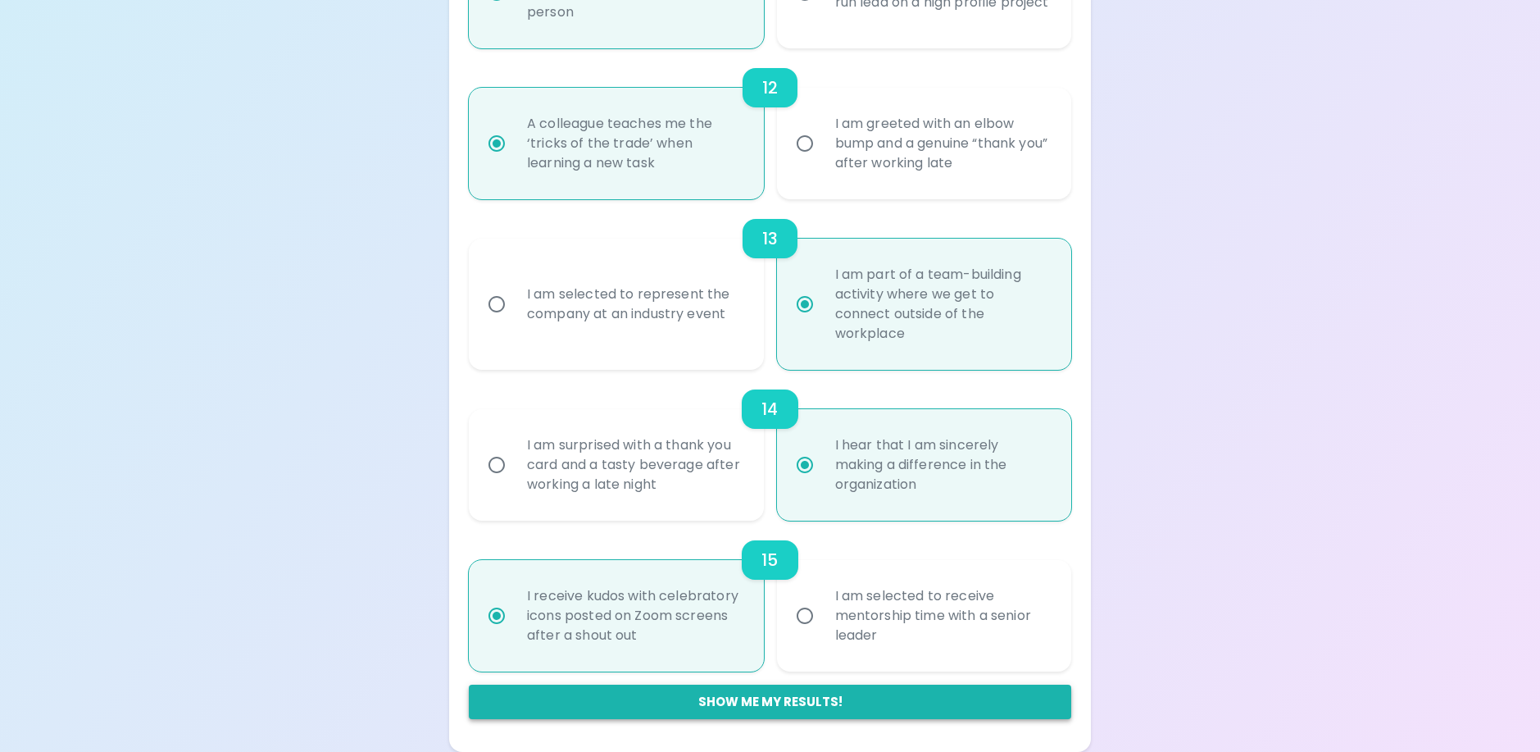
radio input "true"
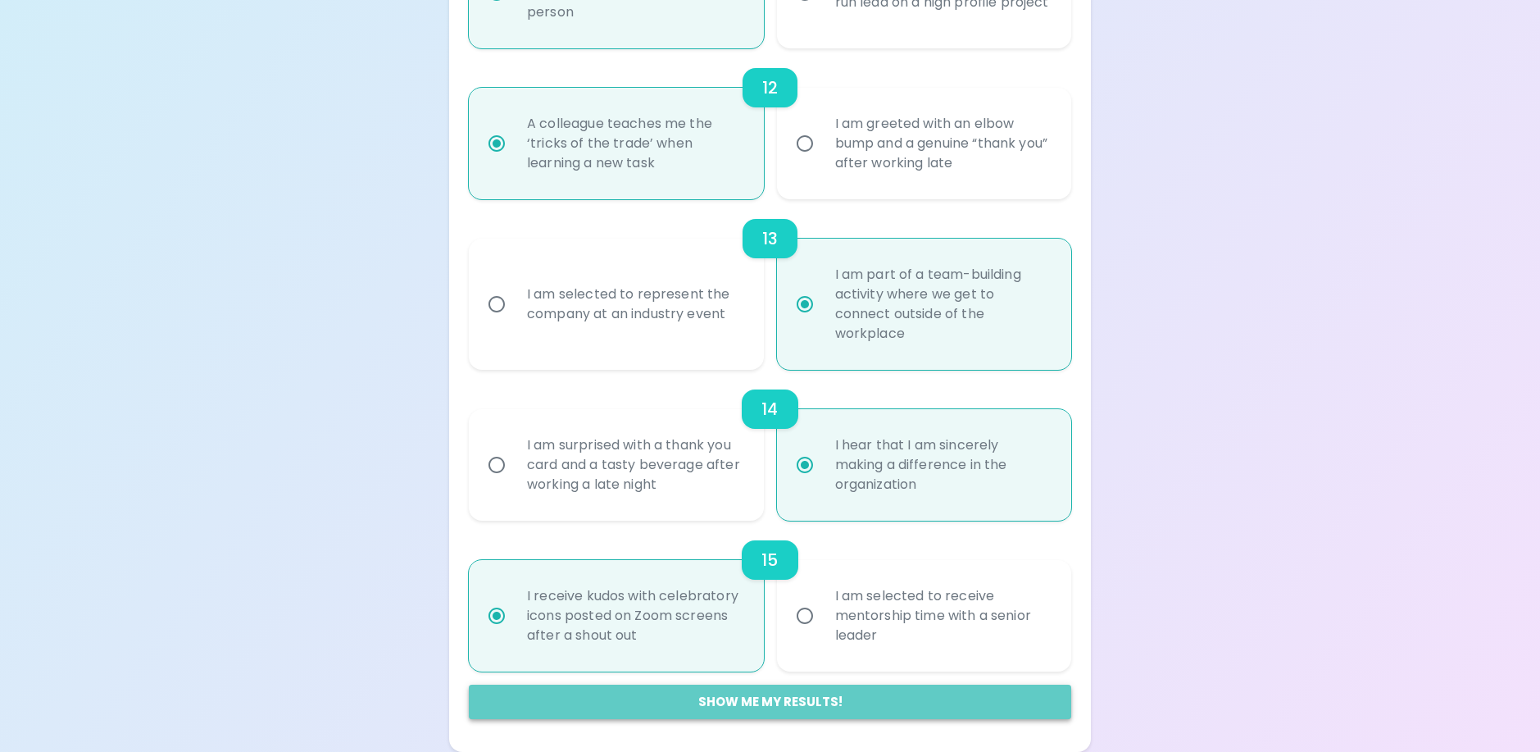
click at [698, 698] on button "Show me my results!" at bounding box center [770, 701] width 602 height 34
radio input "false"
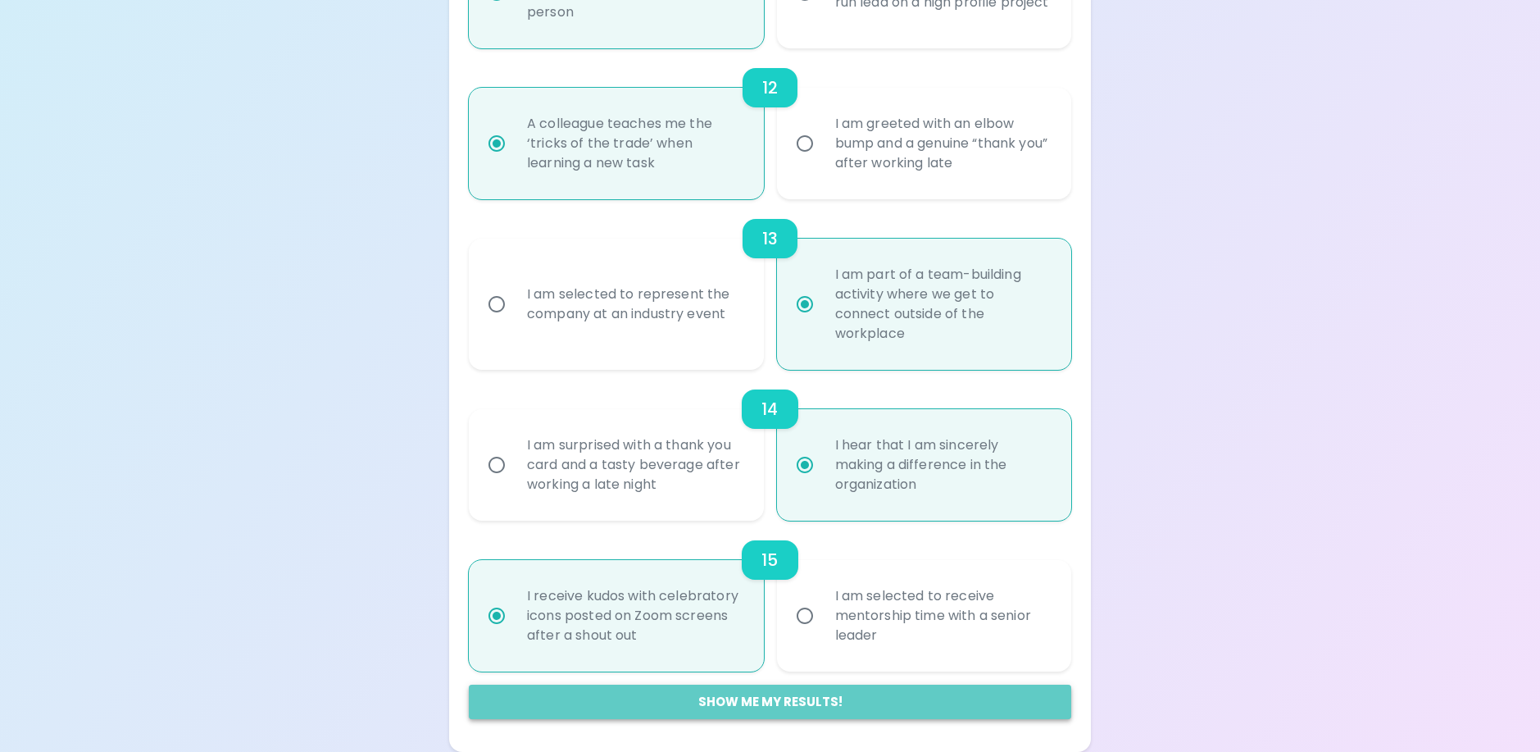
radio input "false"
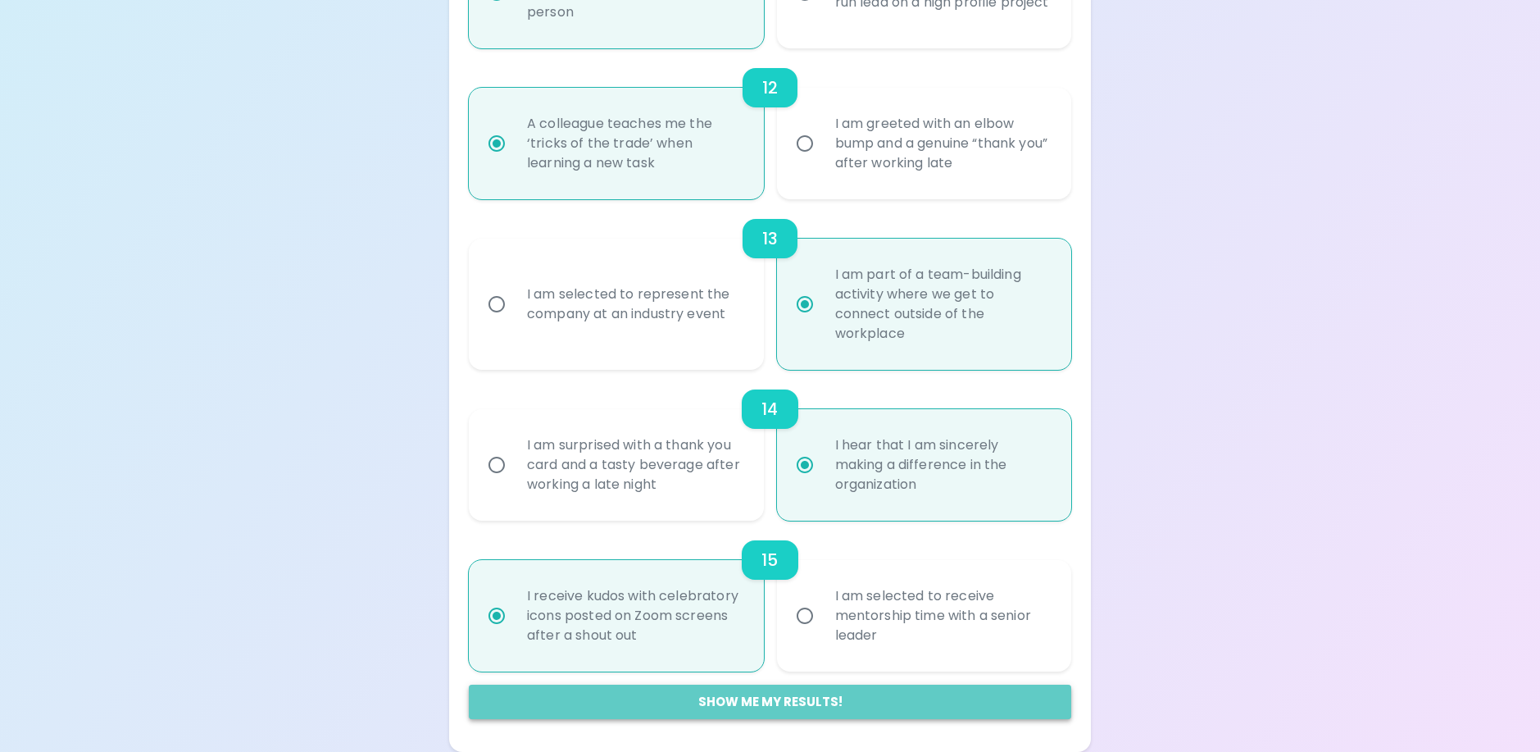
radio input "false"
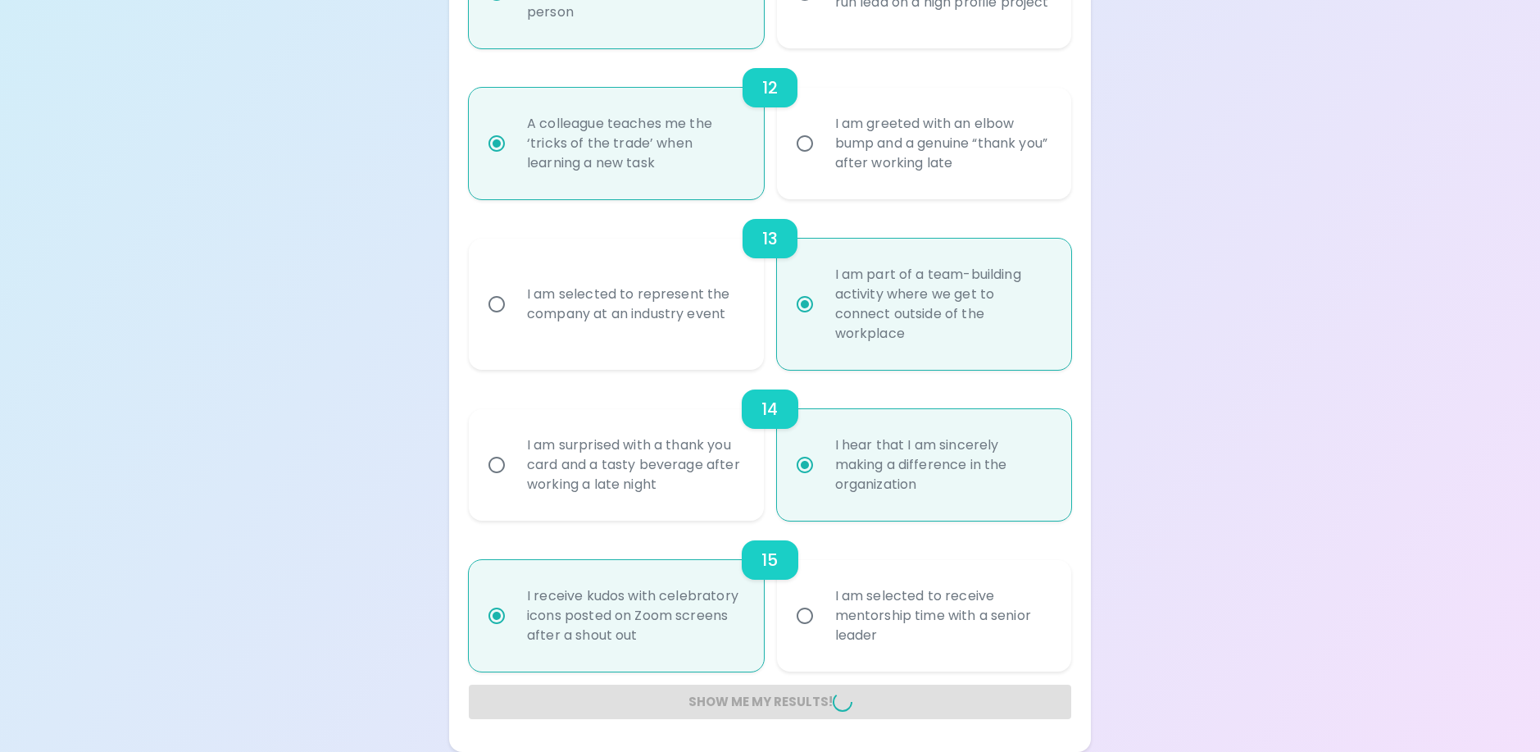
radio input "false"
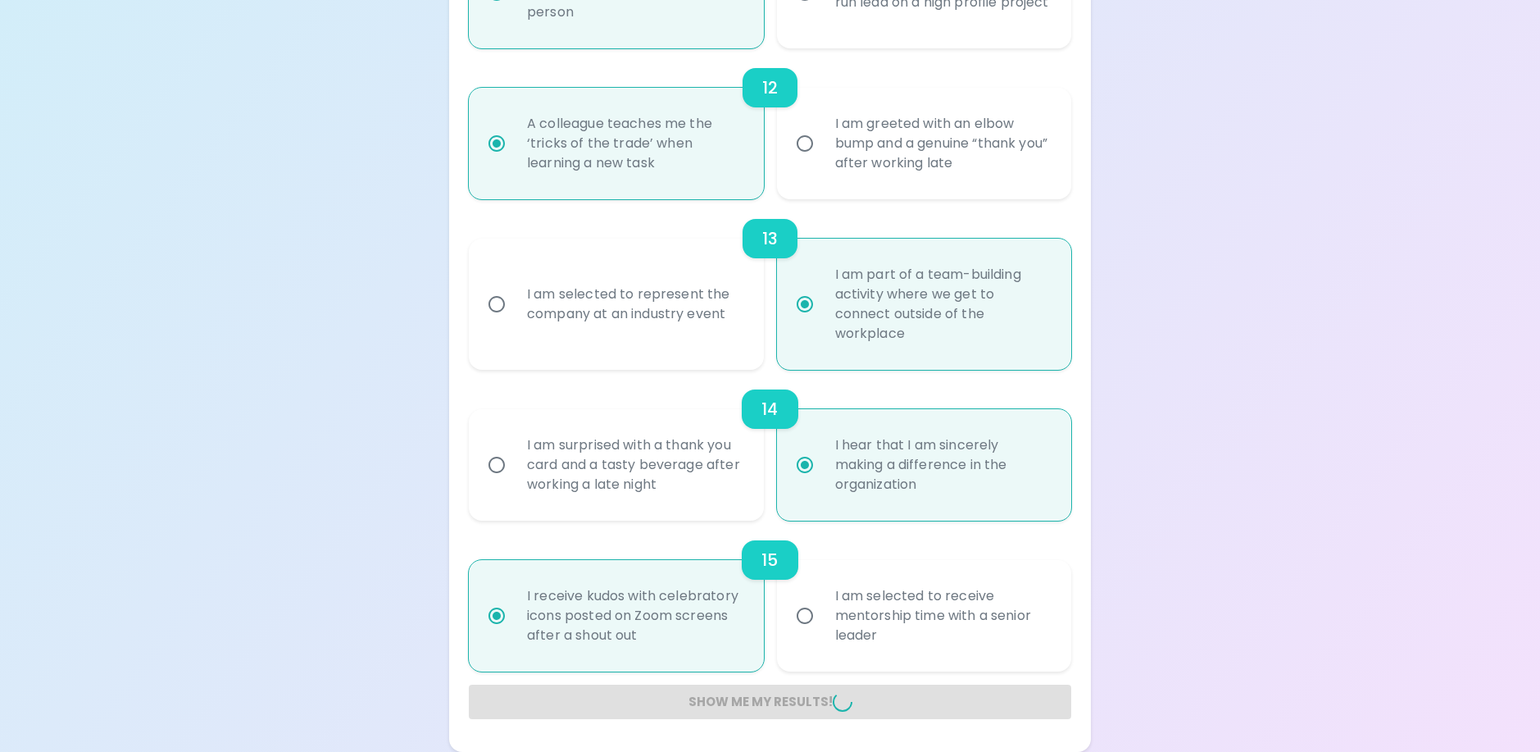
radio input "false"
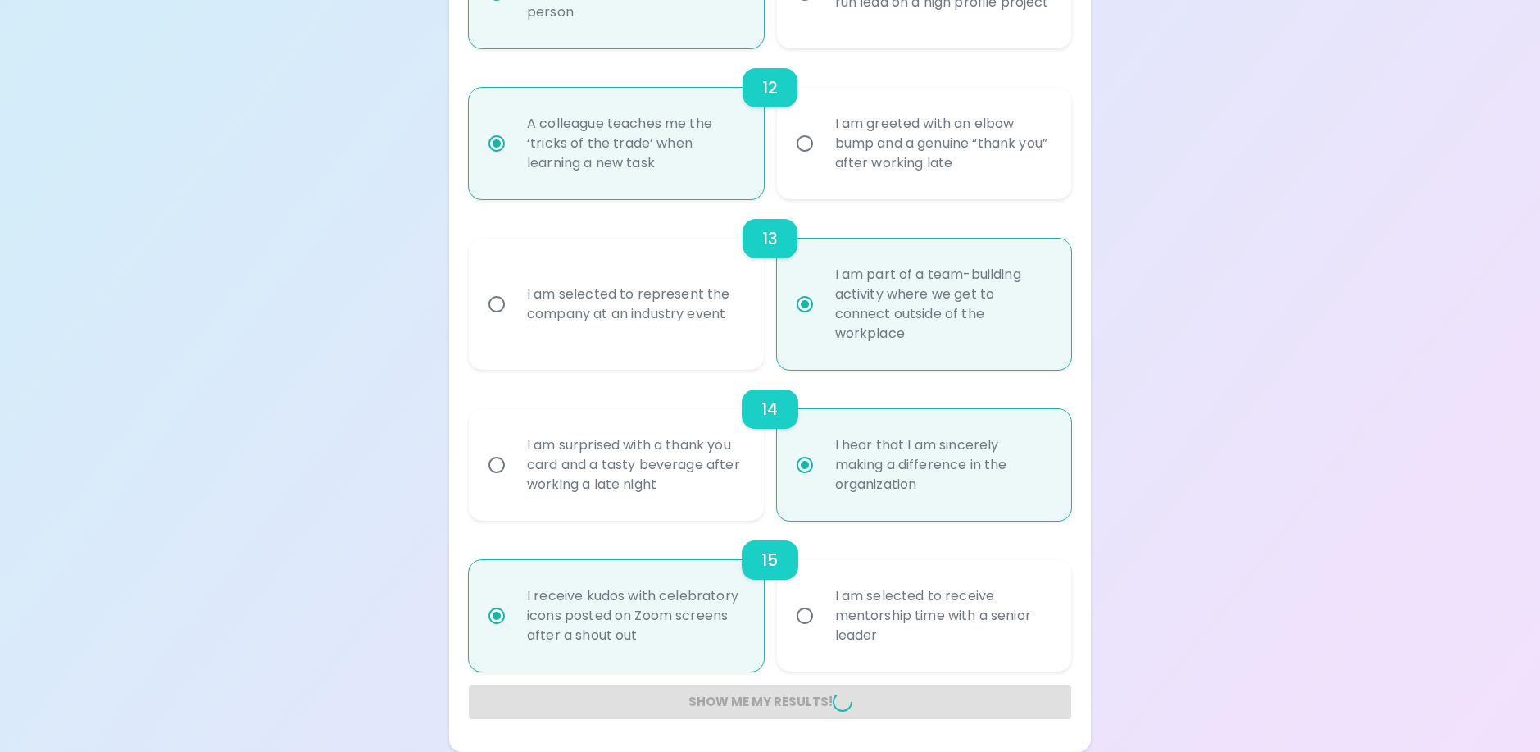
radio input "false"
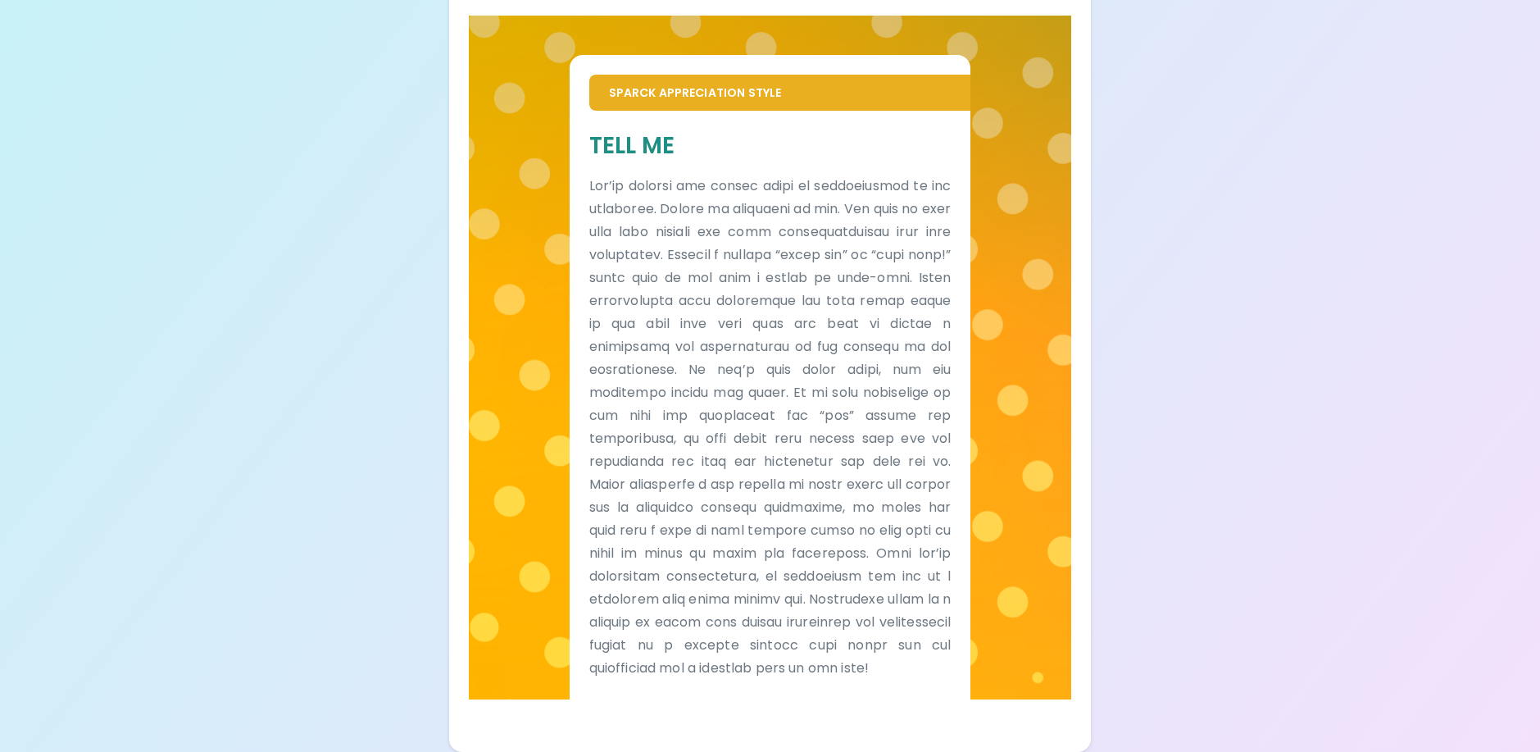
scroll to position [916, 0]
click at [682, 457] on p at bounding box center [770, 427] width 362 height 505
